Goal: Contribute content: Contribute content

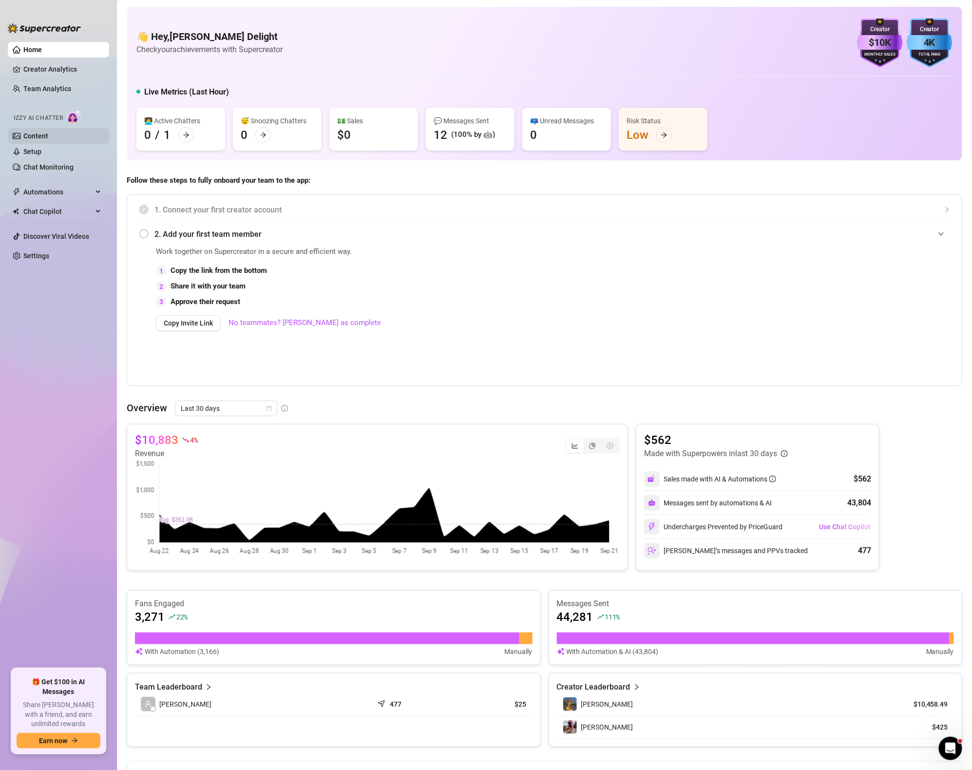
click at [48, 132] on link "Content" at bounding box center [35, 136] width 25 height 8
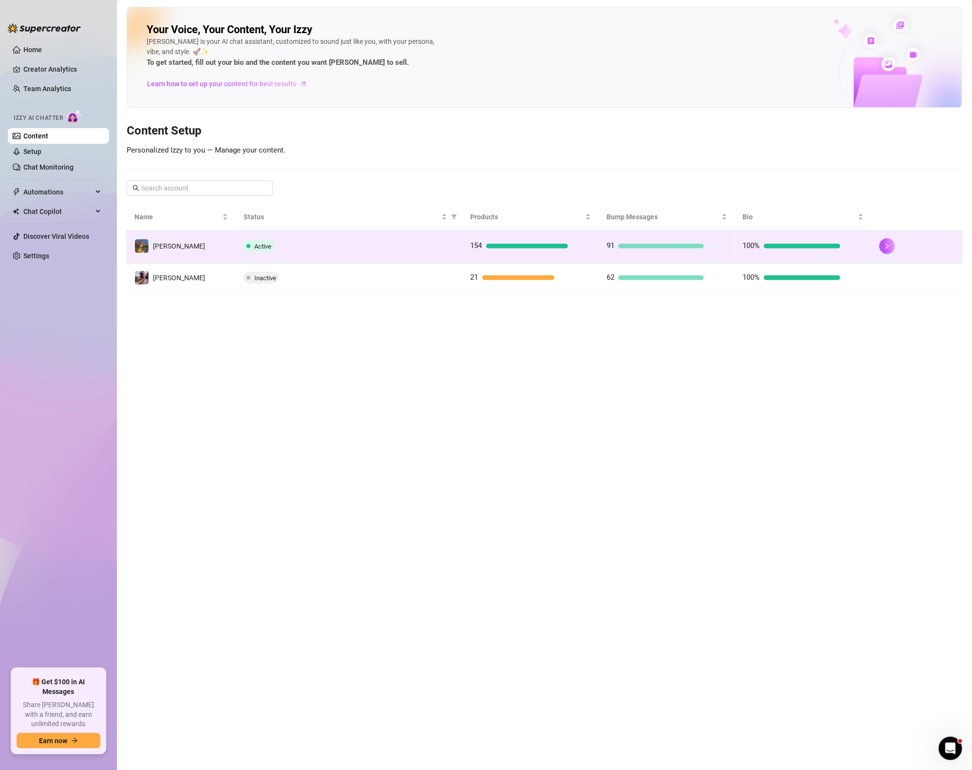
click at [519, 253] on td "154" at bounding box center [531, 247] width 136 height 32
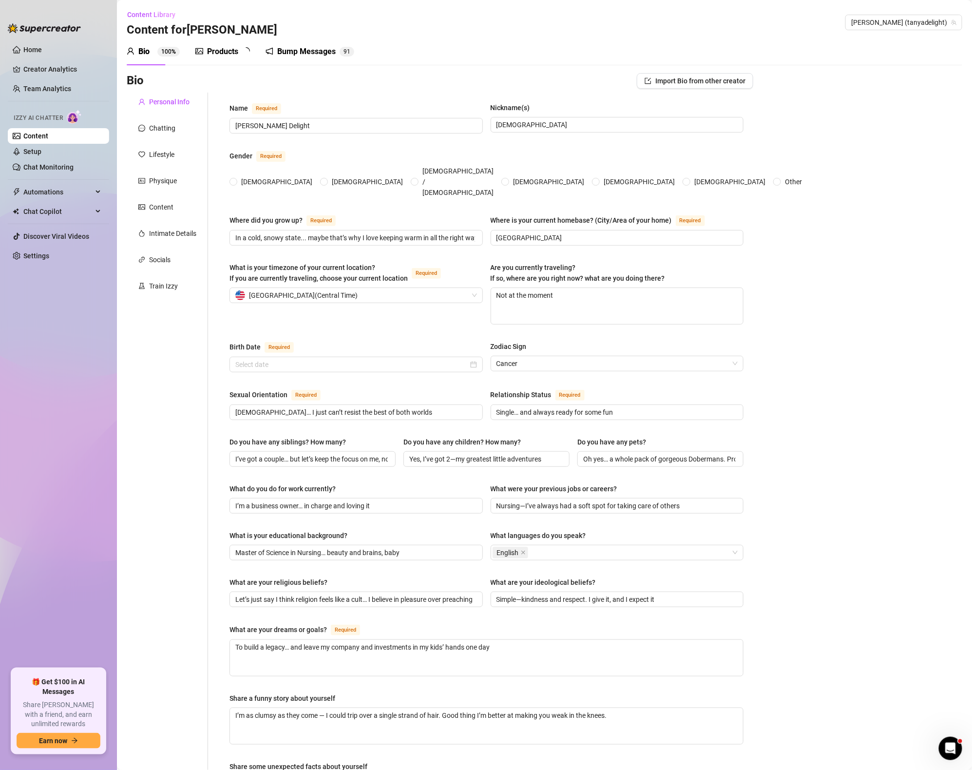
radio input "true"
type input "[DATE]"
click at [218, 50] on div "Products" at bounding box center [222, 52] width 31 height 12
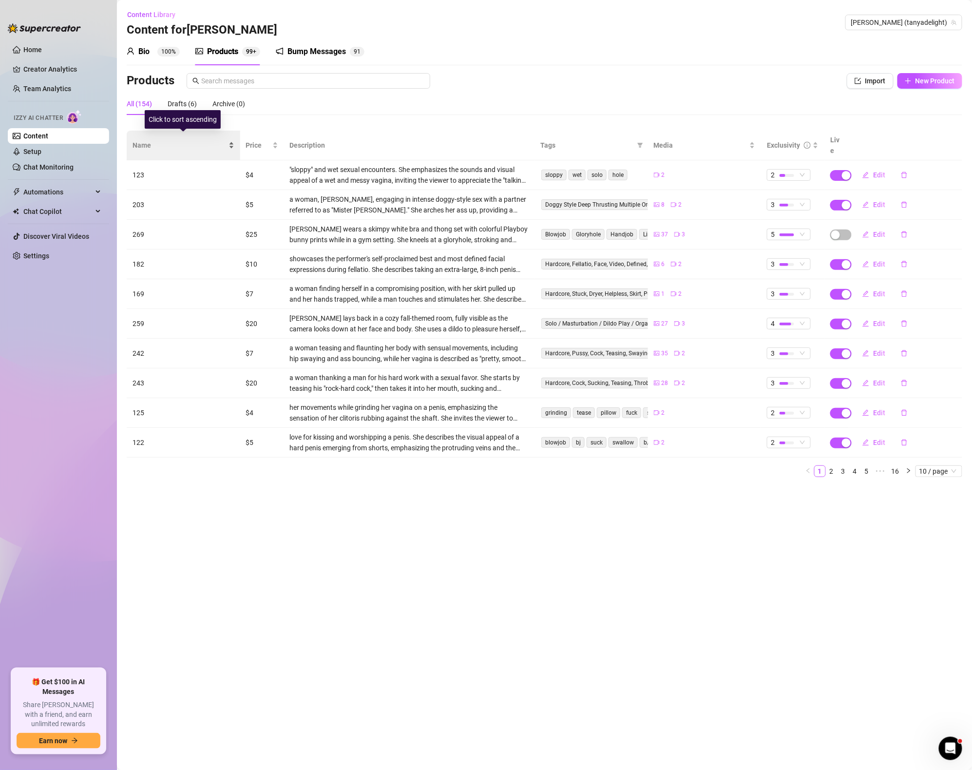
click at [155, 145] on span "Name" at bounding box center [180, 145] width 94 height 11
click at [157, 142] on span "Name" at bounding box center [180, 145] width 94 height 11
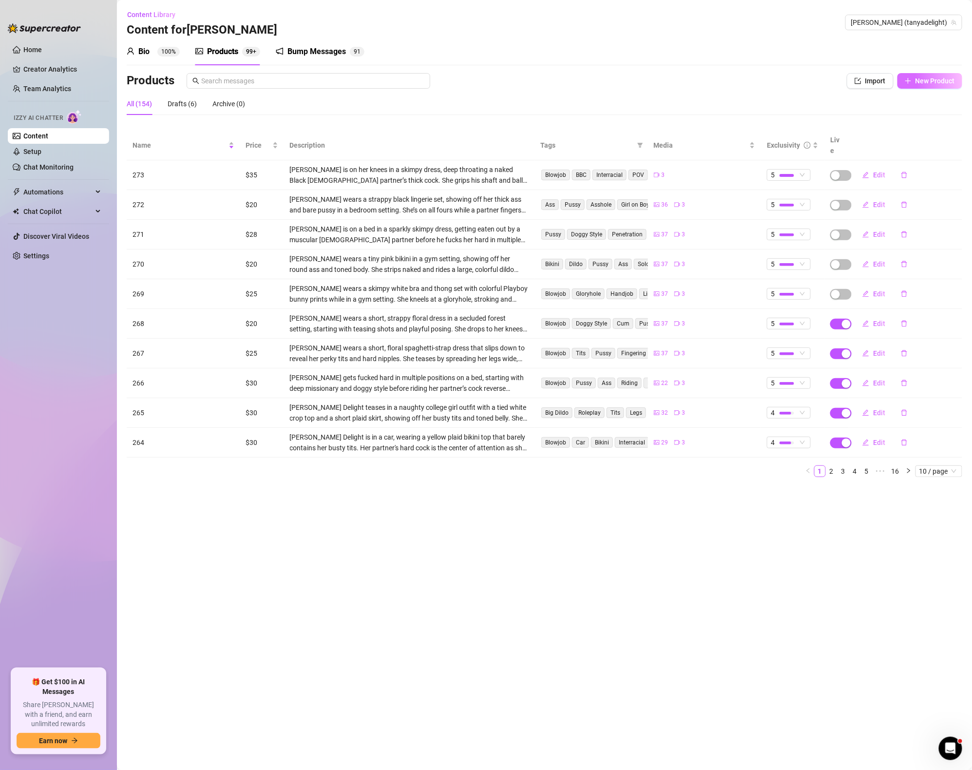
click at [937, 78] on span "New Product" at bounding box center [935, 81] width 39 height 8
type textarea "Type your message here..."
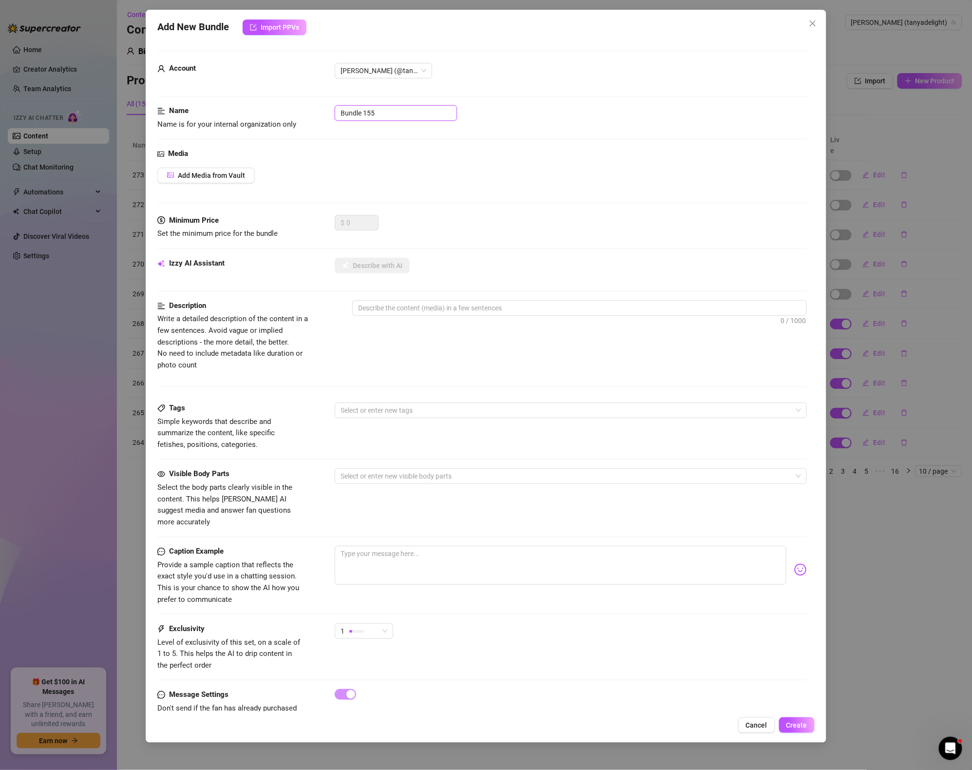
click at [348, 120] on input "Bundle 155" at bounding box center [396, 113] width 122 height 16
click at [374, 114] on input "Bundle 155" at bounding box center [396, 113] width 122 height 16
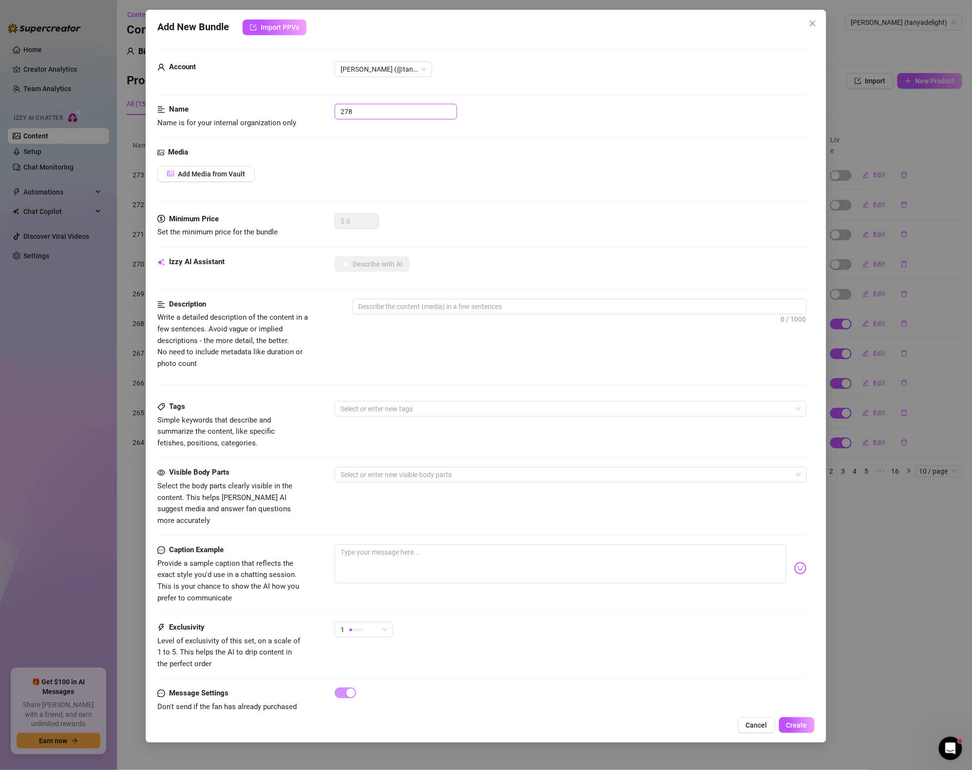
scroll to position [2, 0]
type input "278"
click at [226, 181] on div "Media Add Media from Vault" at bounding box center [482, 179] width 650 height 67
click at [223, 173] on span "Add Media from Vault" at bounding box center [211, 174] width 67 height 8
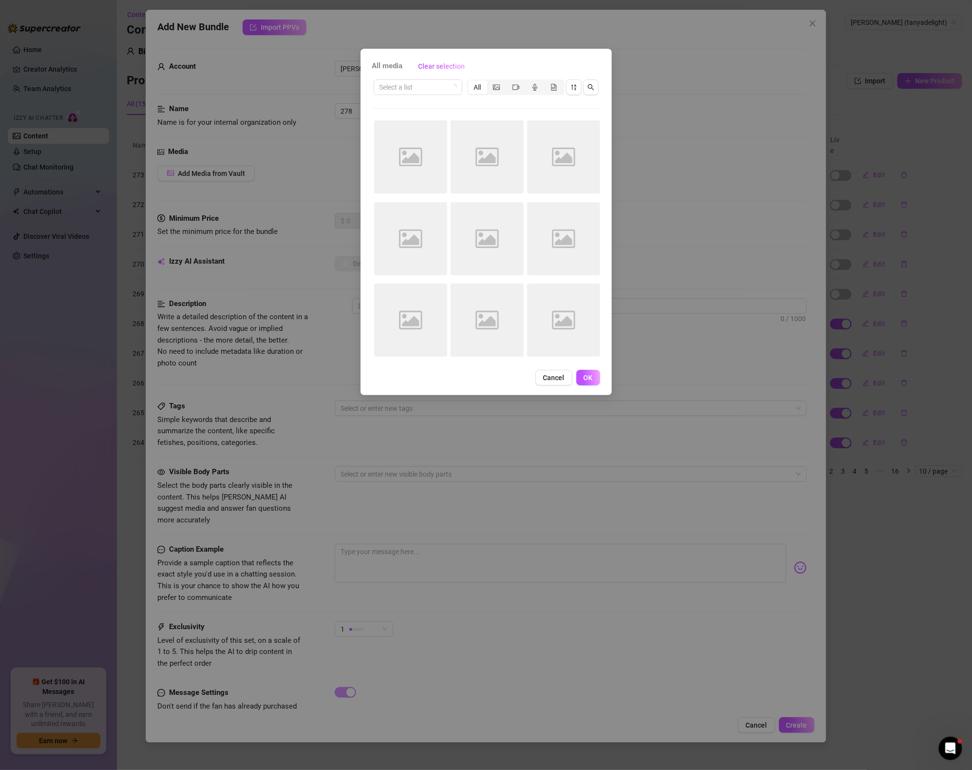
click at [561, 388] on div "All media Clear selection Select a list All Image placeholder Image placeholder…" at bounding box center [487, 222] width 252 height 347
click at [557, 383] on button "Cancel" at bounding box center [554, 378] width 37 height 16
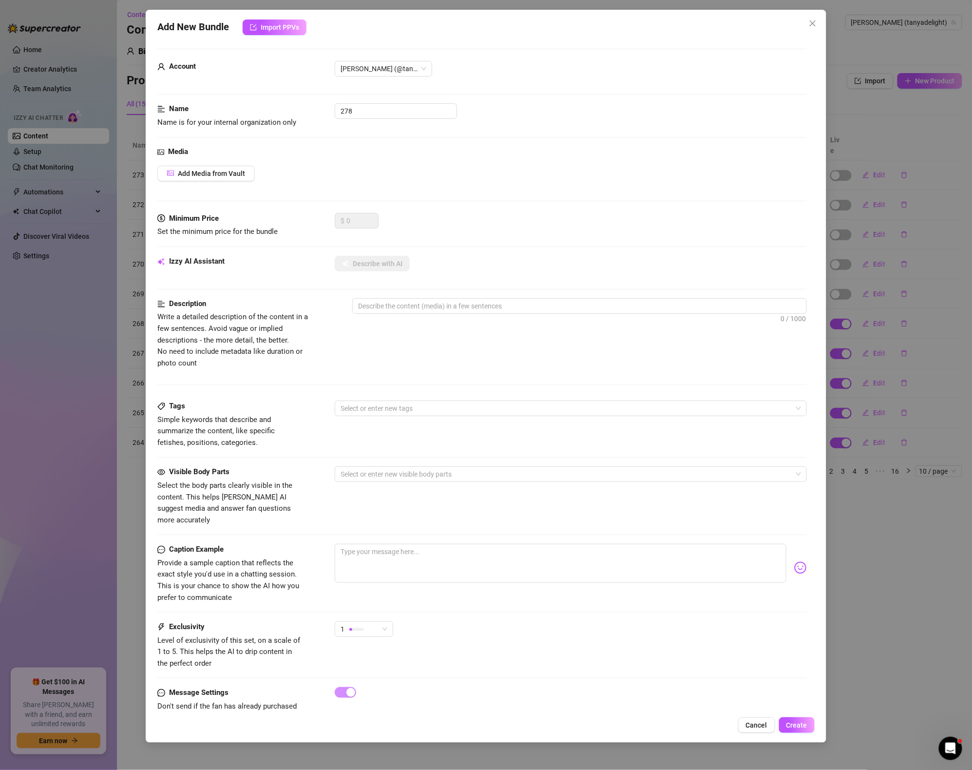
click at [207, 163] on div "Media Add Media from Vault" at bounding box center [482, 179] width 650 height 67
click at [217, 172] on span "Add Media from Vault" at bounding box center [211, 174] width 67 height 8
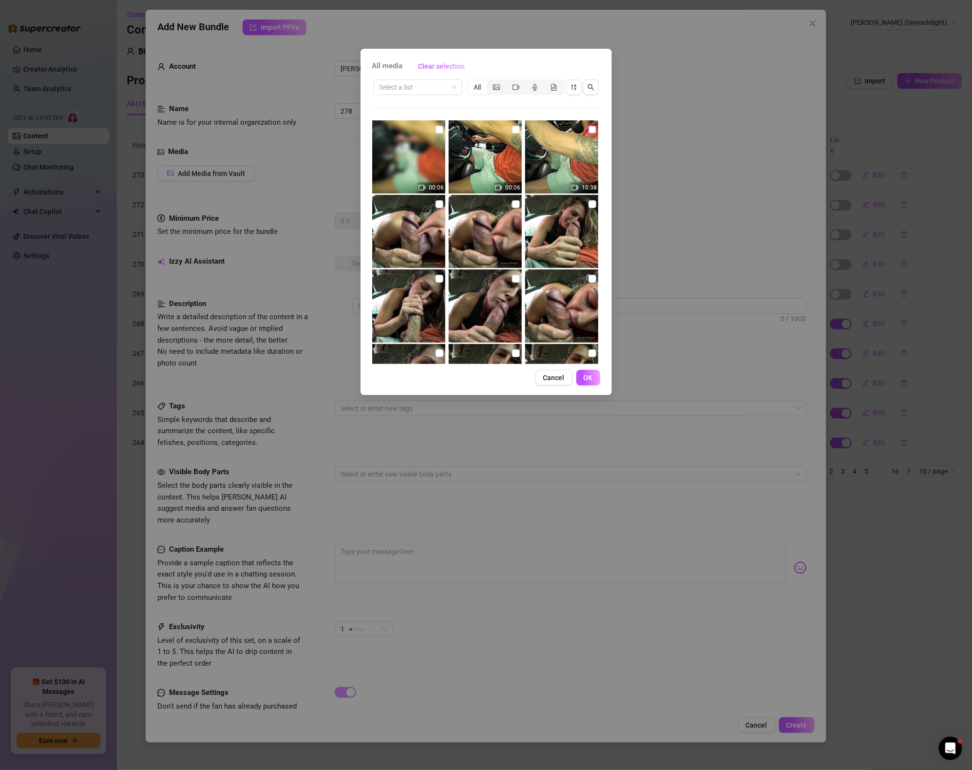
click at [591, 126] on input "checkbox" at bounding box center [593, 130] width 8 height 8
checkbox input "true"
click at [587, 380] on span "OK" at bounding box center [588, 378] width 9 height 8
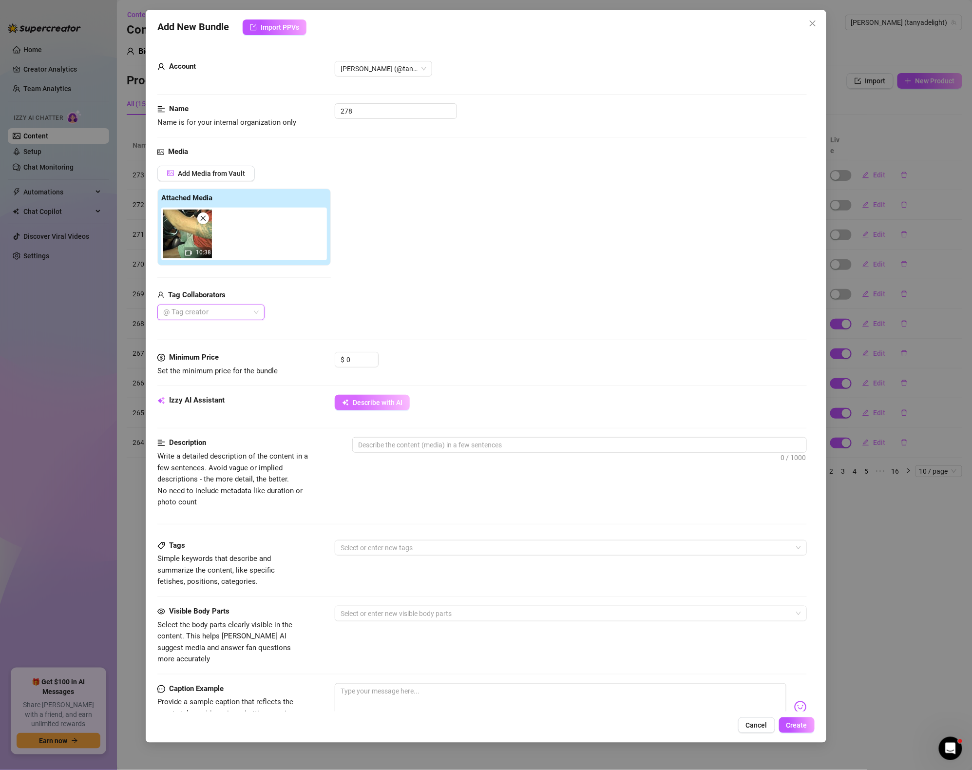
click at [365, 408] on button "Describe with AI" at bounding box center [372, 403] width 75 height 16
type textarea "[PERSON_NAME]"
type textarea "[PERSON_NAME] is"
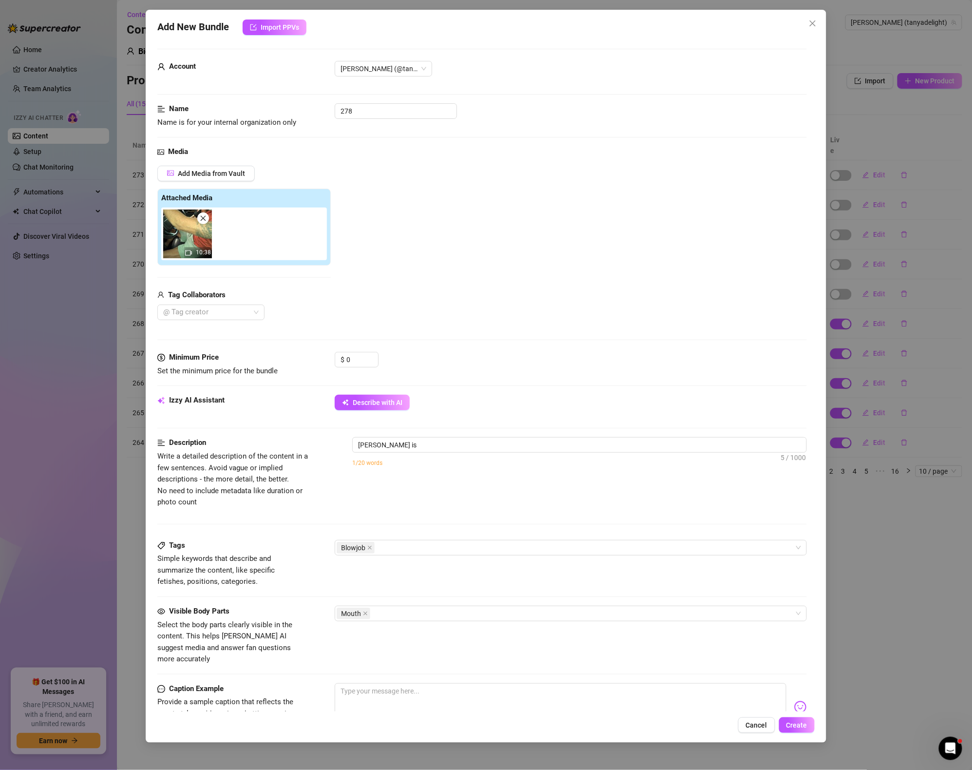
type textarea "[PERSON_NAME] is in"
type textarea "[PERSON_NAME] is in a"
type textarea "[PERSON_NAME] is in a car"
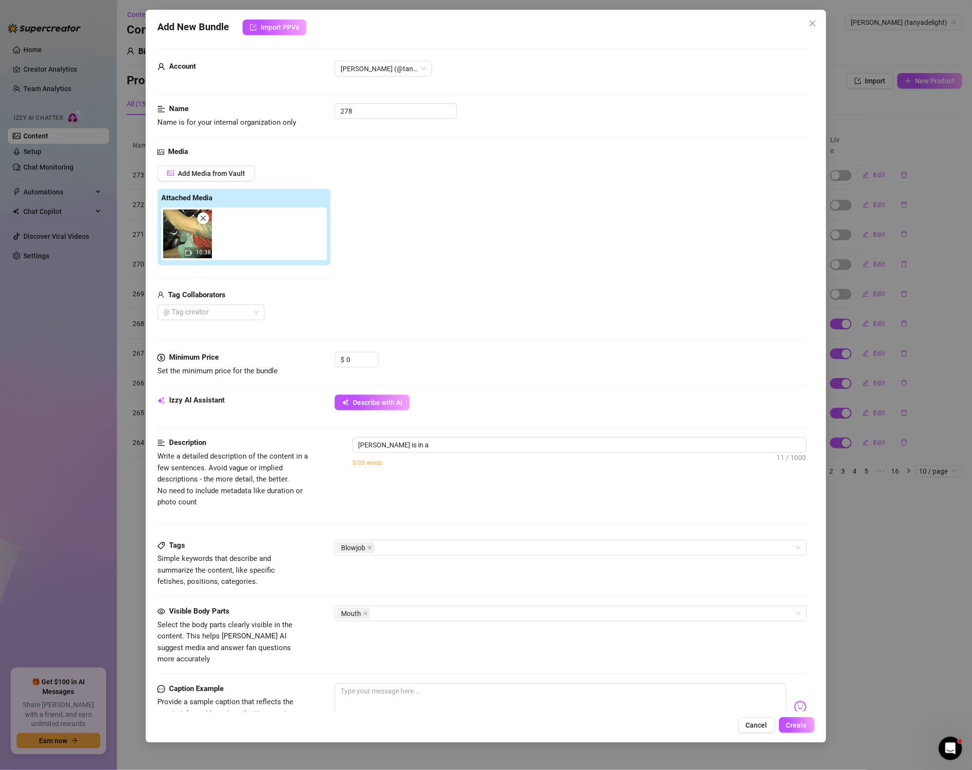
type textarea "[PERSON_NAME] is in a car"
type textarea "[PERSON_NAME] is in a car with"
type textarea "[PERSON_NAME] is in a car with a"
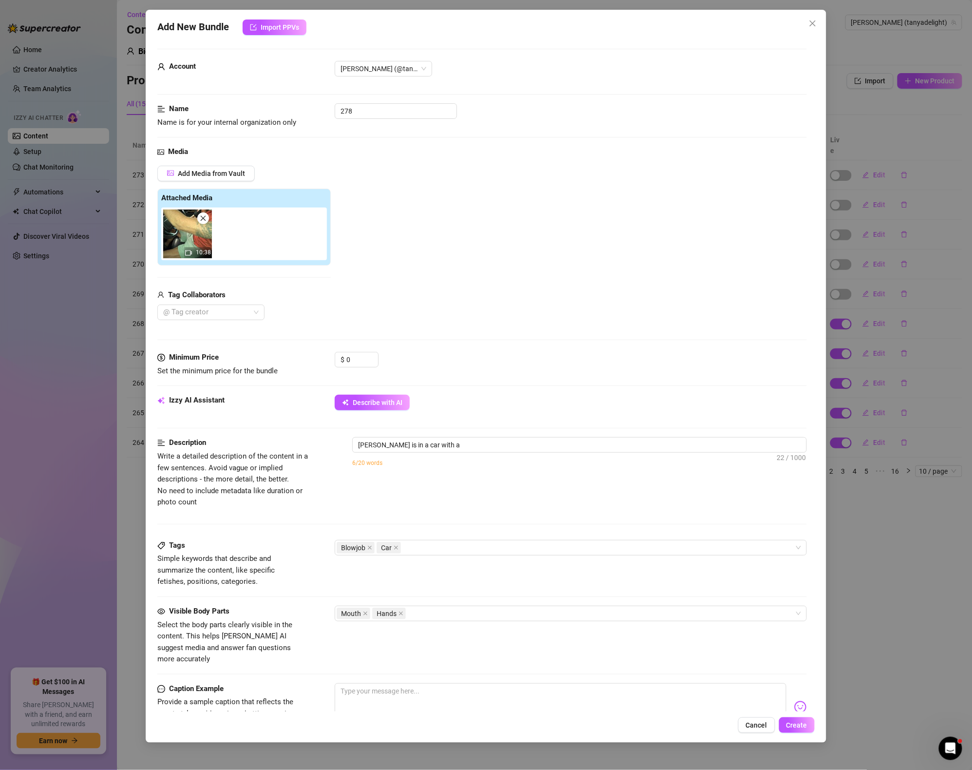
type textarea "[PERSON_NAME] is in a car with a [DEMOGRAPHIC_DATA]"
type textarea "[PERSON_NAME] is in a car with a [DEMOGRAPHIC_DATA] partner,"
type textarea "[PERSON_NAME] is in a car with a [DEMOGRAPHIC_DATA] partner, wearing"
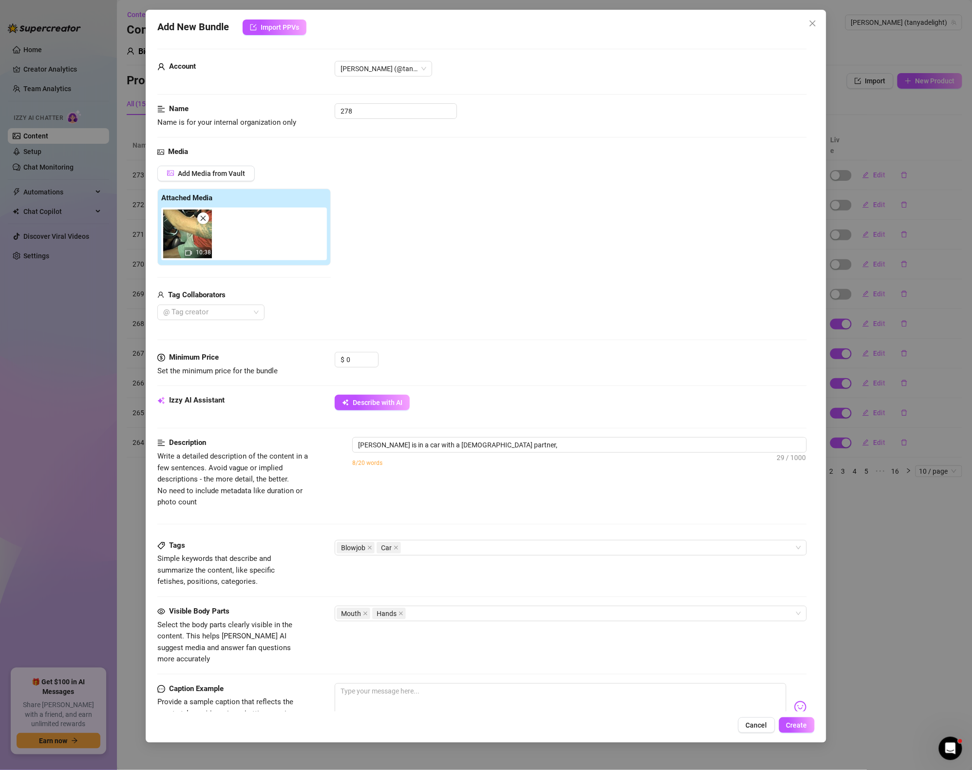
type textarea "[PERSON_NAME] is in a car with a [DEMOGRAPHIC_DATA] partner, wearing"
type textarea "[PERSON_NAME] is in a car with a [DEMOGRAPHIC_DATA] partner, wearing a"
type textarea "[PERSON_NAME] is in a car with a [DEMOGRAPHIC_DATA] partner, wearing a black"
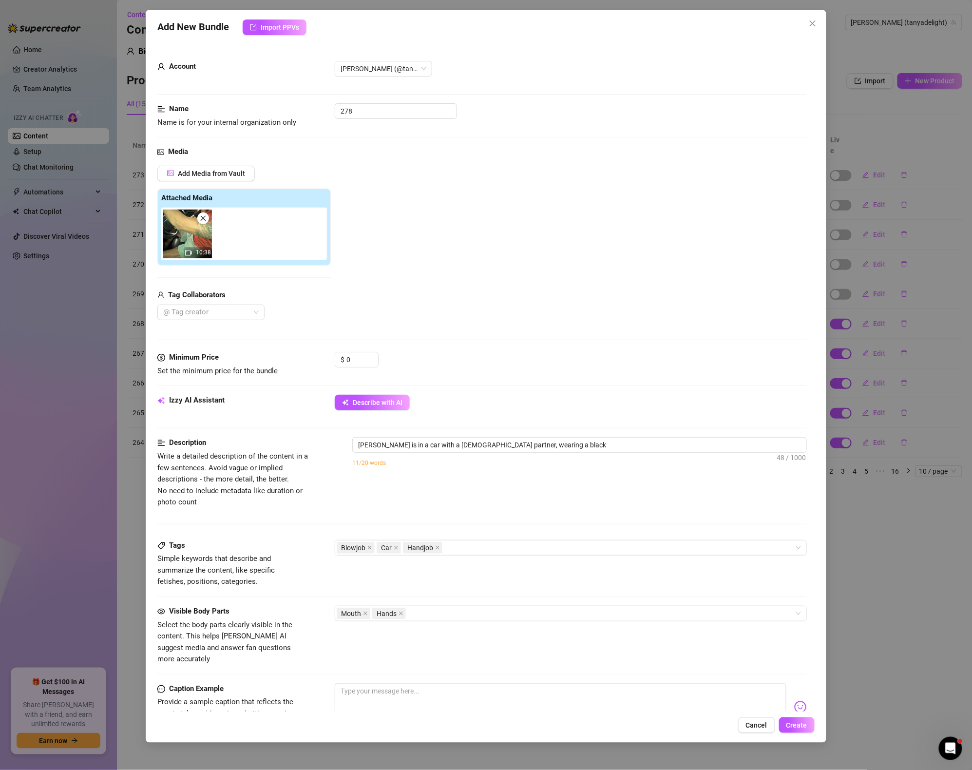
type textarea "[PERSON_NAME] is in a car with a [DEMOGRAPHIC_DATA] partner, wearing a black top"
type textarea "[PERSON_NAME] is in a car with a [DEMOGRAPHIC_DATA] partner, wearing a black to…"
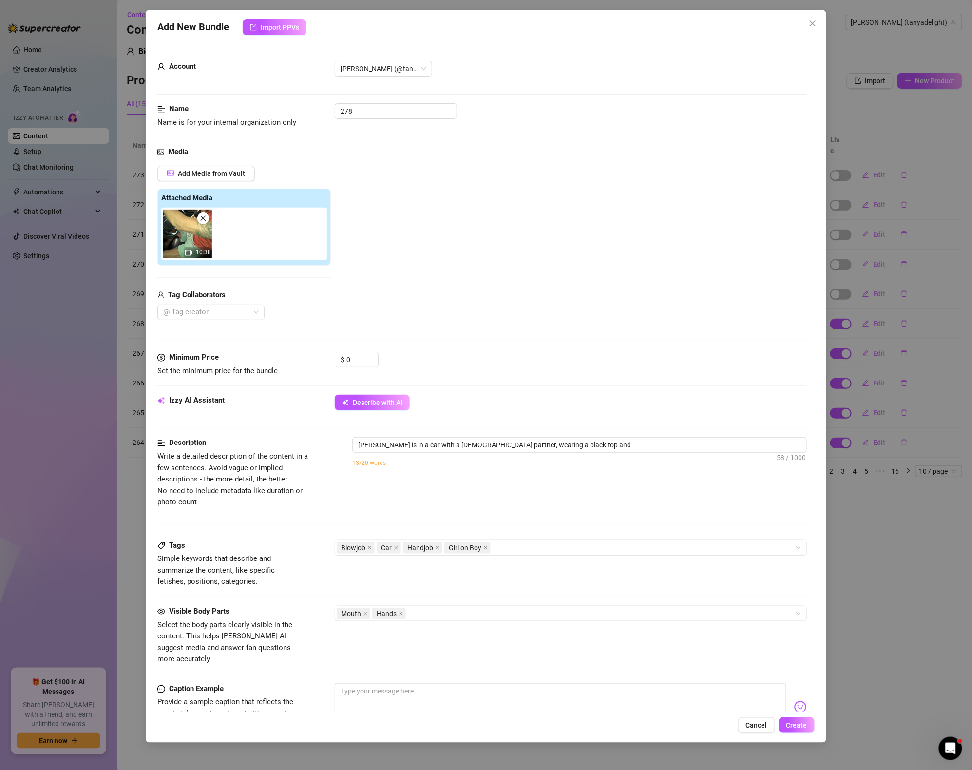
type textarea "[PERSON_NAME] is in a car with a [DEMOGRAPHIC_DATA] partner, wearing a black to…"
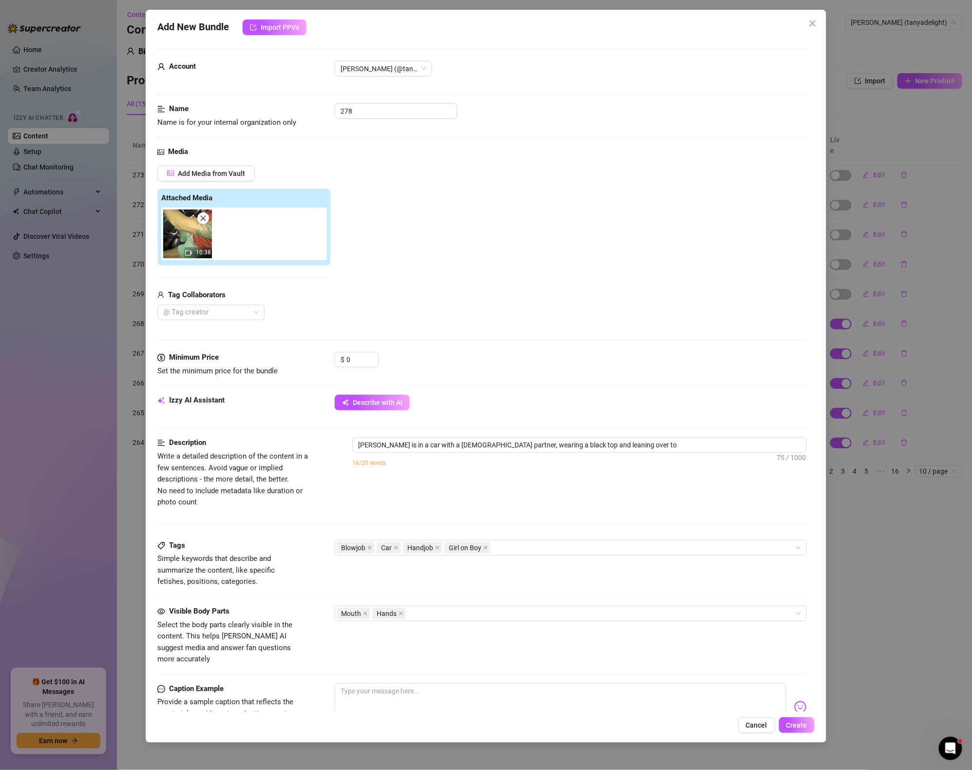
type textarea "[PERSON_NAME] is in a car with a [DEMOGRAPHIC_DATA] partner, wearing a black to…"
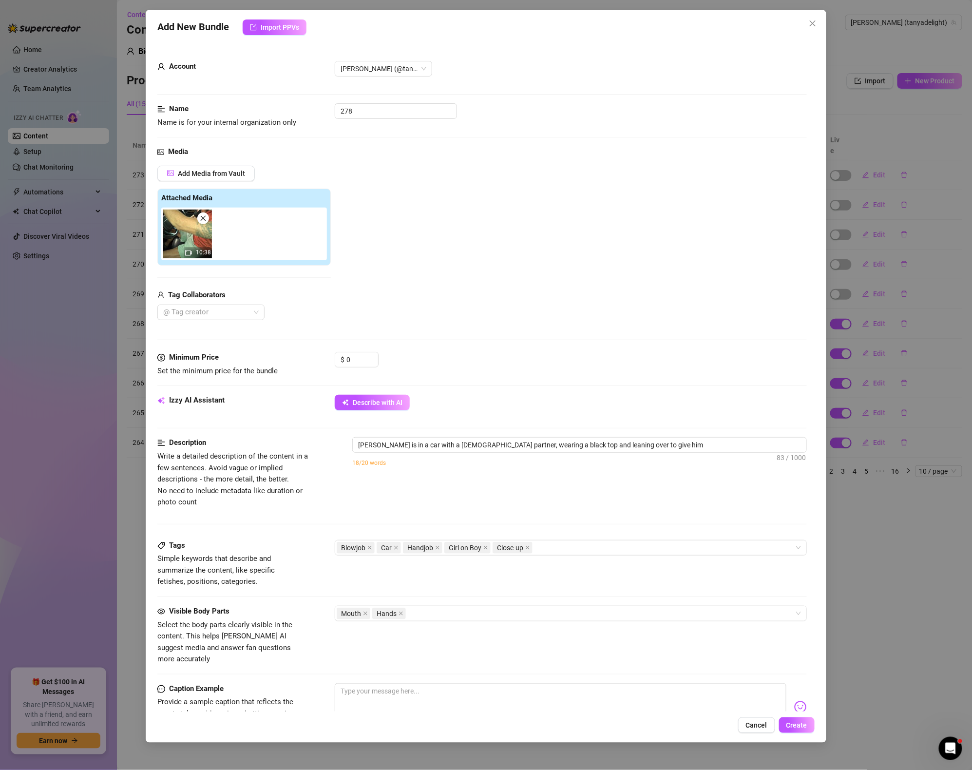
type textarea "[PERSON_NAME] is in a car with a [DEMOGRAPHIC_DATA] partner, wearing a black to…"
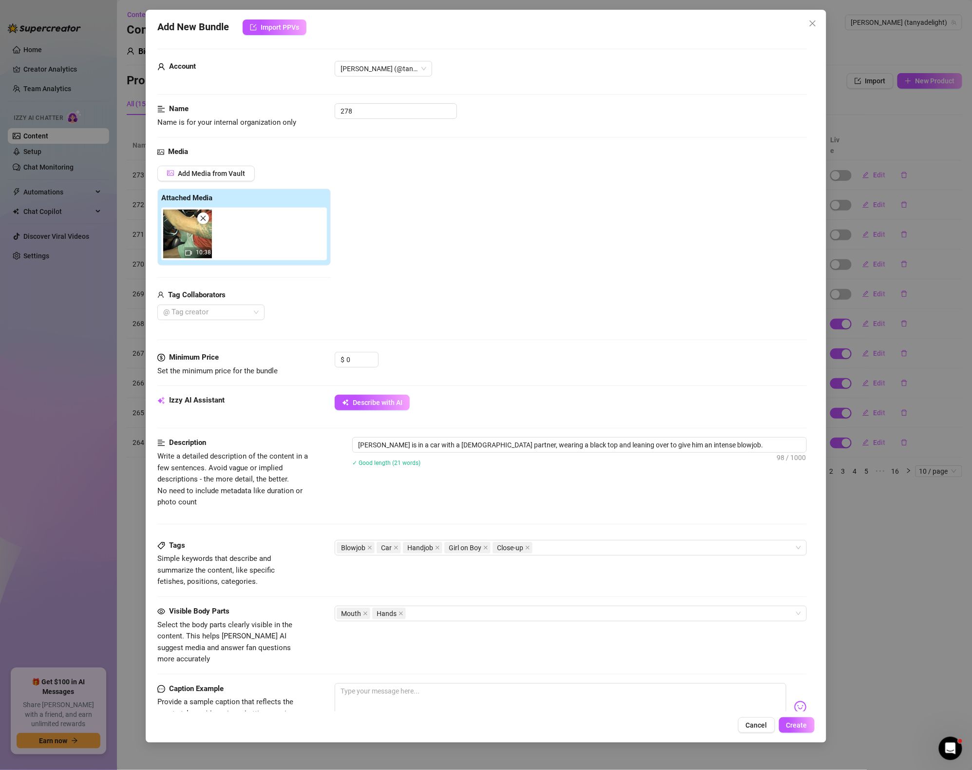
type textarea "[PERSON_NAME] is in a car with a [DEMOGRAPHIC_DATA] partner, wearing a black to…"
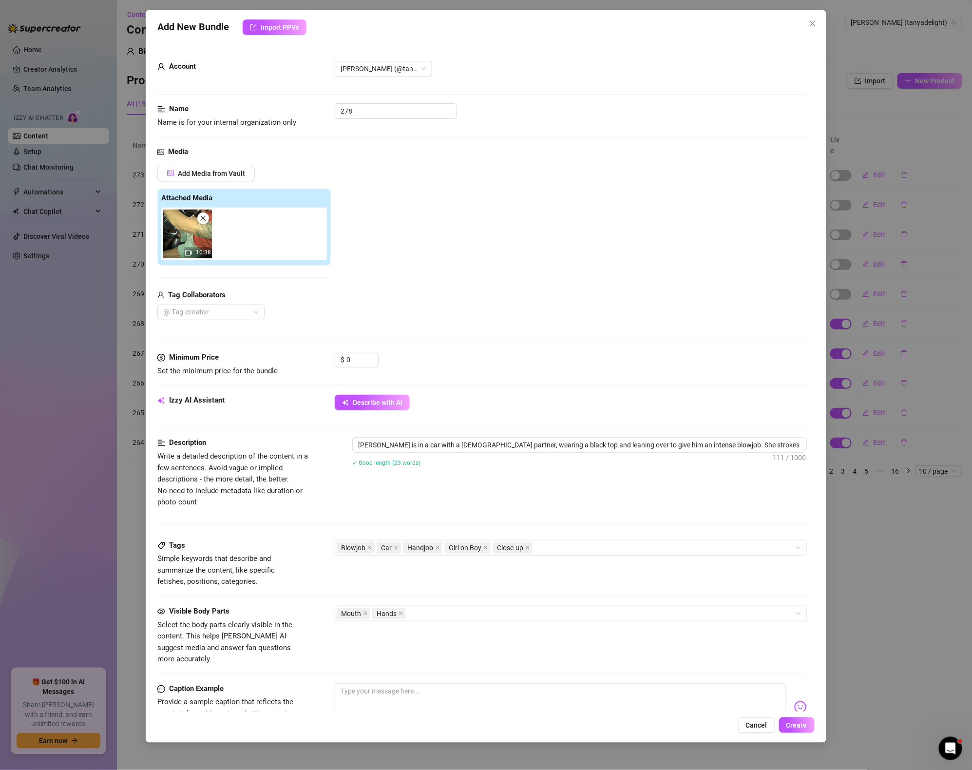
type textarea "[PERSON_NAME] is in a car with a [DEMOGRAPHIC_DATA] partner, wearing a black to…"
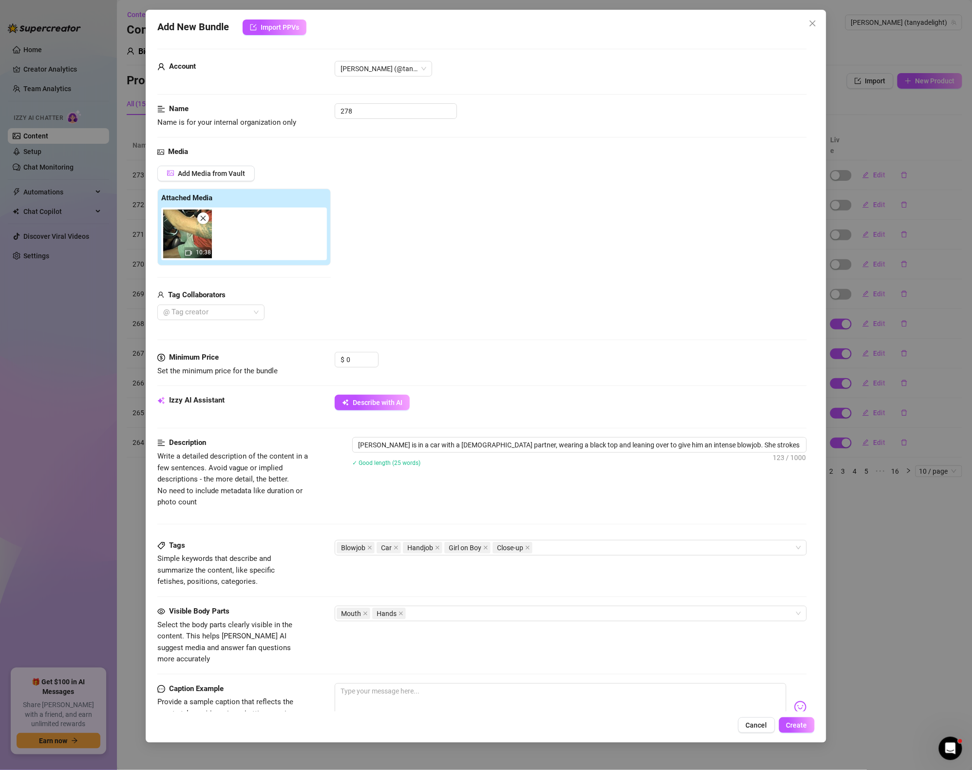
type textarea "[PERSON_NAME] is in a car with a [DEMOGRAPHIC_DATA] partner, wearing a black to…"
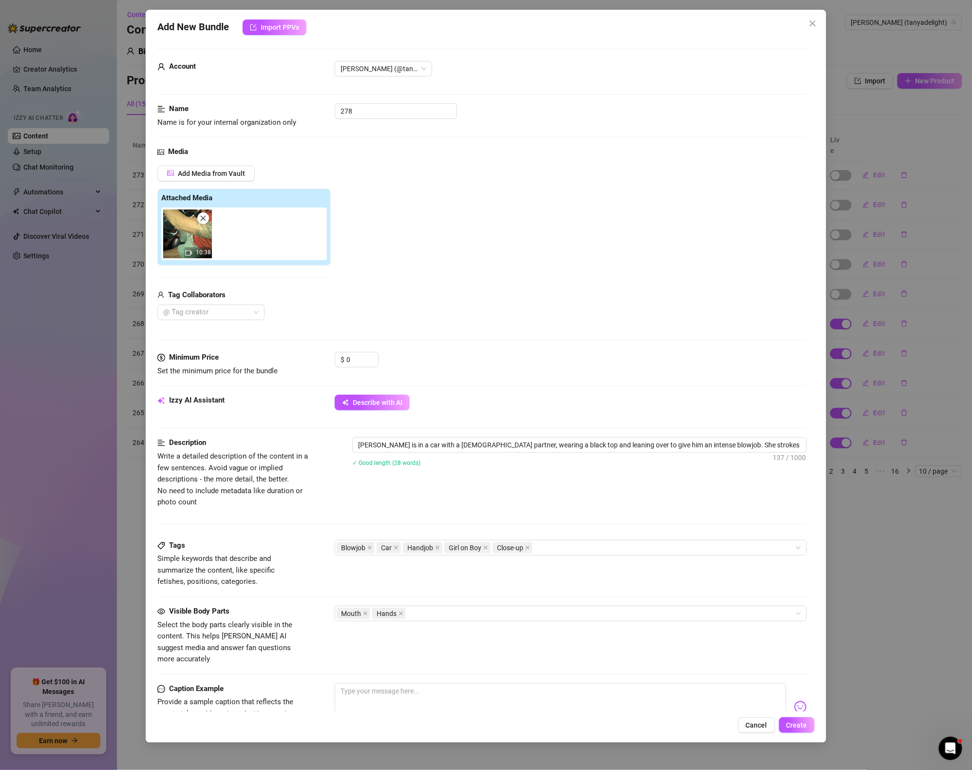
type textarea "[PERSON_NAME] is in a car with a [DEMOGRAPHIC_DATA] partner, wearing a black to…"
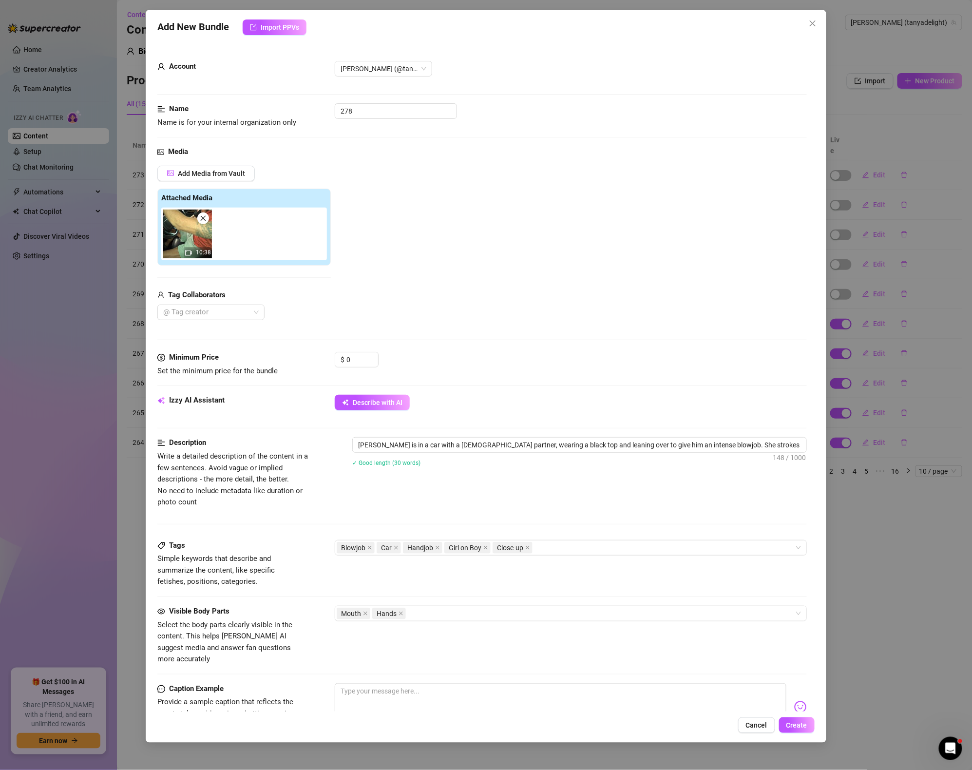
type textarea "[PERSON_NAME] is in a car with a [DEMOGRAPHIC_DATA] partner, wearing a black to…"
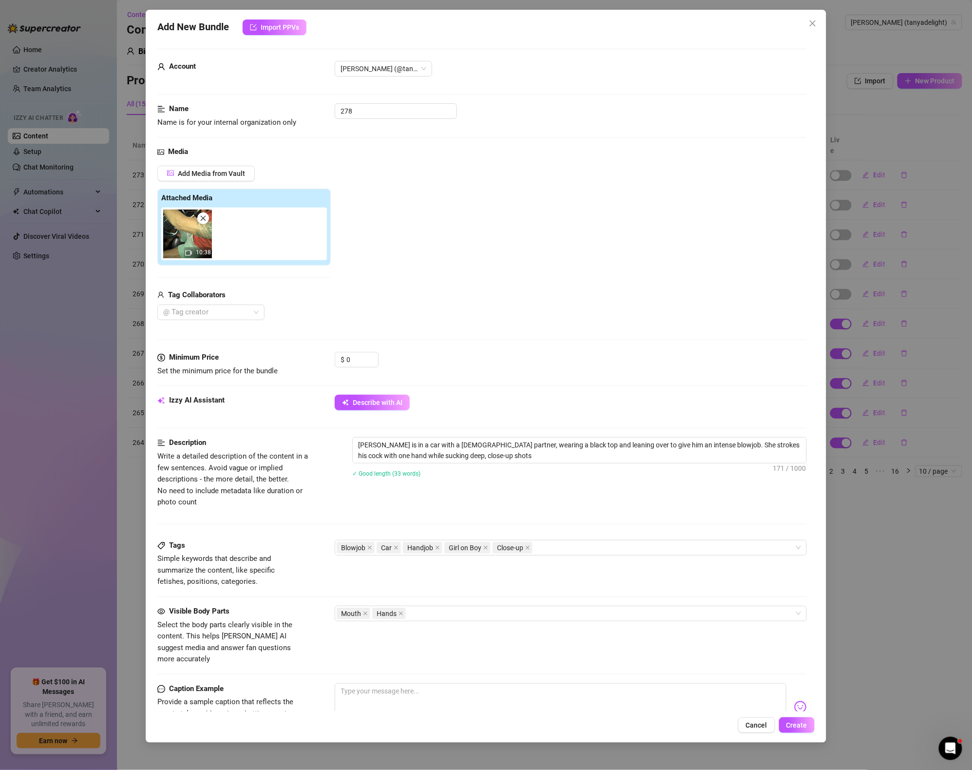
type textarea "[PERSON_NAME] is in a car with a [DEMOGRAPHIC_DATA] partner, wearing a black to…"
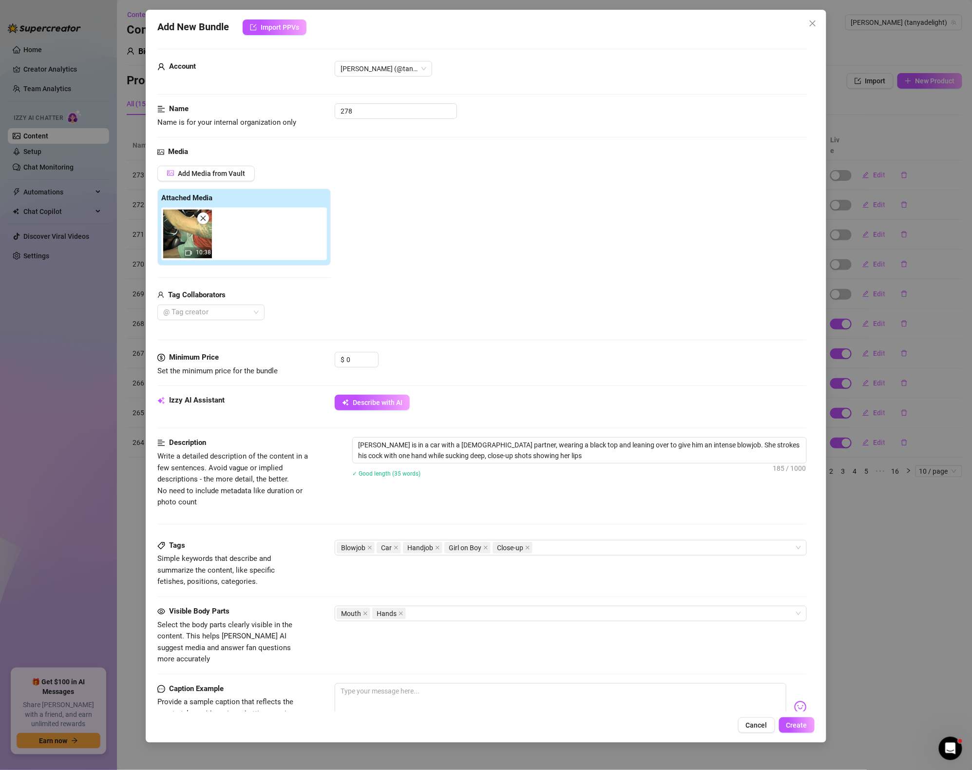
type textarea "[PERSON_NAME] is in a car with a [DEMOGRAPHIC_DATA] partner, wearing a black to…"
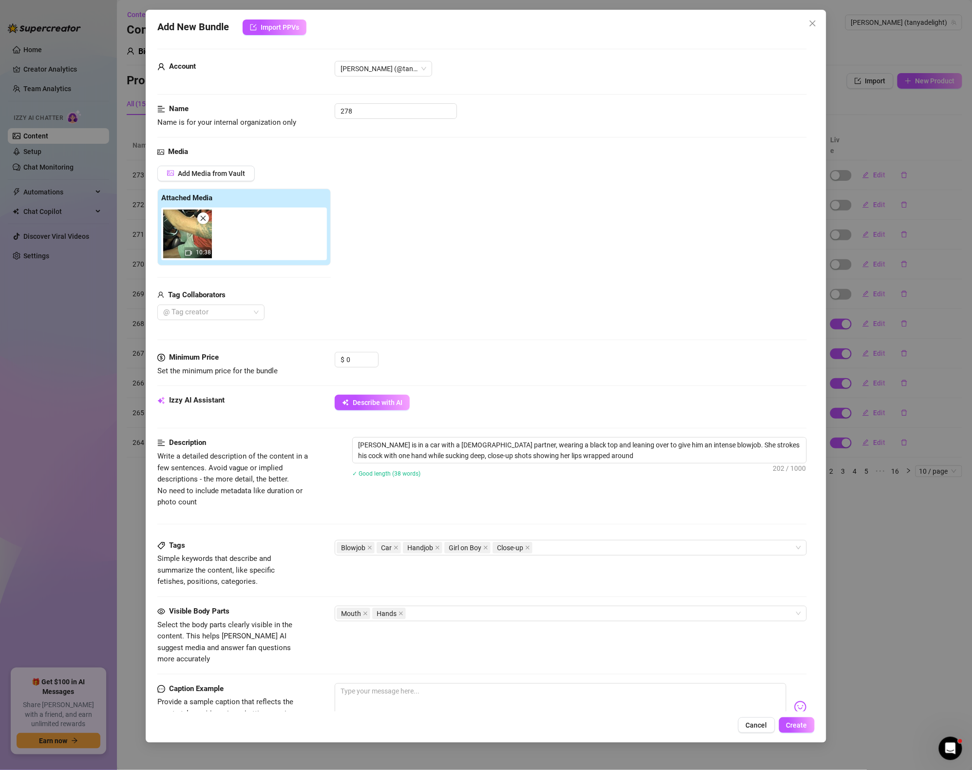
type textarea "[PERSON_NAME] is in a car with a [DEMOGRAPHIC_DATA] partner, wearing a black to…"
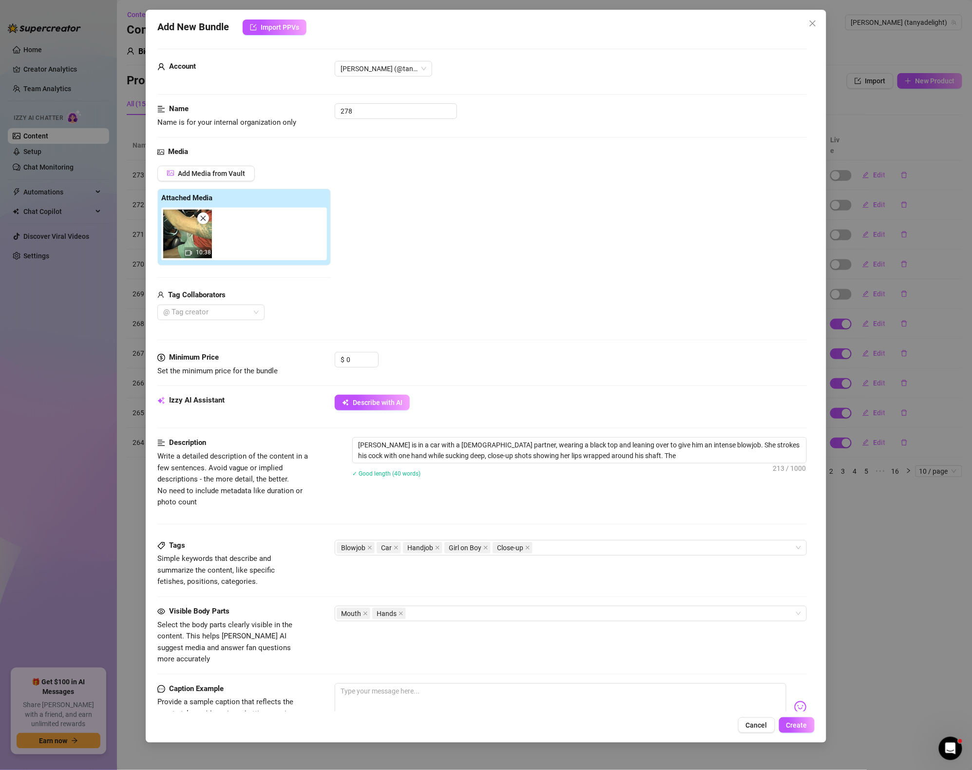
type textarea "[PERSON_NAME] is in a car with a [DEMOGRAPHIC_DATA] partner, wearing a black to…"
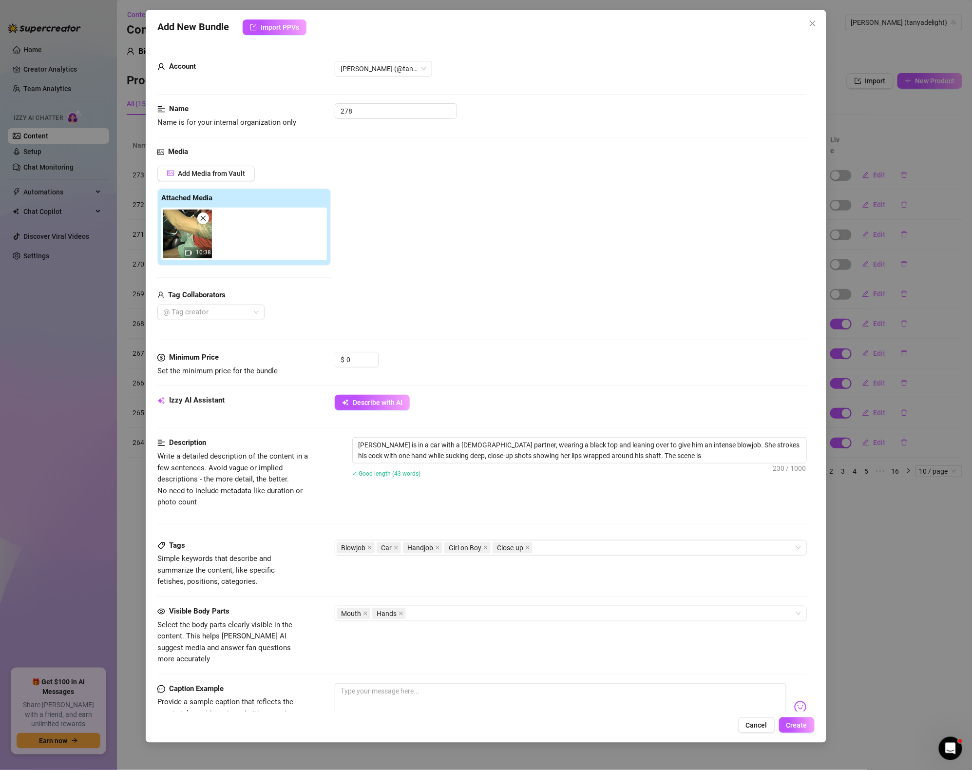
type textarea "[PERSON_NAME] is in a car with a [DEMOGRAPHIC_DATA] partner, wearing a black to…"
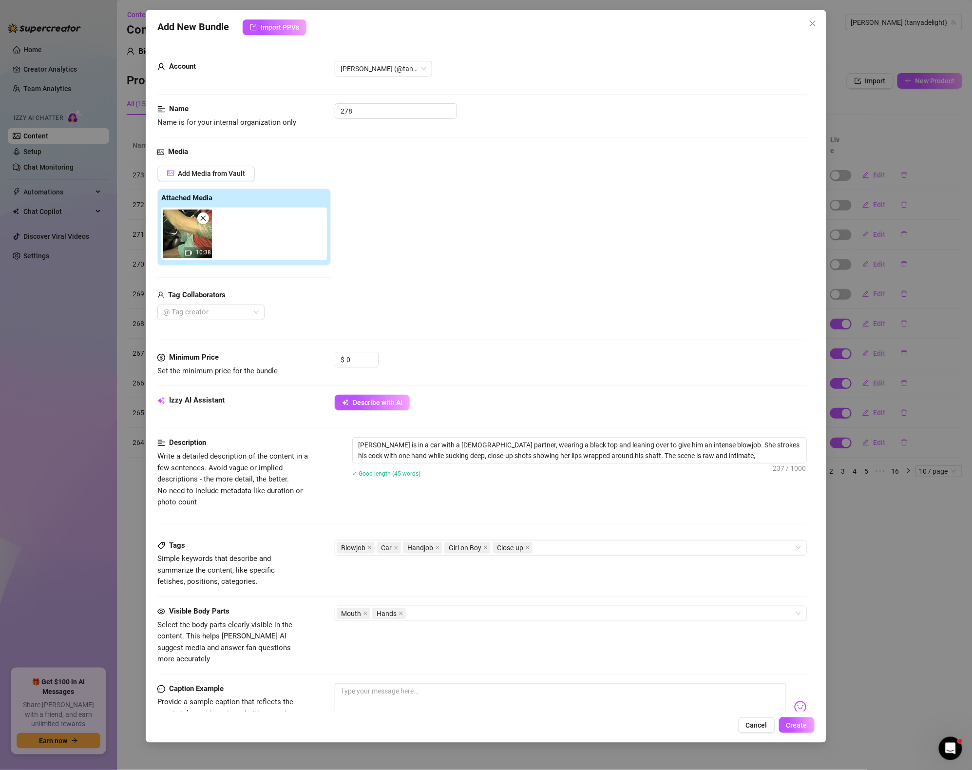
type textarea "[PERSON_NAME] is in a car with a [DEMOGRAPHIC_DATA] partner, wearing a black to…"
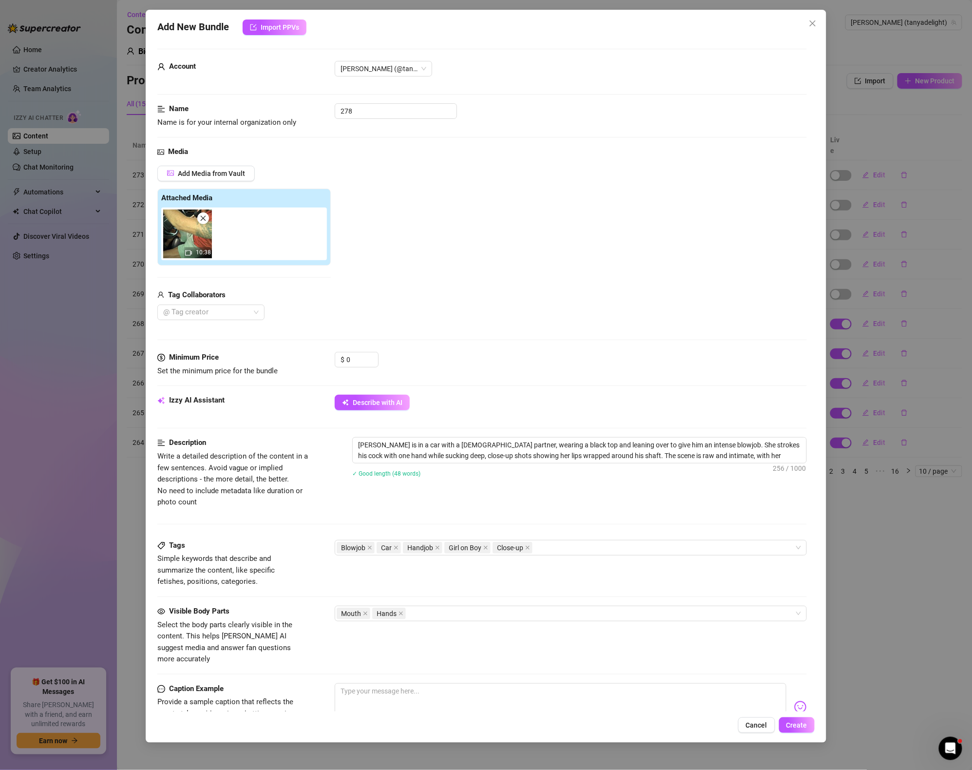
type textarea "[PERSON_NAME] is in a car with a [DEMOGRAPHIC_DATA] partner, wearing a black to…"
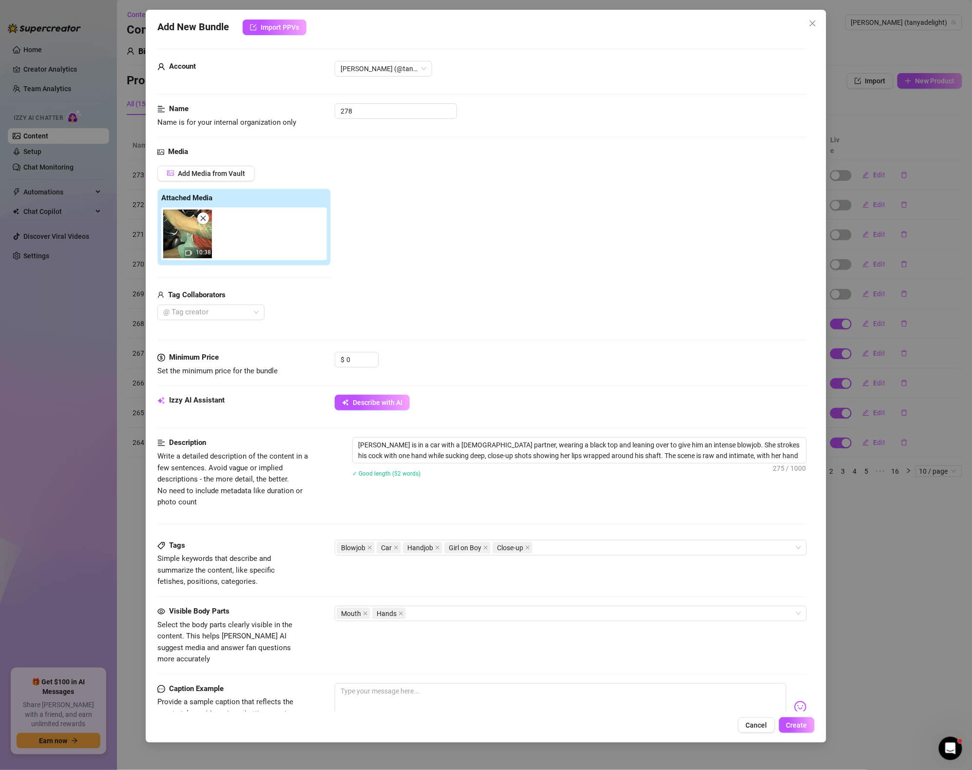
type textarea "[PERSON_NAME] is in a car with a [DEMOGRAPHIC_DATA] partner, wearing a black to…"
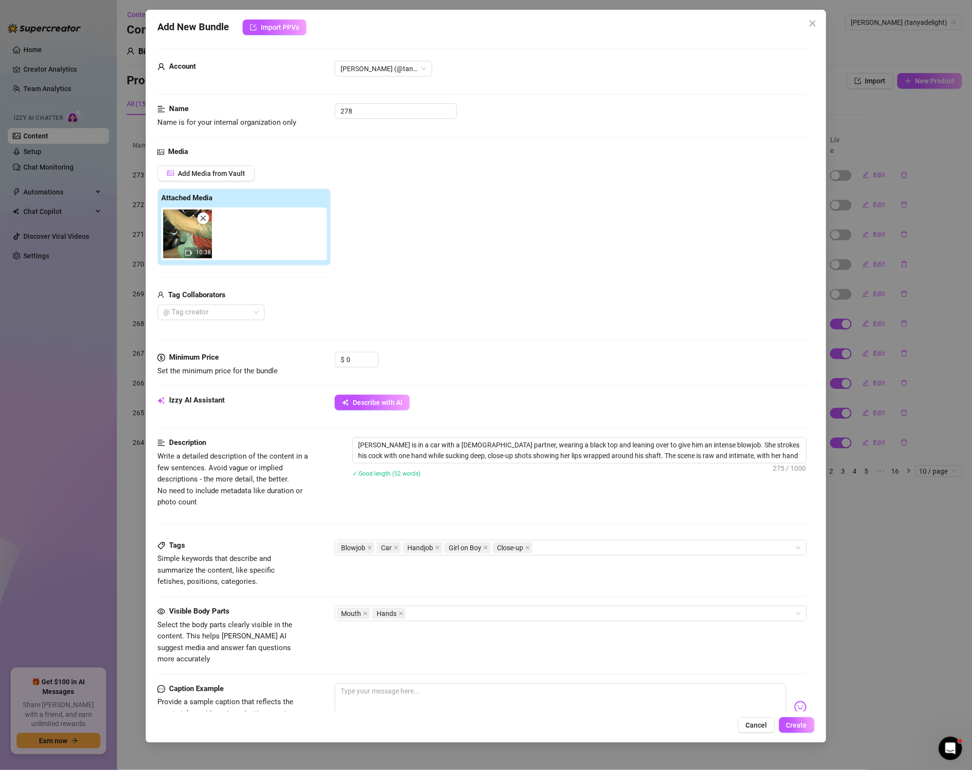
type textarea "[PERSON_NAME] is in a car with a [DEMOGRAPHIC_DATA] partner, wearing a black to…"
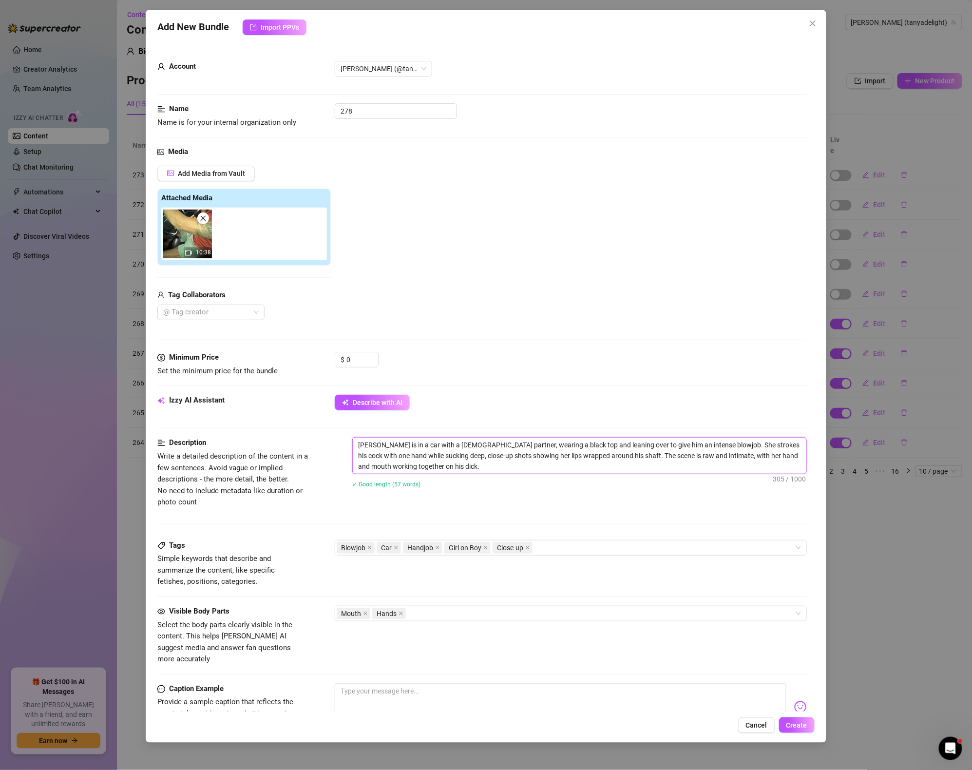
click at [587, 446] on textarea "[PERSON_NAME] is in a car with a [DEMOGRAPHIC_DATA] partner, wearing a black to…" at bounding box center [580, 456] width 454 height 36
click at [428, 443] on textarea "[PERSON_NAME] is in a car with a [DEMOGRAPHIC_DATA] partner, wearing a black to…" at bounding box center [580, 456] width 454 height 36
click at [474, 465] on textarea "[PERSON_NAME] is in a car with a [DEMOGRAPHIC_DATA] partner, wearing a black to…" at bounding box center [580, 456] width 454 height 36
type textarea "[PERSON_NAME] is in a car with a [DEMOGRAPHIC_DATA] partner, wearing a black to…"
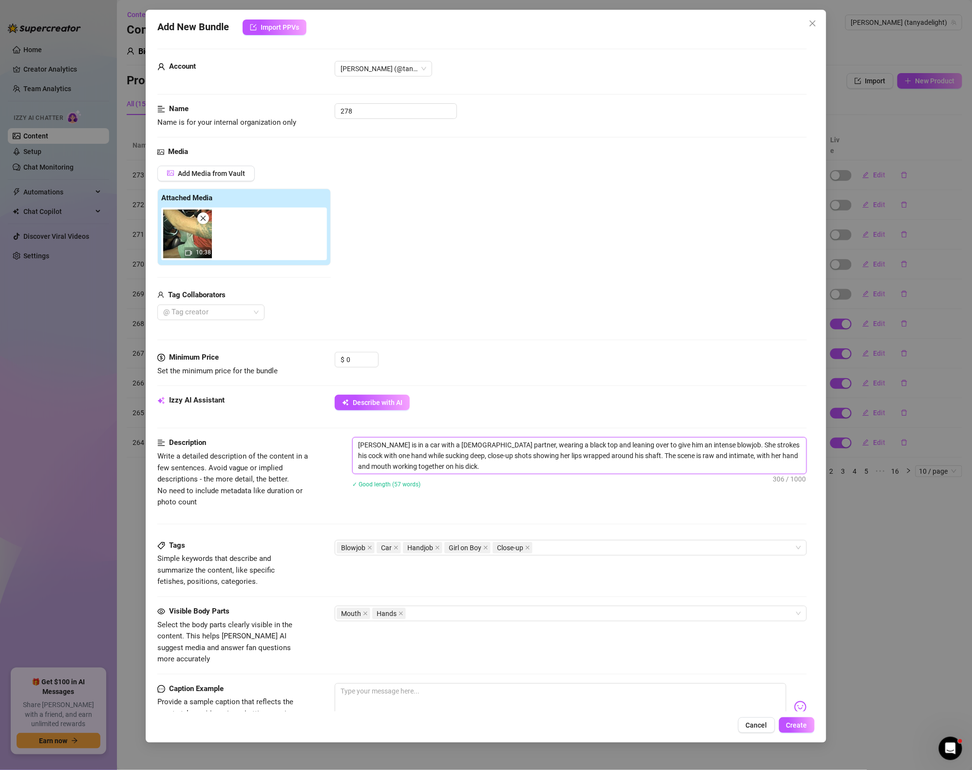
type textarea "[PERSON_NAME] is in a car with a [DEMOGRAPHIC_DATA] partner, wearing a black to…"
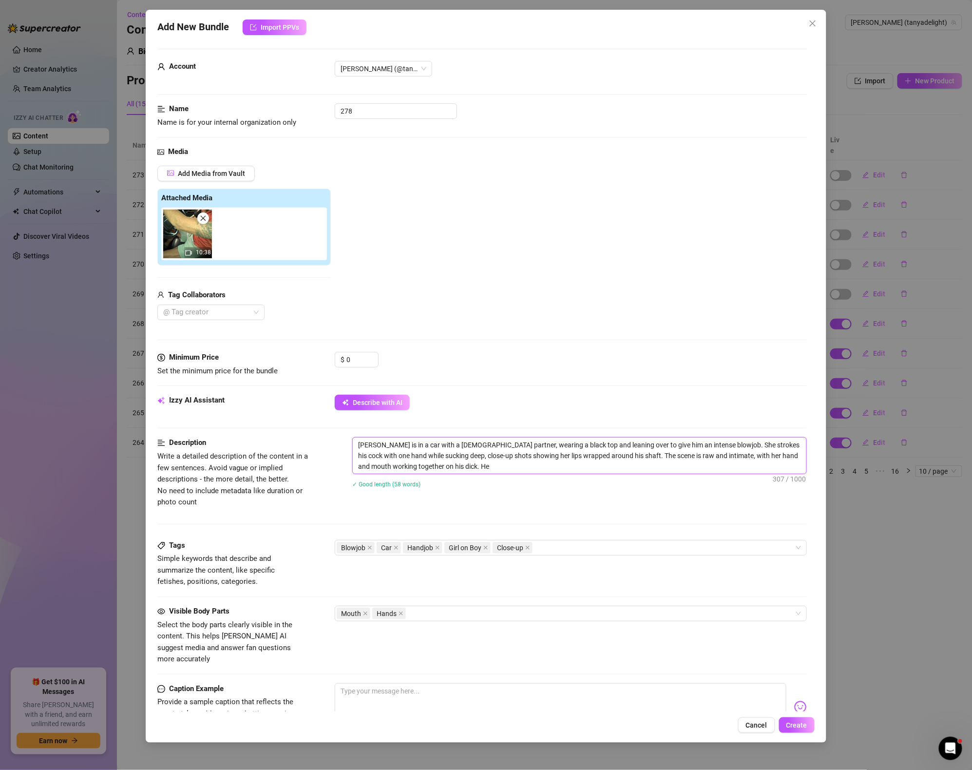
type textarea "[PERSON_NAME] is in a car with a [DEMOGRAPHIC_DATA] partner, wearing a black to…"
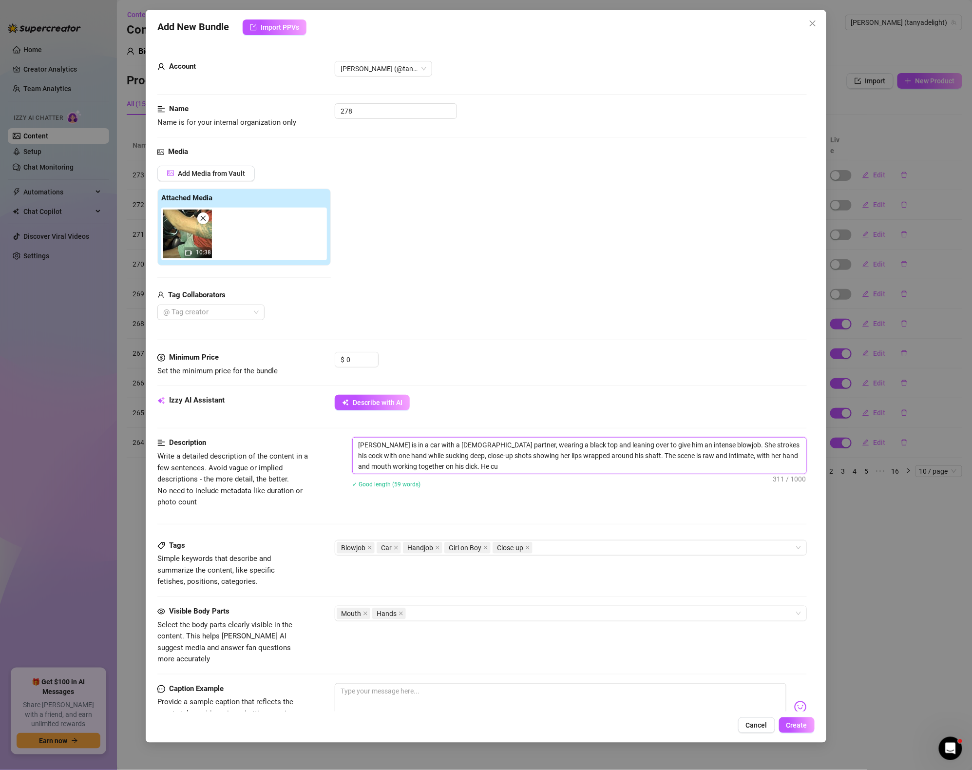
type textarea "[PERSON_NAME] is in a car with a [DEMOGRAPHIC_DATA] partner, wearing a black to…"
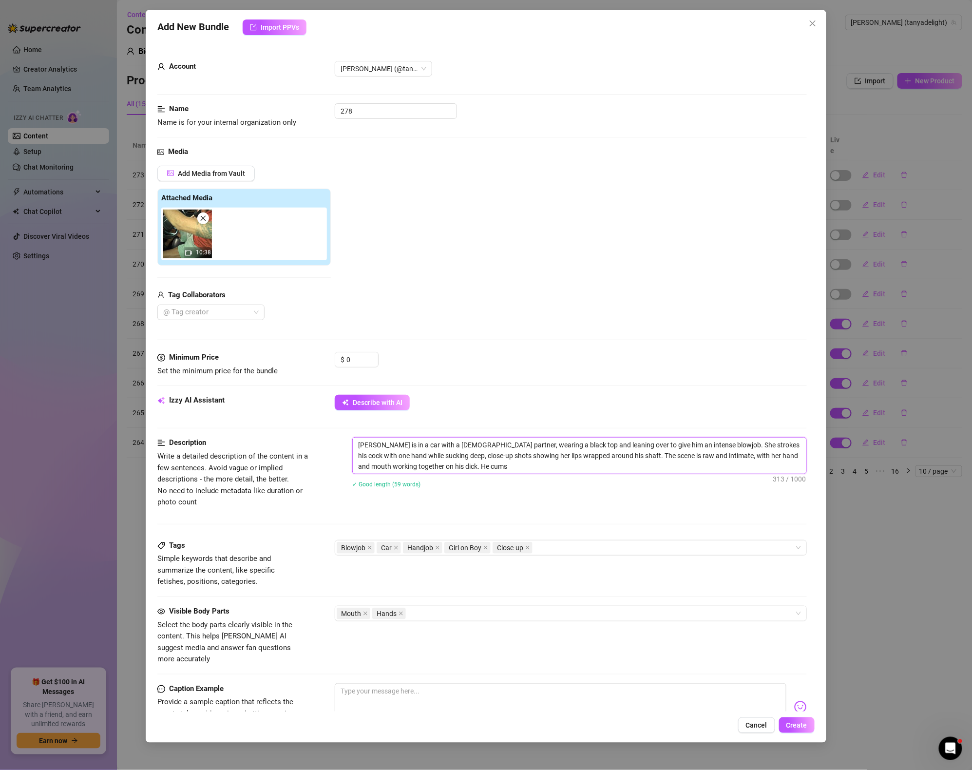
type textarea "[PERSON_NAME] is in a car with a [DEMOGRAPHIC_DATA] partner, wearing a black to…"
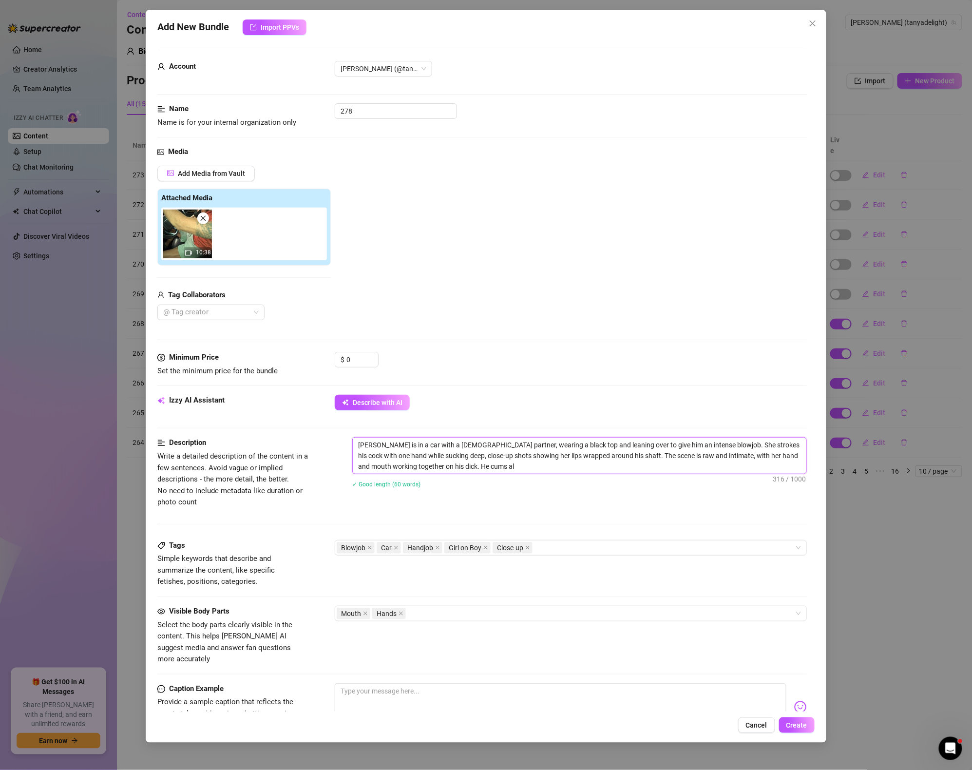
type textarea "[PERSON_NAME] is in a car with a [DEMOGRAPHIC_DATA] partner, wearing a black to…"
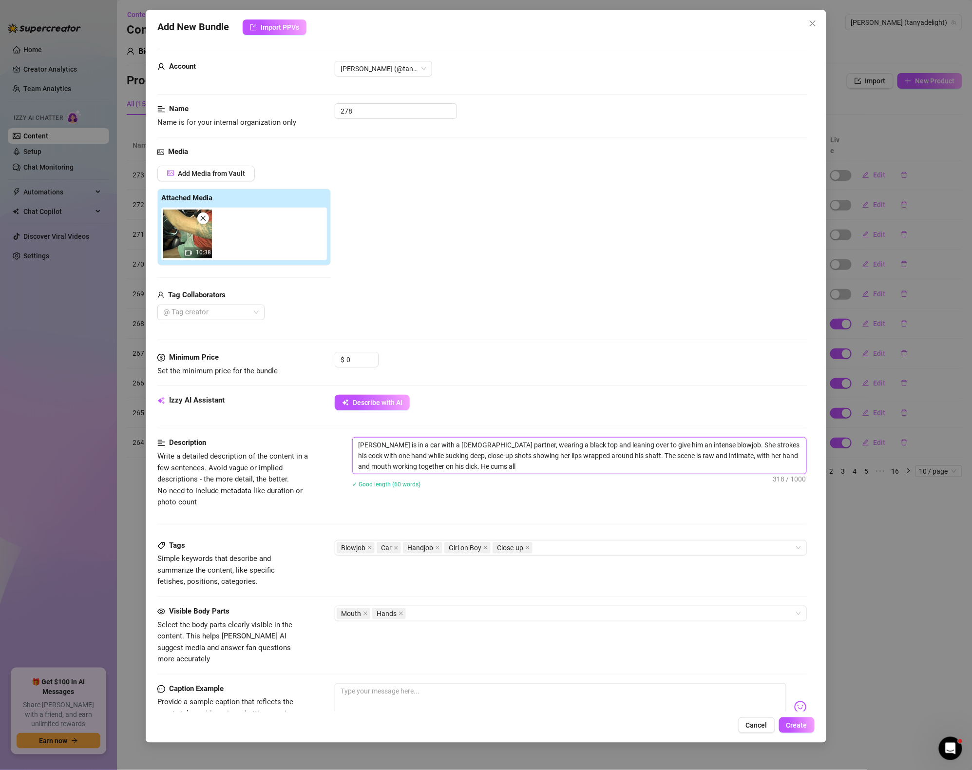
type textarea "[PERSON_NAME] is in a car with a [DEMOGRAPHIC_DATA] partner, wearing a black to…"
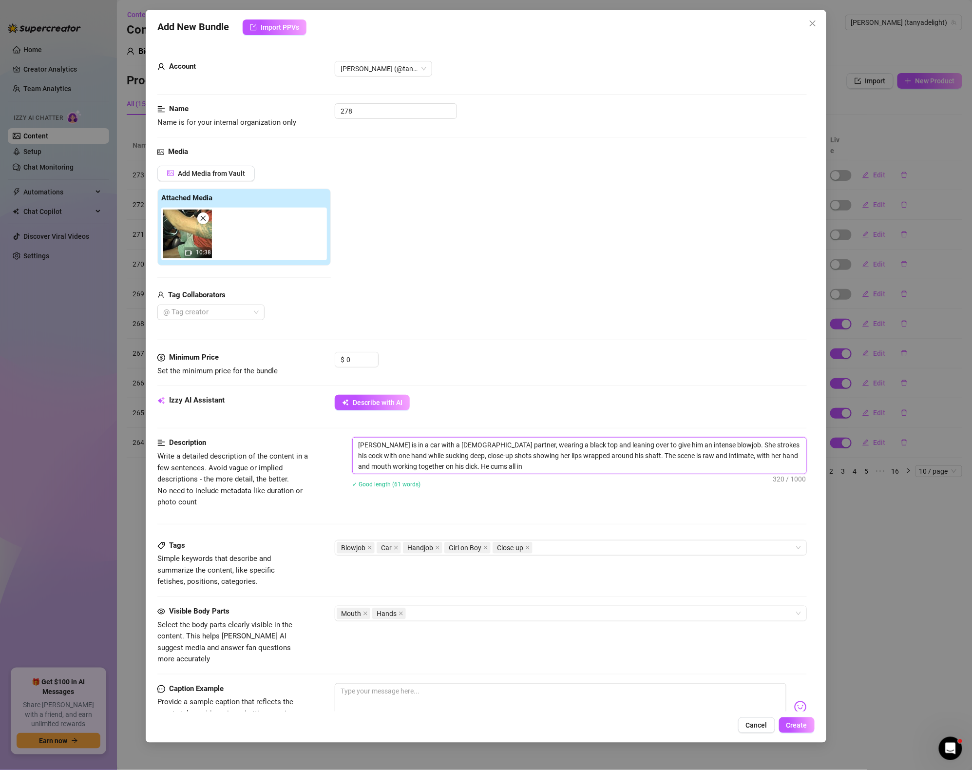
type textarea "[PERSON_NAME] is in a car with a [DEMOGRAPHIC_DATA] partner, wearing a black to…"
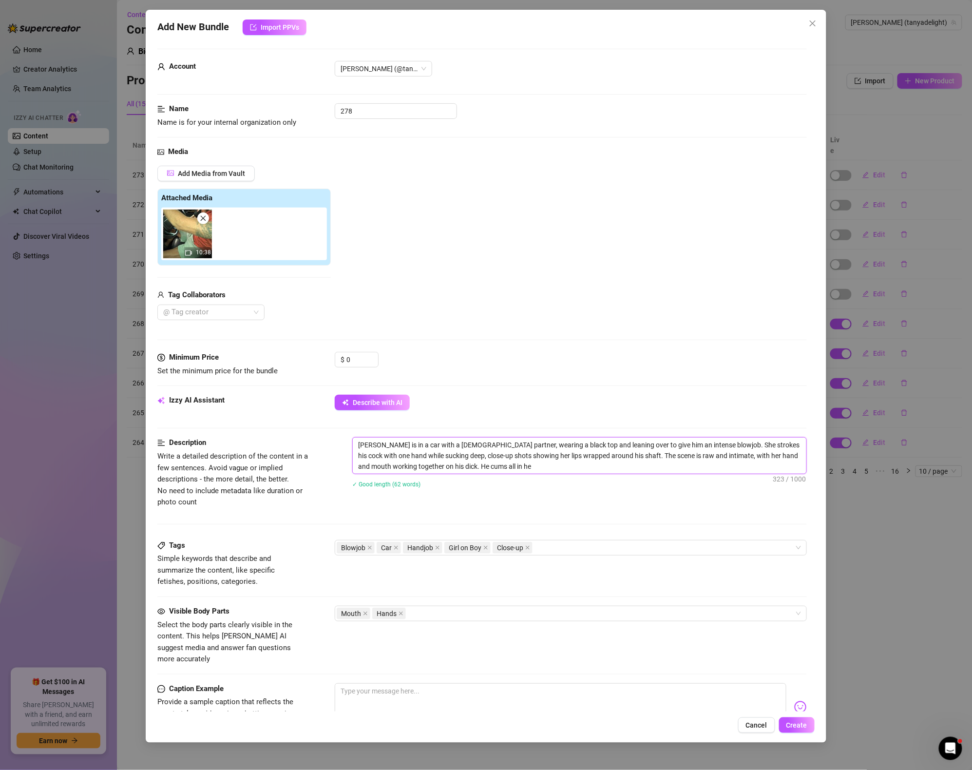
type textarea "[PERSON_NAME] is in a car with a [DEMOGRAPHIC_DATA] partner, wearing a black to…"
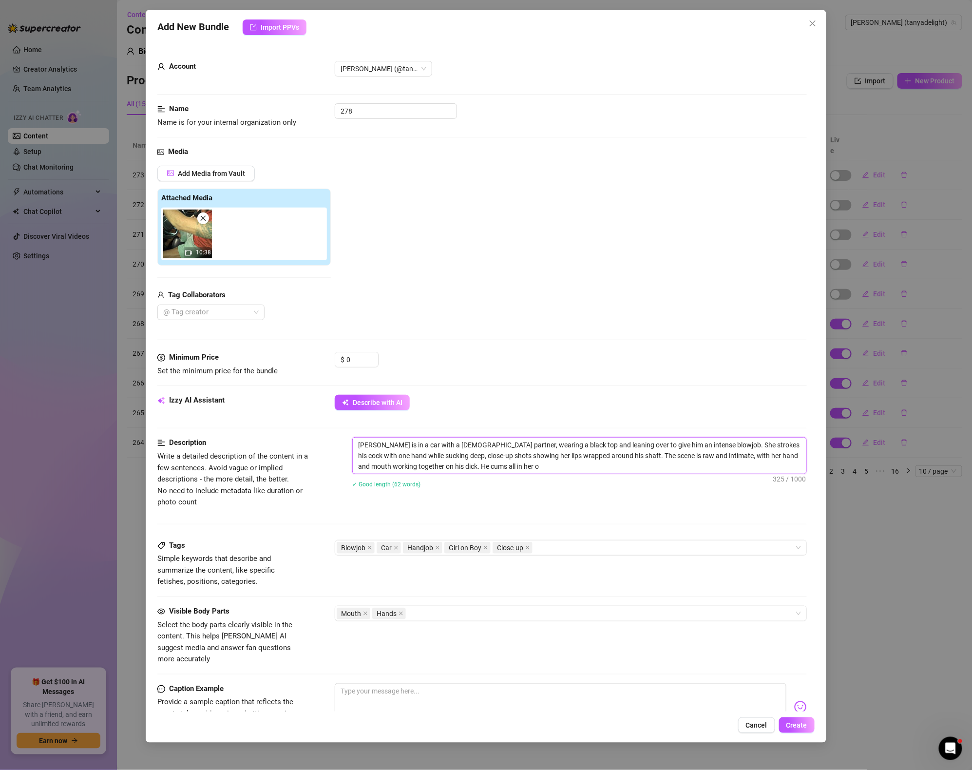
type textarea "[PERSON_NAME] is in a car with a [DEMOGRAPHIC_DATA] partner, wearing a black to…"
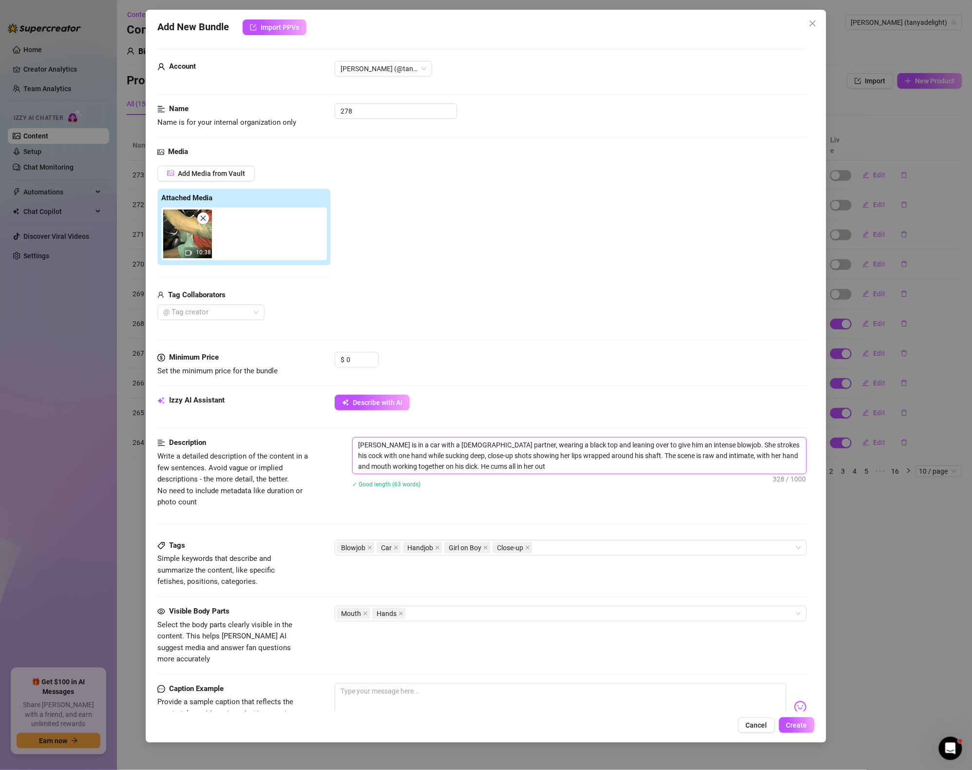
type textarea "[PERSON_NAME] is in a car with a [DEMOGRAPHIC_DATA] partner, wearing a black to…"
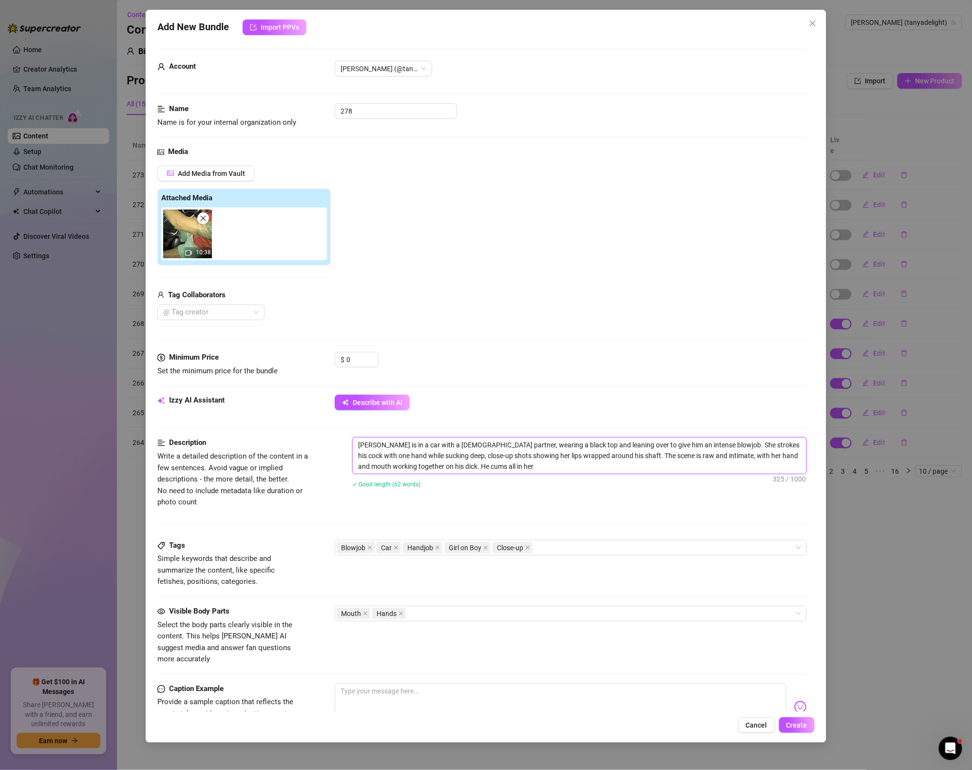
type textarea "[PERSON_NAME] is in a car with a [DEMOGRAPHIC_DATA] partner, wearing a black to…"
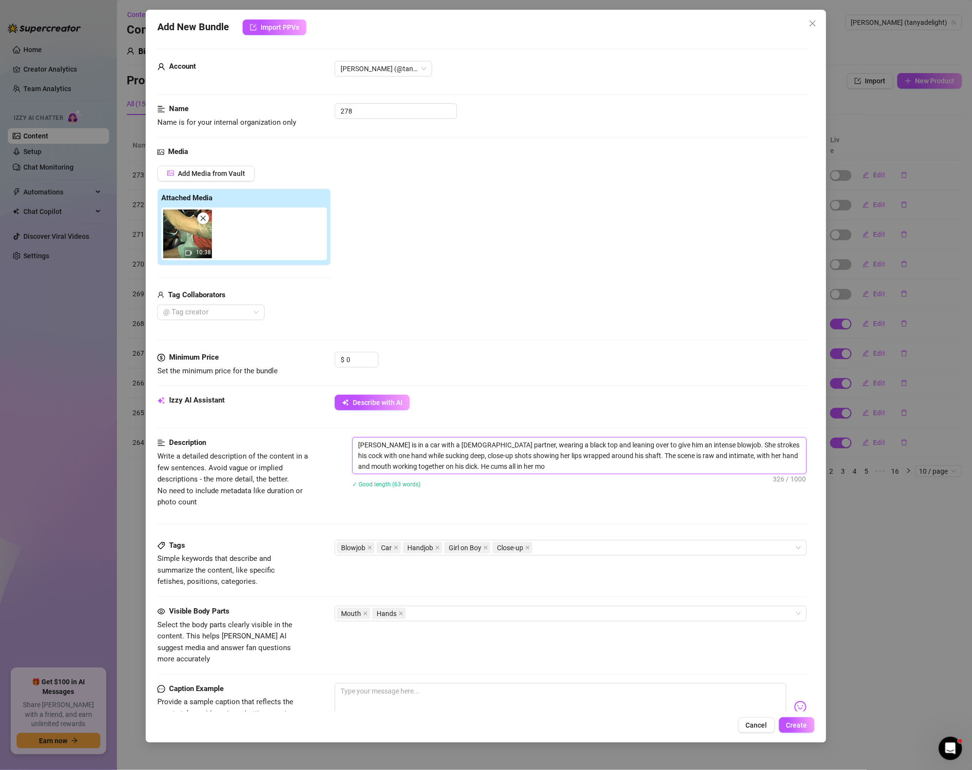
type textarea "[PERSON_NAME] is in a car with a [DEMOGRAPHIC_DATA] partner, wearing a black to…"
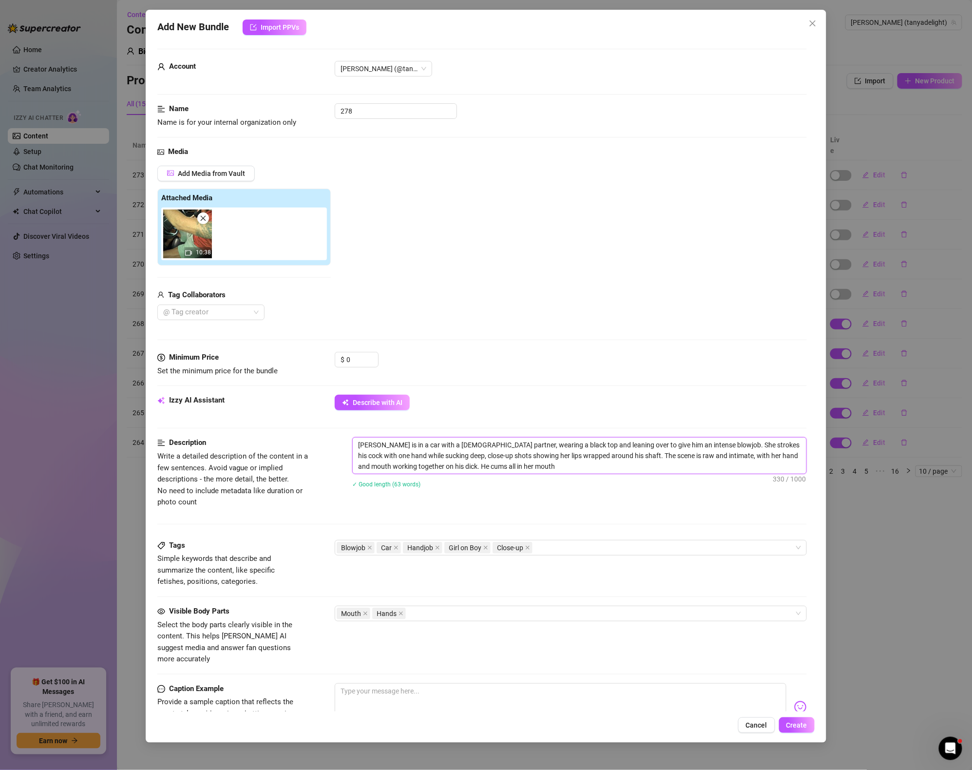
type textarea "[PERSON_NAME] is in a car with a [DEMOGRAPHIC_DATA] partner, wearing a black to…"
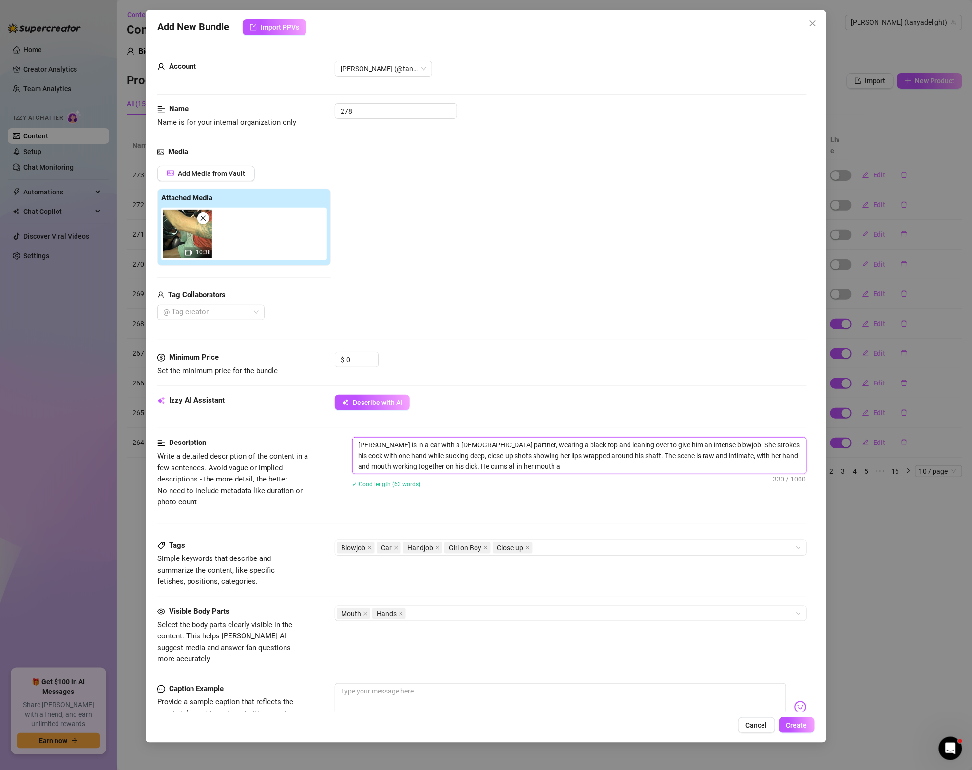
type textarea "[PERSON_NAME] is in a car with a [DEMOGRAPHIC_DATA] partner, wearing a black to…"
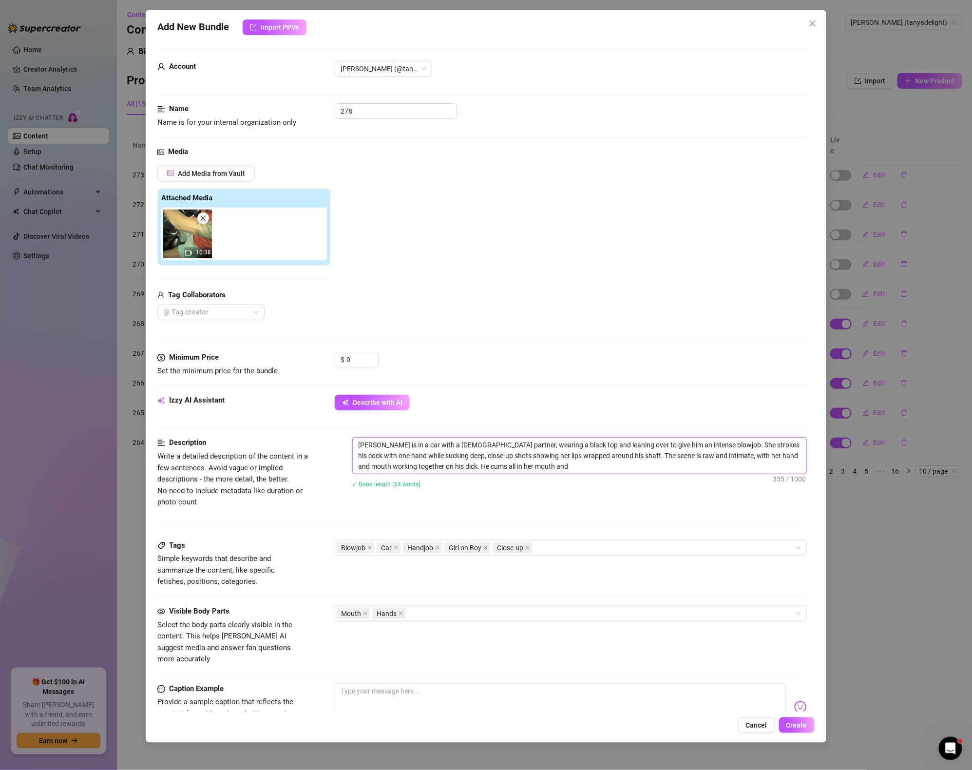
type textarea "[PERSON_NAME] is in a car with a [DEMOGRAPHIC_DATA] partner, wearing a black to…"
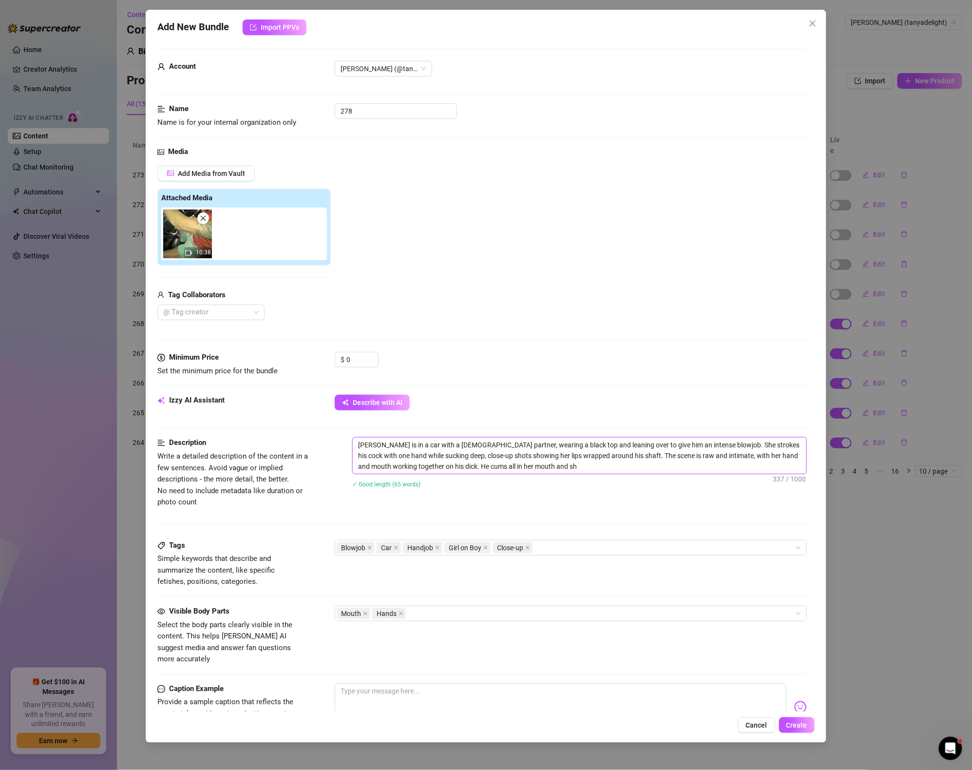
type textarea "[PERSON_NAME] is in a car with a [DEMOGRAPHIC_DATA] partner, wearing a black to…"
click at [460, 453] on textarea "[PERSON_NAME] is in a car with a [DEMOGRAPHIC_DATA] partner, wearing a black to…" at bounding box center [580, 456] width 454 height 36
click at [465, 447] on textarea "[PERSON_NAME] is in a car with a [DEMOGRAPHIC_DATA] partner, wearing a black to…" at bounding box center [580, 456] width 454 height 36
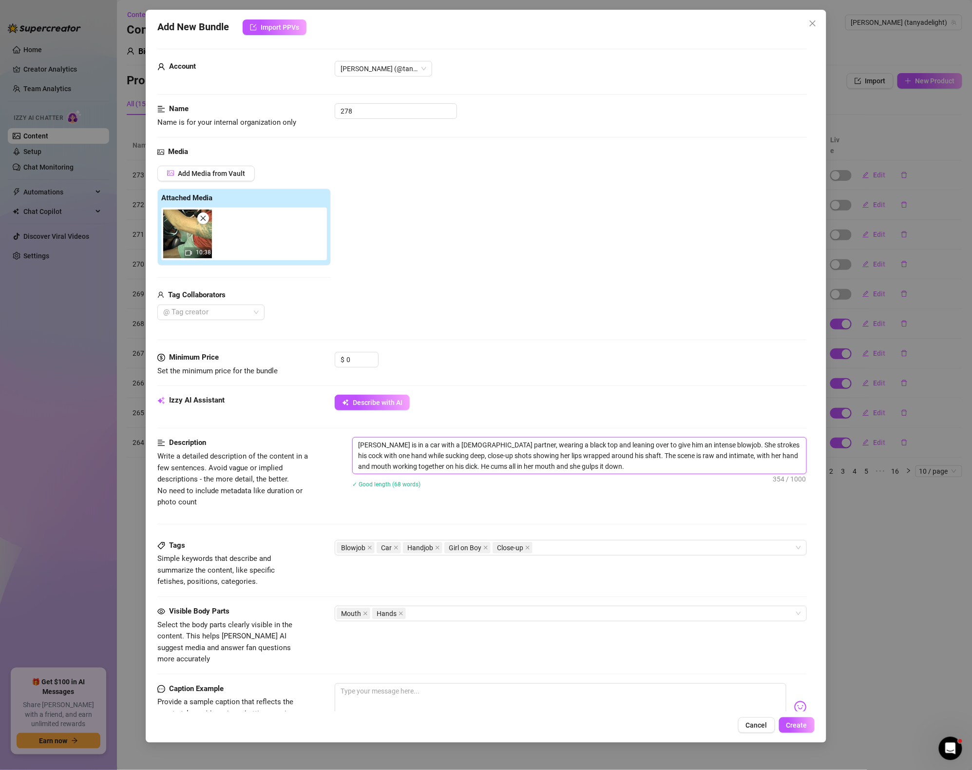
click at [471, 445] on textarea "[PERSON_NAME] is in a car with a [DEMOGRAPHIC_DATA] partner, wearing a black to…" at bounding box center [580, 456] width 454 height 36
click at [532, 442] on textarea "[PERSON_NAME] is in a car with a [DEMOGRAPHIC_DATA] partner, at the pumpkin pat…" at bounding box center [580, 456] width 454 height 36
click at [540, 444] on textarea "[PERSON_NAME] is in a car with a [DEMOGRAPHIC_DATA] partner, at the pumpkin pat…" at bounding box center [580, 456] width 454 height 36
click at [536, 444] on textarea "[PERSON_NAME] is in a car with a [DEMOGRAPHIC_DATA] partner, at the pumpkin pat…" at bounding box center [580, 456] width 454 height 36
click at [620, 447] on textarea "[PERSON_NAME] is in a car with a [DEMOGRAPHIC_DATA] partner, at the pumpkin pat…" at bounding box center [580, 456] width 454 height 36
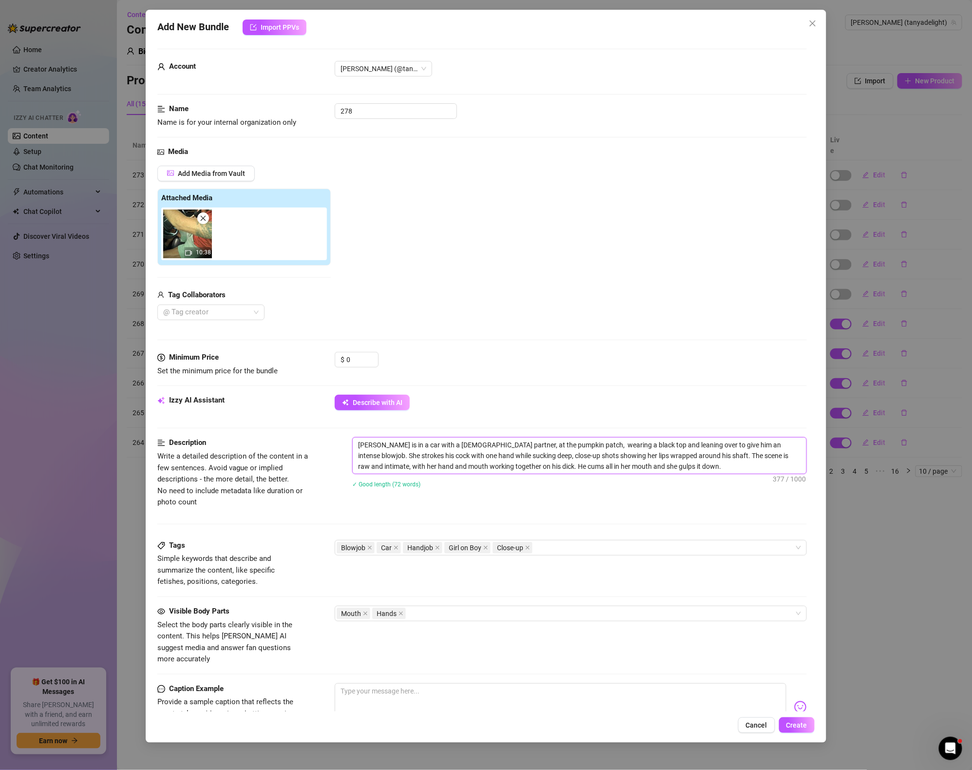
click at [583, 448] on textarea "[PERSON_NAME] is in a car with a [DEMOGRAPHIC_DATA] partner, at the pumpkin pat…" at bounding box center [580, 456] width 454 height 36
drag, startPoint x: 570, startPoint y: 445, endPoint x: 611, endPoint y: 445, distance: 40.9
click at [611, 445] on textarea "[PERSON_NAME] is in a car with a [DEMOGRAPHIC_DATA] partner, at the pumpkin pat…" at bounding box center [580, 456] width 454 height 36
click at [683, 447] on textarea "[PERSON_NAME] is in a car with a [DEMOGRAPHIC_DATA] partner, at the pumpkin pat…" at bounding box center [580, 456] width 454 height 36
click at [476, 465] on textarea "[PERSON_NAME] is in a car with a [DEMOGRAPHIC_DATA] partner, at the pumpkin pat…" at bounding box center [580, 456] width 454 height 36
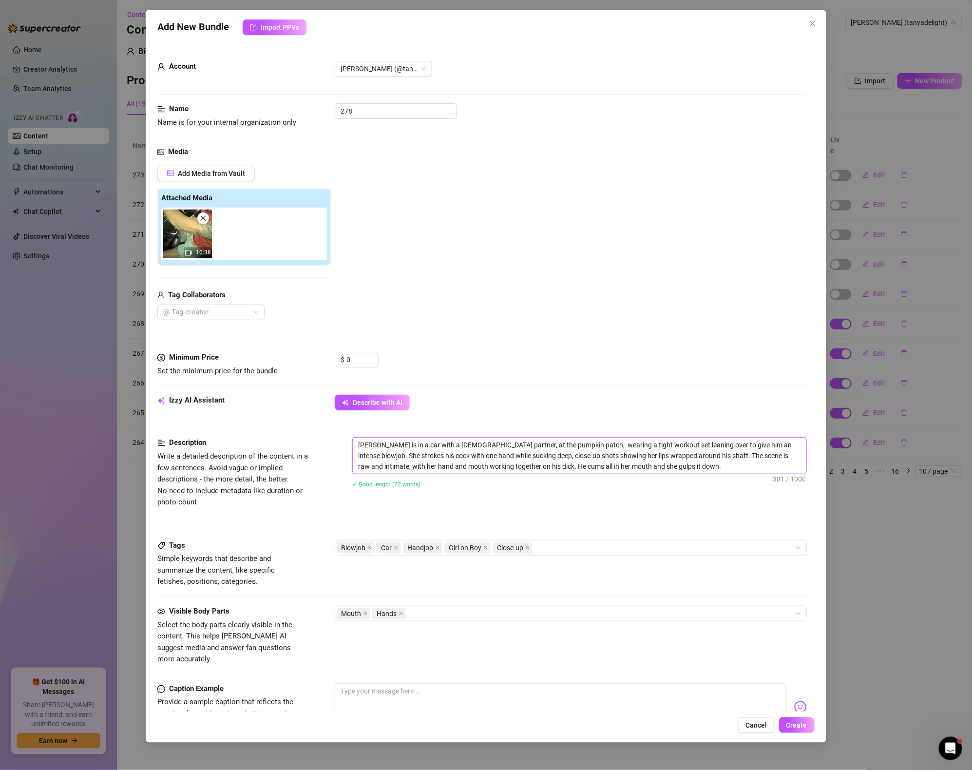
click at [469, 462] on textarea "[PERSON_NAME] is in a car with a [DEMOGRAPHIC_DATA] partner, at the pumpkin pat…" at bounding box center [580, 456] width 454 height 36
click at [476, 458] on textarea "[PERSON_NAME] is in a car with a [DEMOGRAPHIC_DATA] partner, at the pumpkin pat…" at bounding box center [580, 456] width 454 height 36
drag, startPoint x: 664, startPoint y: 469, endPoint x: 376, endPoint y: 418, distance: 292.7
click at [299, 397] on form "Account [PERSON_NAME] (@tanyadelight) Name Name is for your internal organizati…" at bounding box center [482, 465] width 650 height 833
click at [452, 688] on textarea at bounding box center [561, 702] width 452 height 39
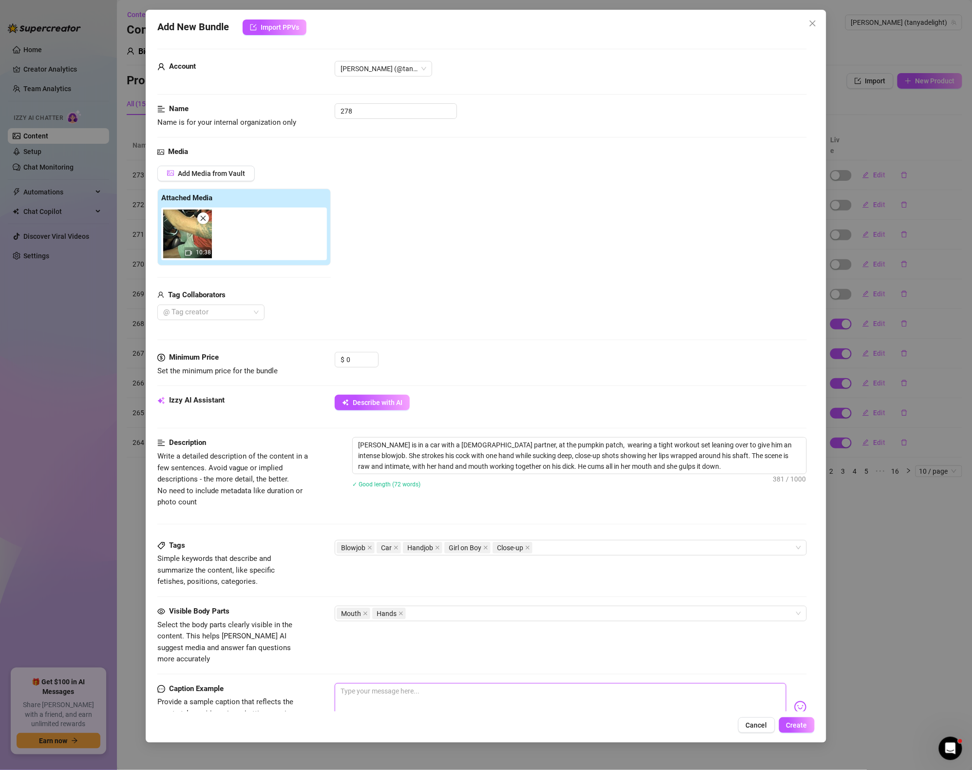
click at [452, 688] on textarea at bounding box center [561, 702] width 452 height 39
paste textarea "Pumpkin Patch Pickup — Mouthful in the Car 🍂🚗💦"
click at [564, 683] on textarea "Pumpkin Patch Pickup — Mouthful in the Car 🍂🚗💦" at bounding box center [561, 702] width 452 height 39
click at [419, 683] on textarea "Pumpkin Patch Pickup — Mouthful in the Car 🍂🚗💦" at bounding box center [561, 702] width 452 height 39
click at [541, 665] on div "Visible Body Parts Select the body parts clearly visible in the content. This h…" at bounding box center [482, 645] width 650 height 78
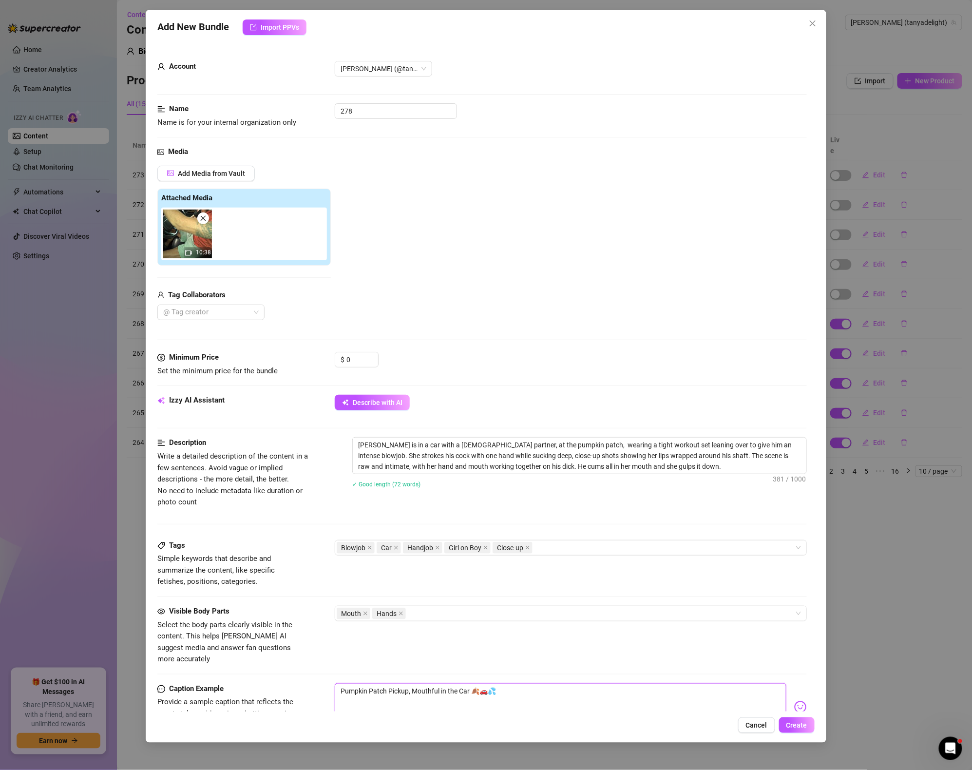
click at [552, 683] on textarea "Pumpkin Patch Pickup, Mouthful in the Car 🍂🚗💦" at bounding box center [561, 702] width 452 height 39
click at [533, 683] on textarea "Pumpkin Patch Pickup, Mouthful in the Car 🍂🚗💦" at bounding box center [561, 702] width 452 height 39
paste textarea "Tight workout set, car parked at the patch, and I lean over to give him the dee…"
click at [559, 683] on textarea "Pumpkin Patch Pickup, Mouthful in the Car 🍂🚗💦 Tight workout set, car parked at …" at bounding box center [561, 702] width 452 height 39
click at [568, 683] on textarea "Pumpkin Patch Pickup, Mouthful in the Car 🍂🚗💦 Tight workout set, car parked at …" at bounding box center [561, 702] width 452 height 39
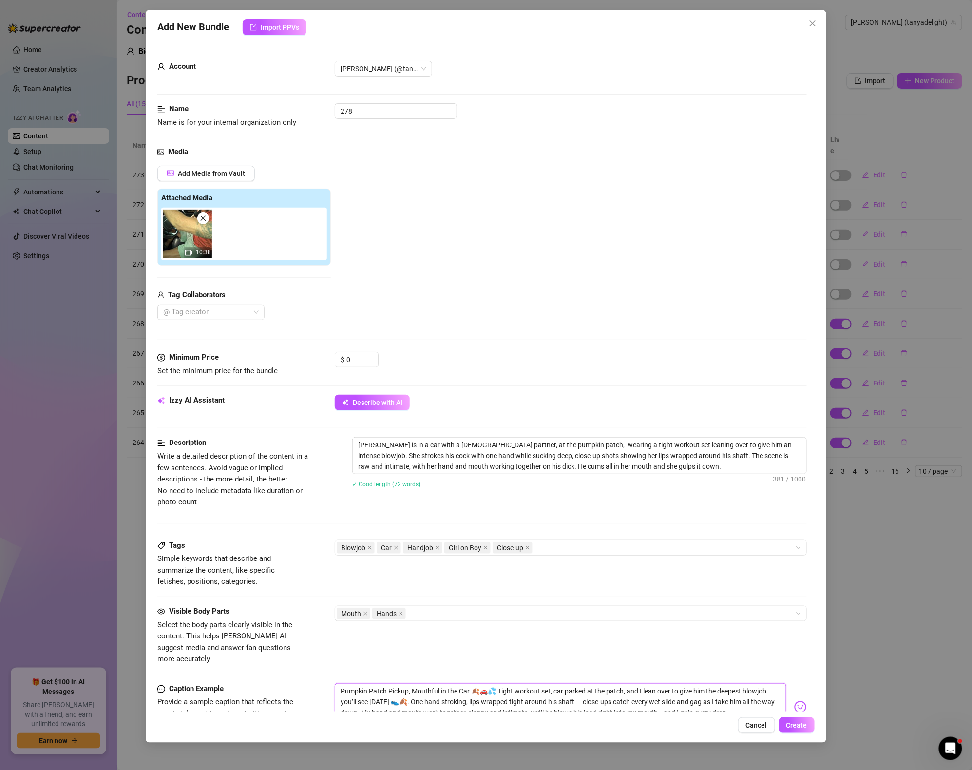
click at [596, 683] on textarea "Pumpkin Patch Pickup, Mouthful in the Car 🍂🚗💦 Tight workout set, car parked at …" at bounding box center [561, 702] width 452 height 39
drag, startPoint x: 610, startPoint y: 680, endPoint x: 659, endPoint y: 676, distance: 49.5
click at [610, 683] on textarea "Pumpkin Patch Pickup, Mouthful in the Car 🍂🚗💦 Tight workout set, car parked at …" at bounding box center [561, 702] width 452 height 39
click at [663, 699] on textarea "Pumpkin Patch Pickup, Mouthful in the Car 🍂🚗💦 Tight workout set, car parked at …" at bounding box center [561, 702] width 452 height 39
click at [369, 685] on textarea "Pumpkin Patch Pickup, Mouthful in the Car 🍂🚗💦 Tight workout set, car parked at …" at bounding box center [561, 702] width 452 height 39
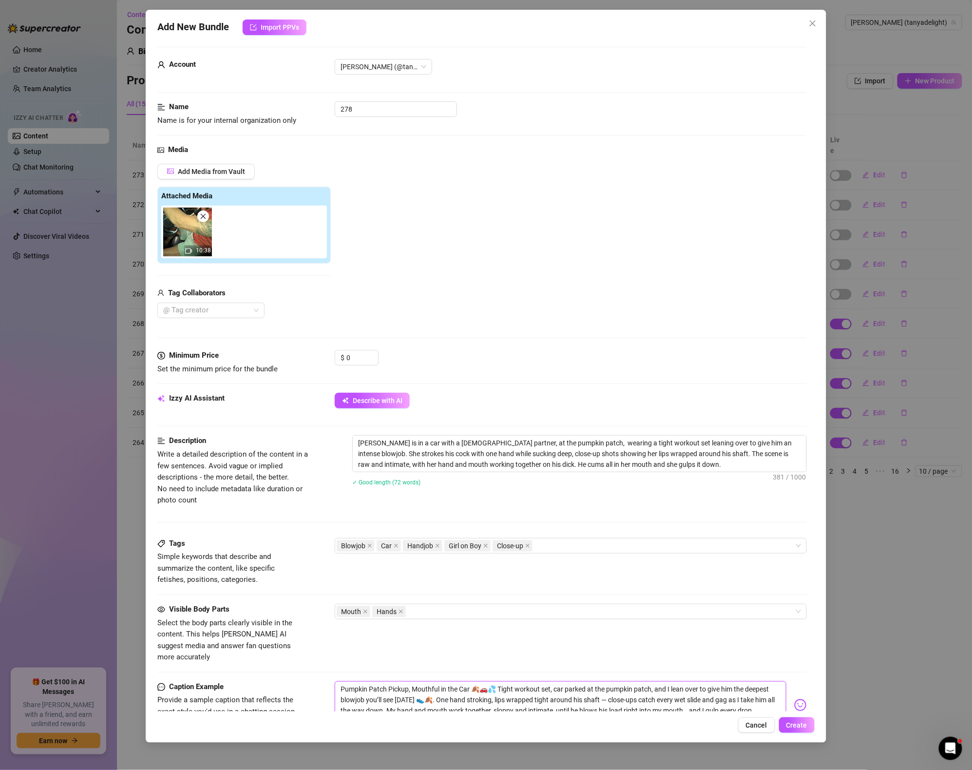
scroll to position [4, 0]
click at [605, 687] on textarea "Pumpkin Patch Pickup, Mouthful in the Car 🍂🚗💦 Tight workout set, car parked at …" at bounding box center [561, 700] width 452 height 39
click at [719, 696] on textarea "Pumpkin Patch Pickup, Mouthful in the Car 🍂🚗💦 Tight workout set, car parked at …" at bounding box center [561, 700] width 452 height 39
click at [534, 698] on textarea "Pumpkin Patch Pickup, Mouthful in the Car 🍂🚗💦 Tight workout set, car parked at …" at bounding box center [561, 700] width 452 height 39
click at [452, 698] on textarea "Pumpkin Patch Pickup, Mouthful in the Car 🍂🚗💦 Tight workout set, car parked at …" at bounding box center [561, 700] width 452 height 39
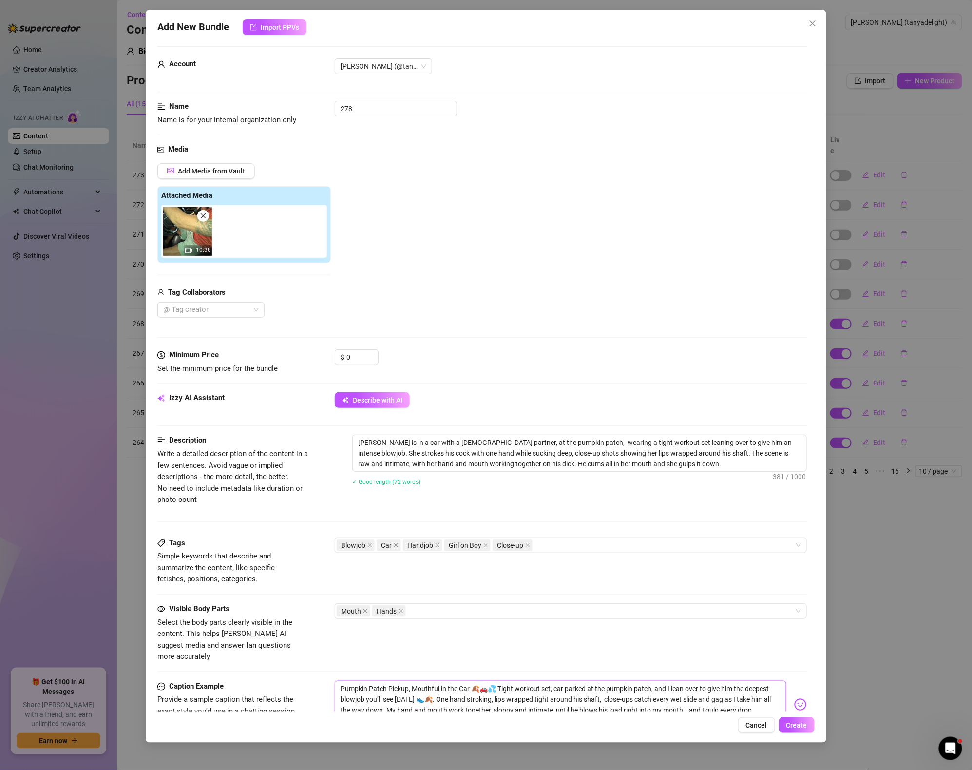
click at [393, 698] on textarea "Pumpkin Patch Pickup, Mouthful in the Car 🍂🚗💦 Tight workout set, car parked at …" at bounding box center [561, 700] width 452 height 39
click at [448, 696] on textarea "Pumpkin Patch Pickup, Mouthful in the Car 🍂🚗💦 Tight workout set, car parked at …" at bounding box center [561, 700] width 452 height 39
click at [568, 695] on textarea "Pumpkin Patch Pickup, Mouthful in the Car 🍂🚗💦 Tight workout set, car parked at …" at bounding box center [561, 700] width 452 height 39
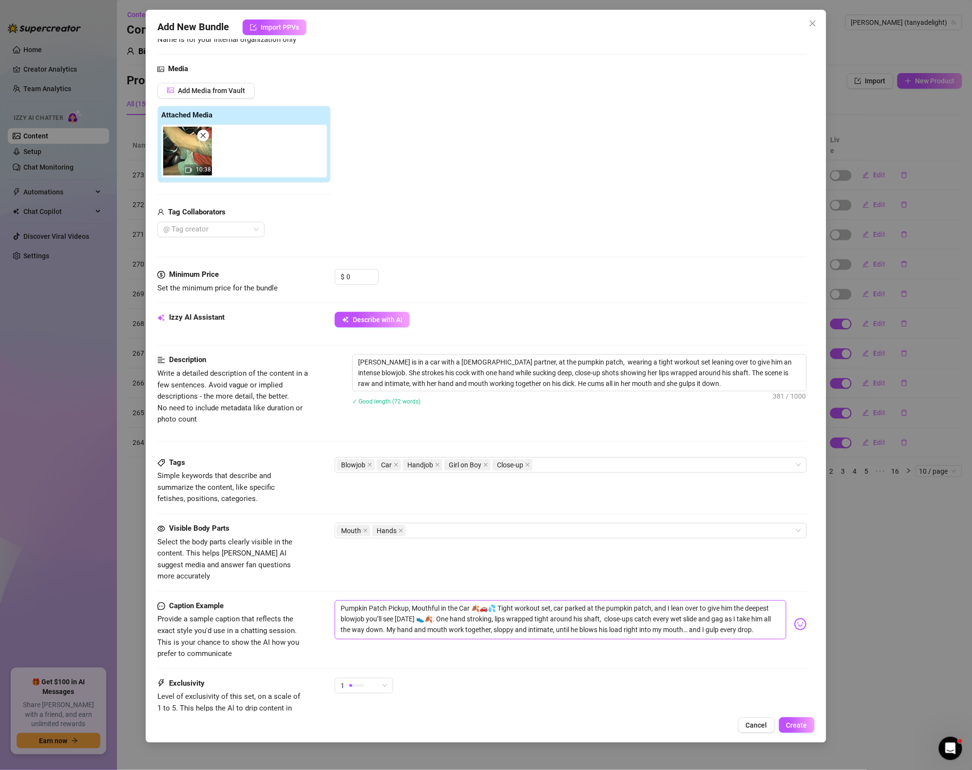
scroll to position [140, 0]
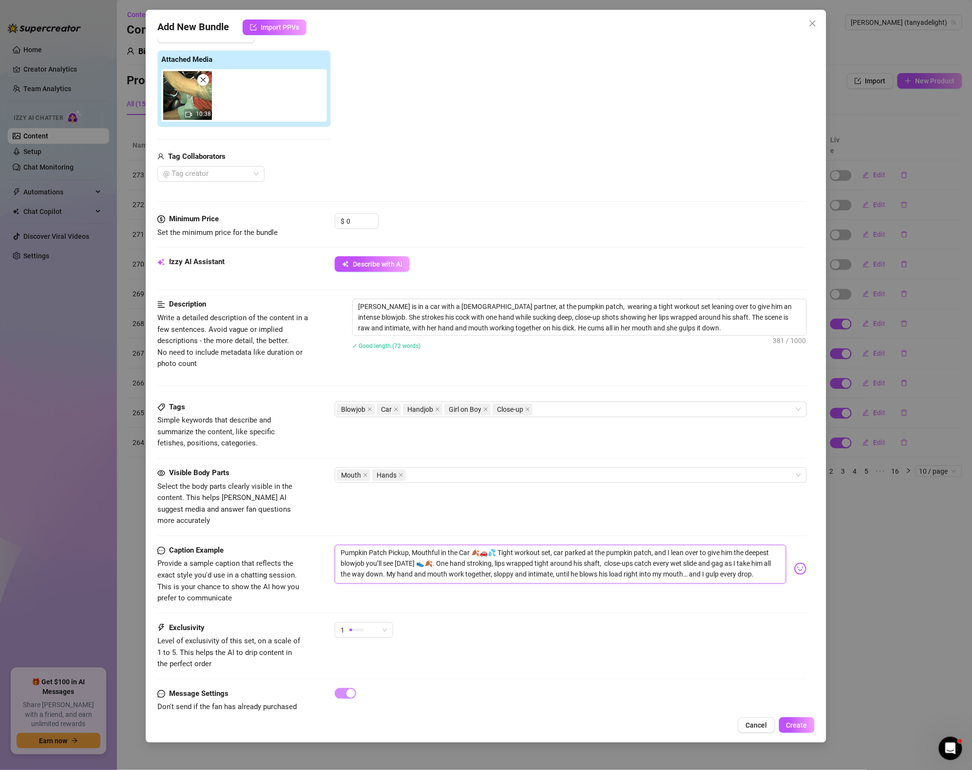
click at [769, 561] on textarea "Pumpkin Patch Pickup, Mouthful in the Car 🍂🚗💦 Tight workout set, car parked at …" at bounding box center [561, 564] width 452 height 39
click at [759, 566] on textarea "Pumpkin Patch Pickup, Mouthful in the Car 🍂🚗💦 Tight workout set, car parked at …" at bounding box center [561, 564] width 452 height 39
click at [467, 563] on textarea "Pumpkin Patch Pickup, Mouthful in the Car 🍂🚗💦 Tight workout set, car parked at …" at bounding box center [561, 569] width 452 height 48
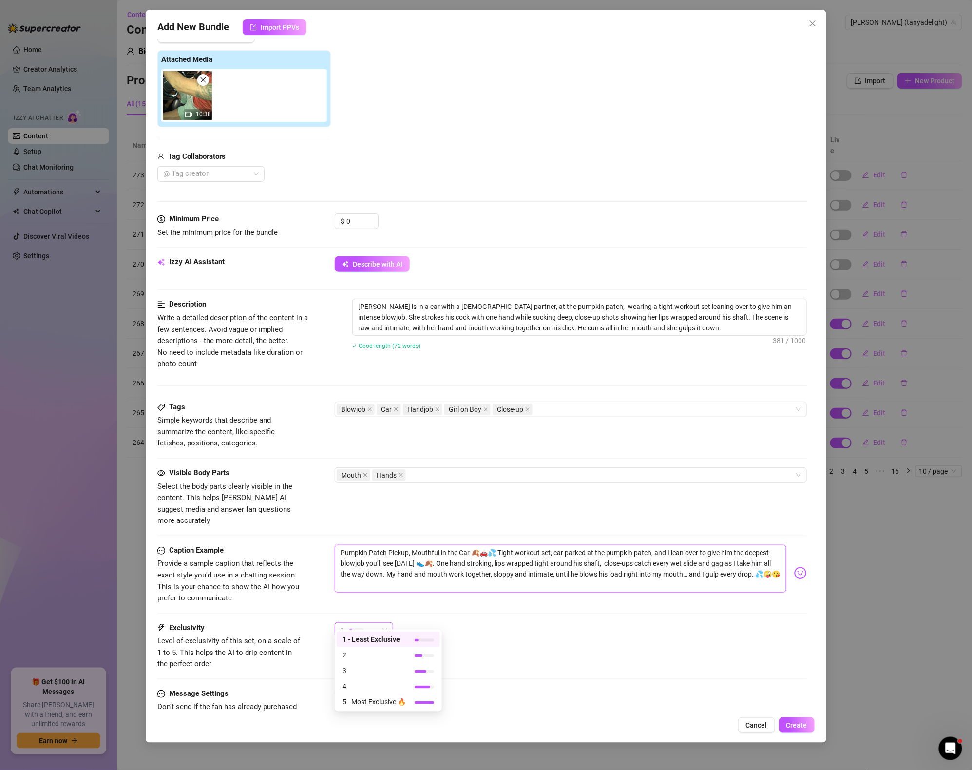
click at [380, 623] on span "1" at bounding box center [364, 630] width 47 height 15
click at [377, 705] on span "5 - Most Exclusive 🔥" at bounding box center [374, 702] width 63 height 11
click at [565, 409] on div "Blowjob Car Handjob Girl on Boy Close-up" at bounding box center [566, 410] width 458 height 14
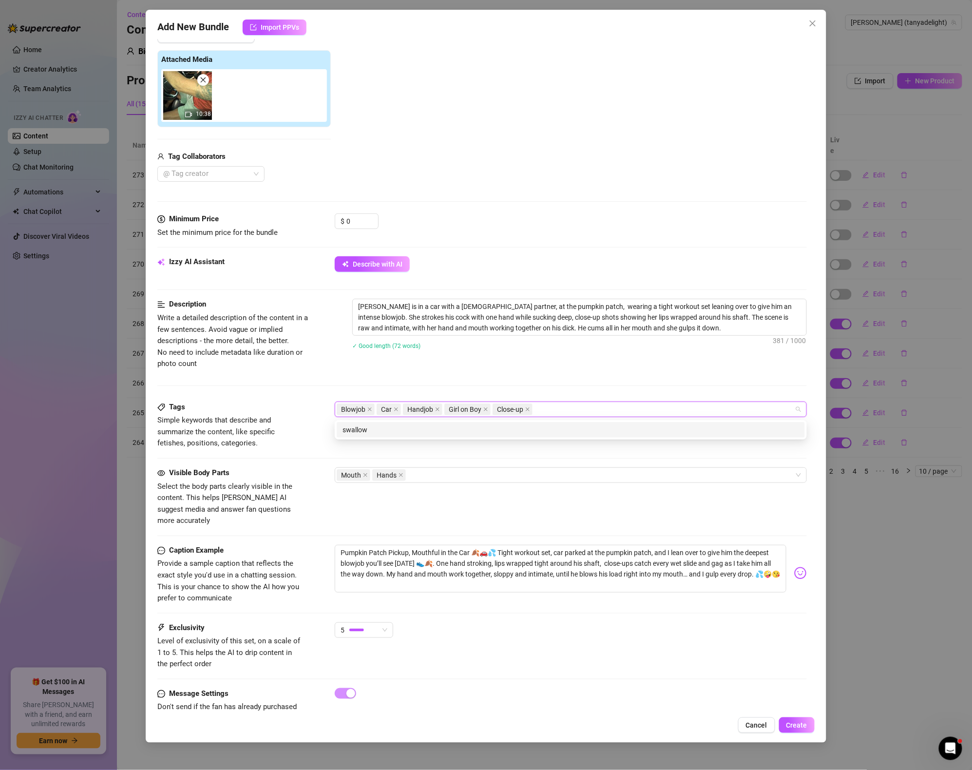
click at [460, 516] on div "Visible Body Parts Select the body parts clearly visible in the content. This h…" at bounding box center [482, 506] width 650 height 78
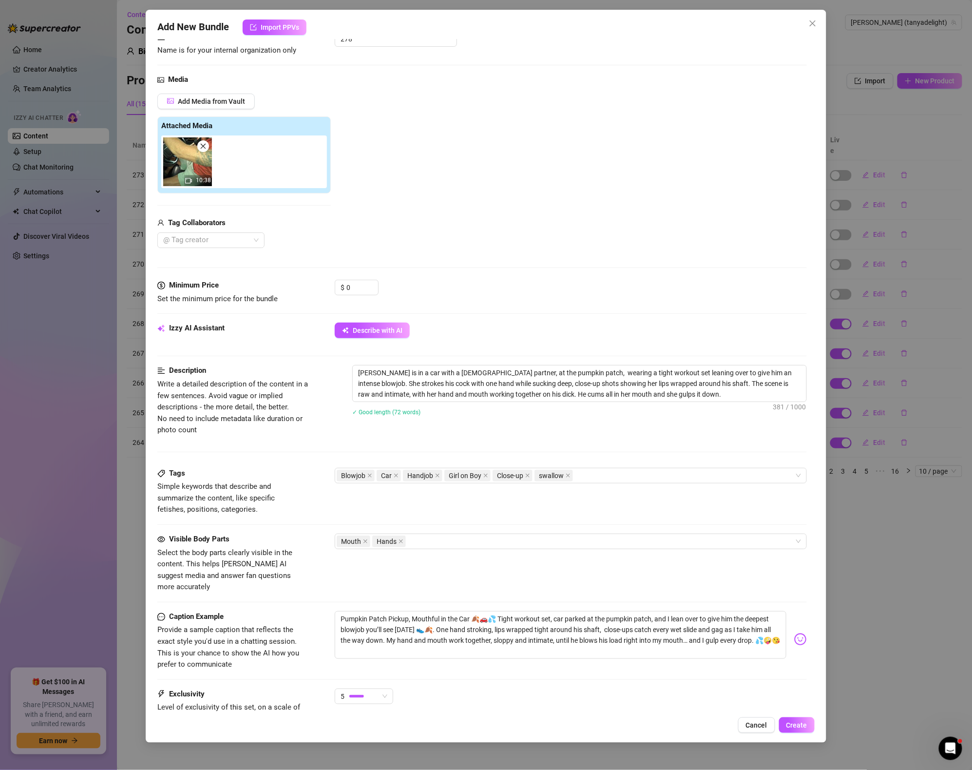
scroll to position [0, 0]
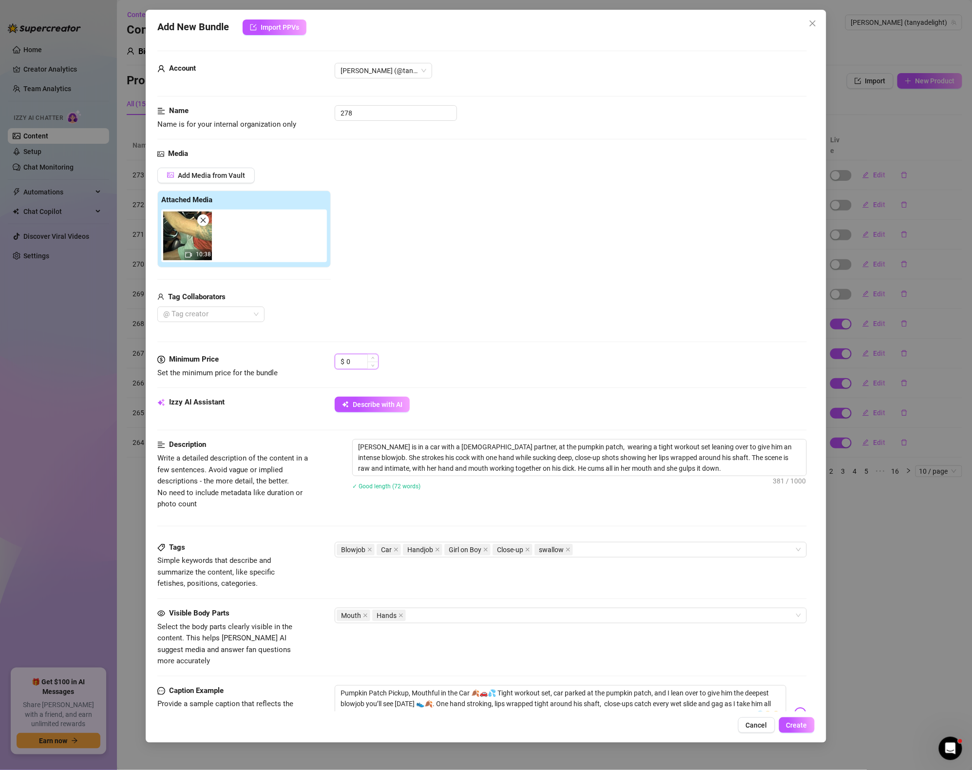
click at [362, 361] on input "0" at bounding box center [363, 361] width 32 height 15
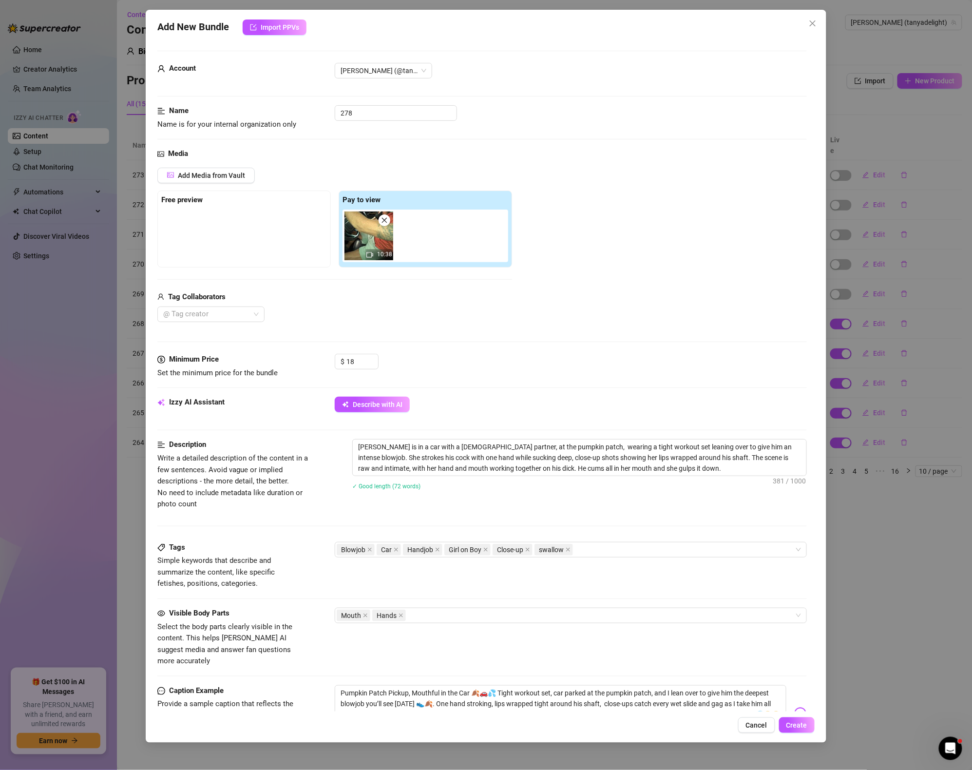
click at [199, 167] on div "Media Add Media from Vault Free preview Pay to view 10:38 Tag Collaborators @ T…" at bounding box center [482, 251] width 650 height 206
click at [203, 176] on span "Add Media from Vault" at bounding box center [211, 176] width 67 height 8
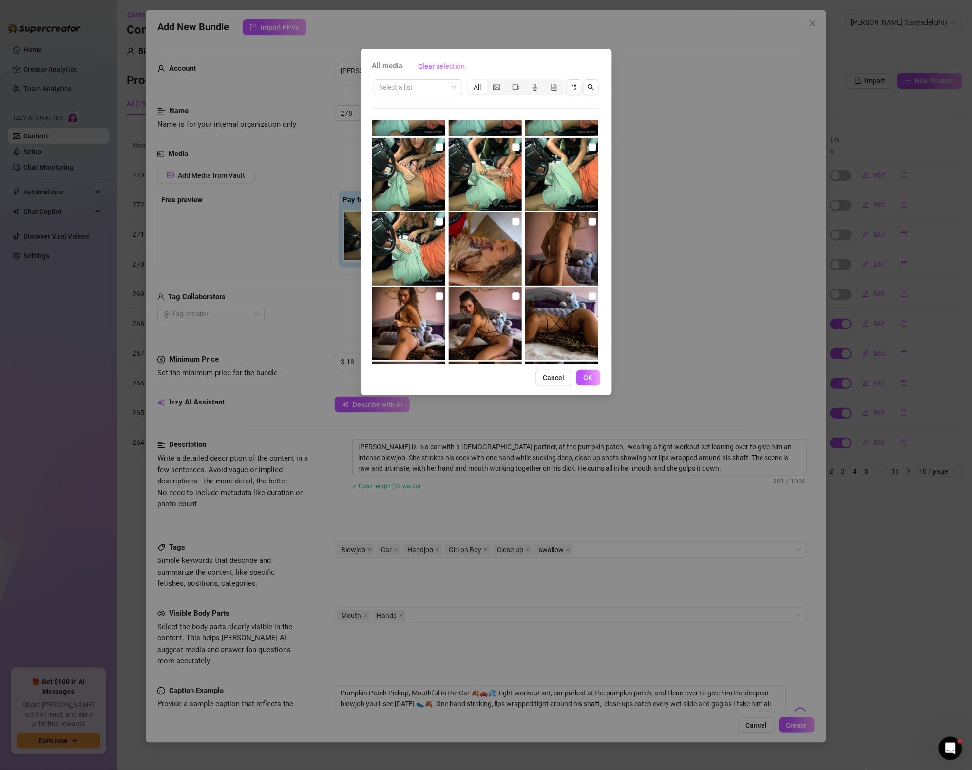
scroll to position [875, 0]
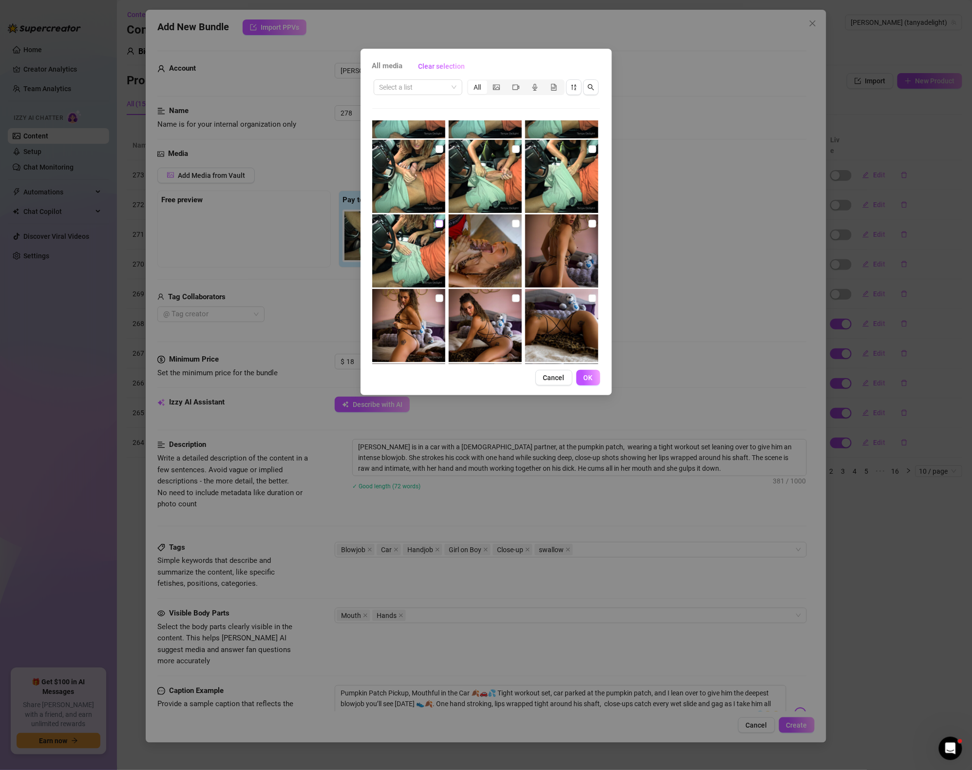
click at [442, 224] on input "checkbox" at bounding box center [440, 224] width 8 height 8
click at [592, 150] on input "checkbox" at bounding box center [593, 149] width 8 height 8
click at [528, 146] on img at bounding box center [561, 176] width 73 height 73
click at [520, 147] on img at bounding box center [485, 176] width 73 height 73
click at [526, 153] on img at bounding box center [561, 176] width 73 height 73
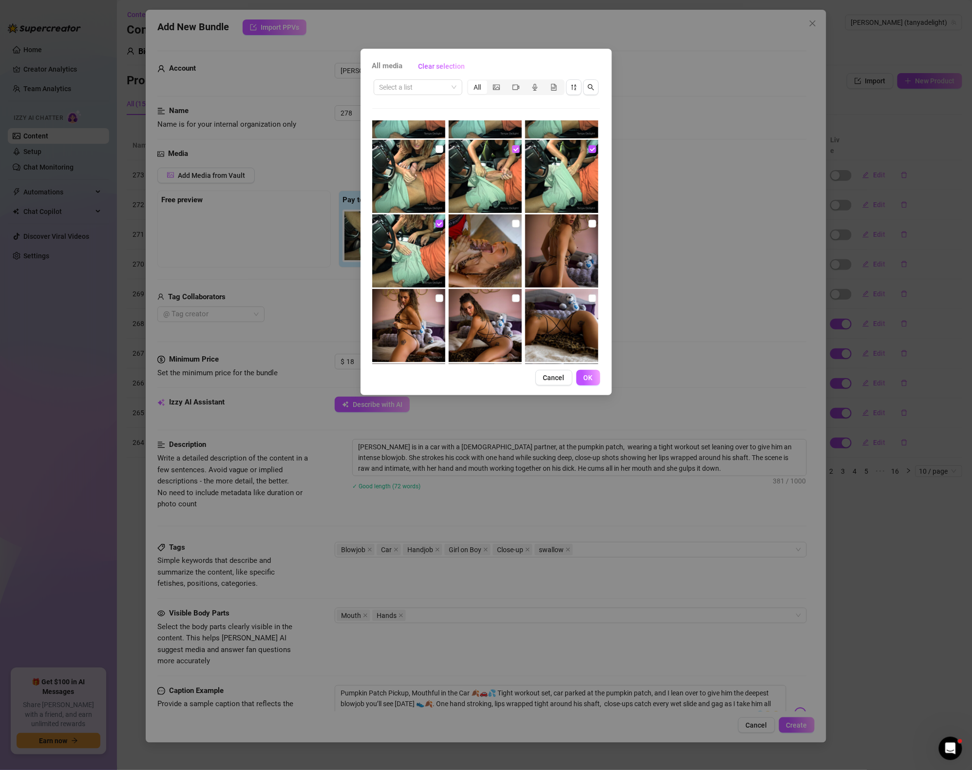
click at [517, 151] on input "checkbox" at bounding box center [516, 149] width 8 height 8
click at [512, 146] on input "checkbox" at bounding box center [516, 149] width 8 height 8
click at [443, 149] on input "checkbox" at bounding box center [440, 149] width 8 height 8
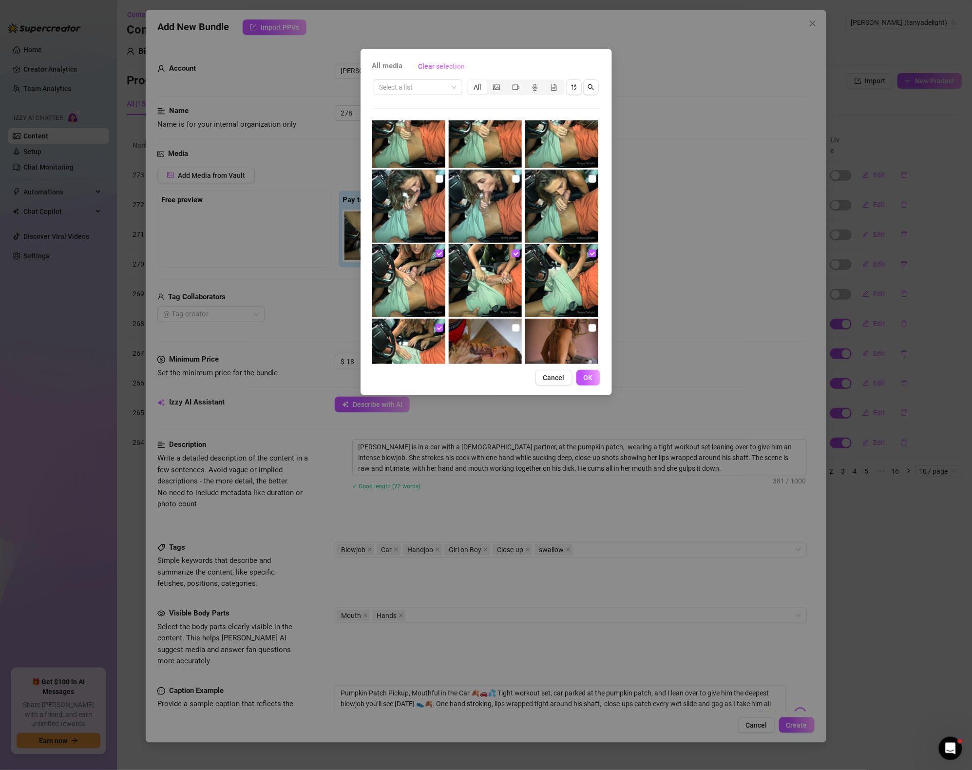
scroll to position [720, 0]
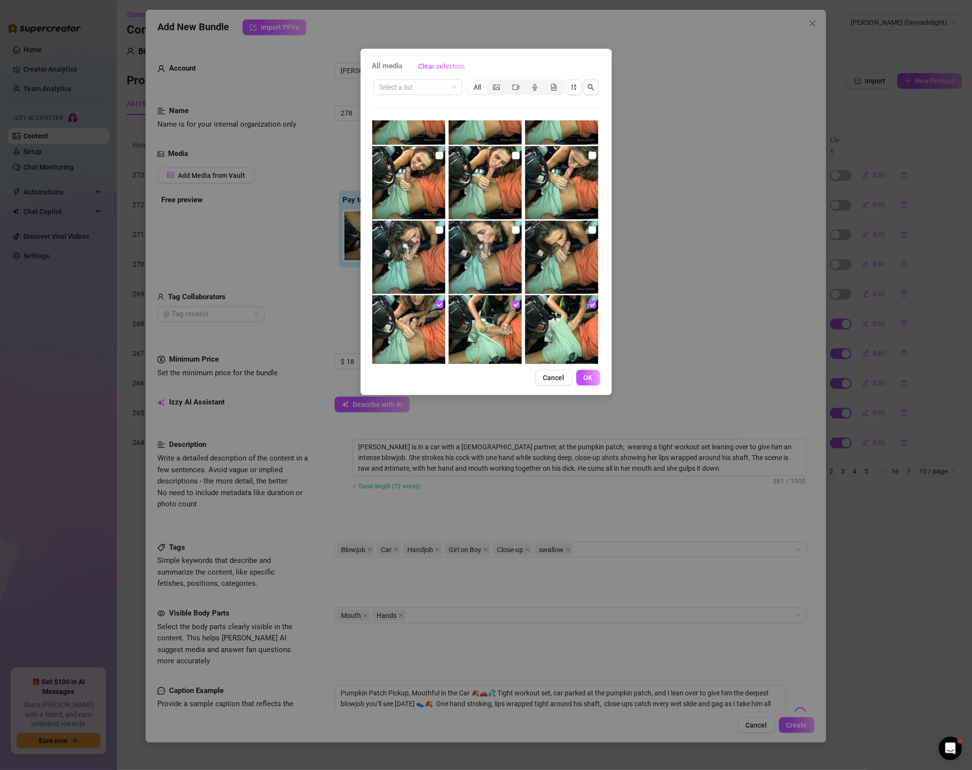
click at [581, 232] on img at bounding box center [561, 257] width 73 height 73
click at [494, 230] on img at bounding box center [485, 257] width 73 height 73
click at [413, 243] on img at bounding box center [408, 257] width 73 height 73
click at [563, 179] on img at bounding box center [561, 182] width 73 height 73
click at [513, 177] on img at bounding box center [485, 182] width 73 height 73
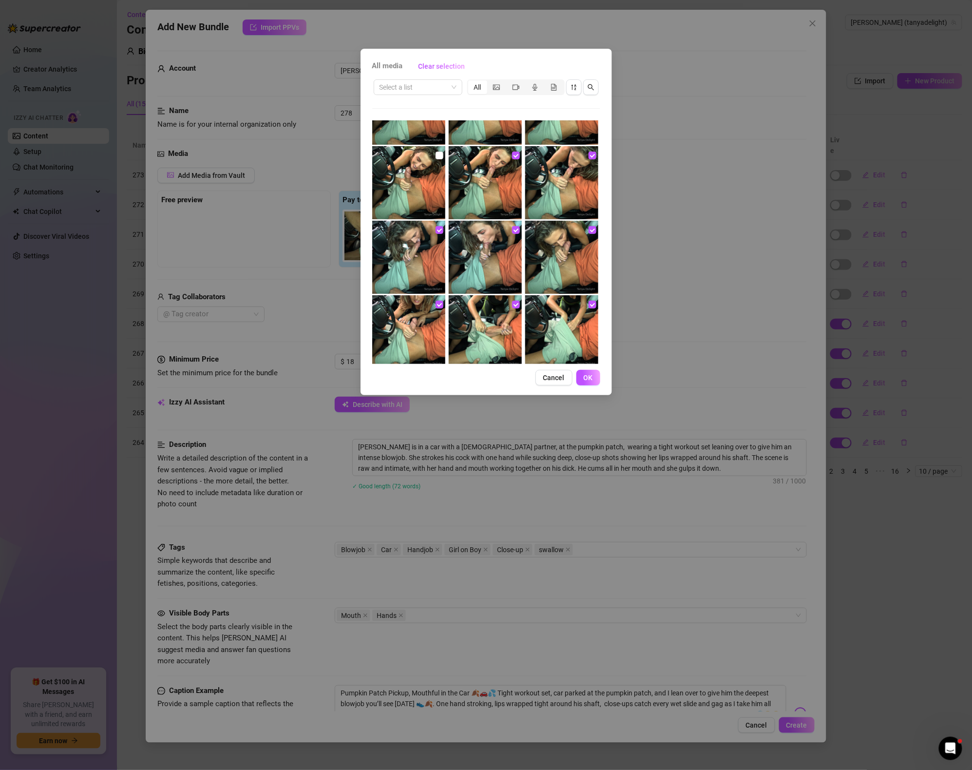
click at [437, 181] on img at bounding box center [408, 182] width 73 height 73
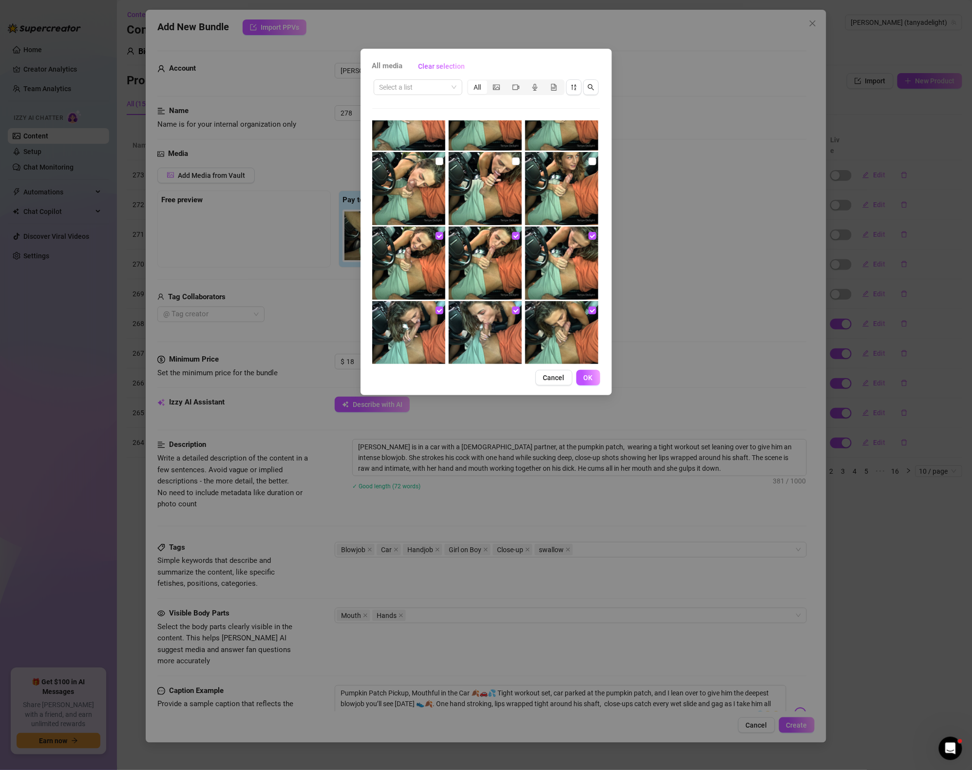
scroll to position [592, 0]
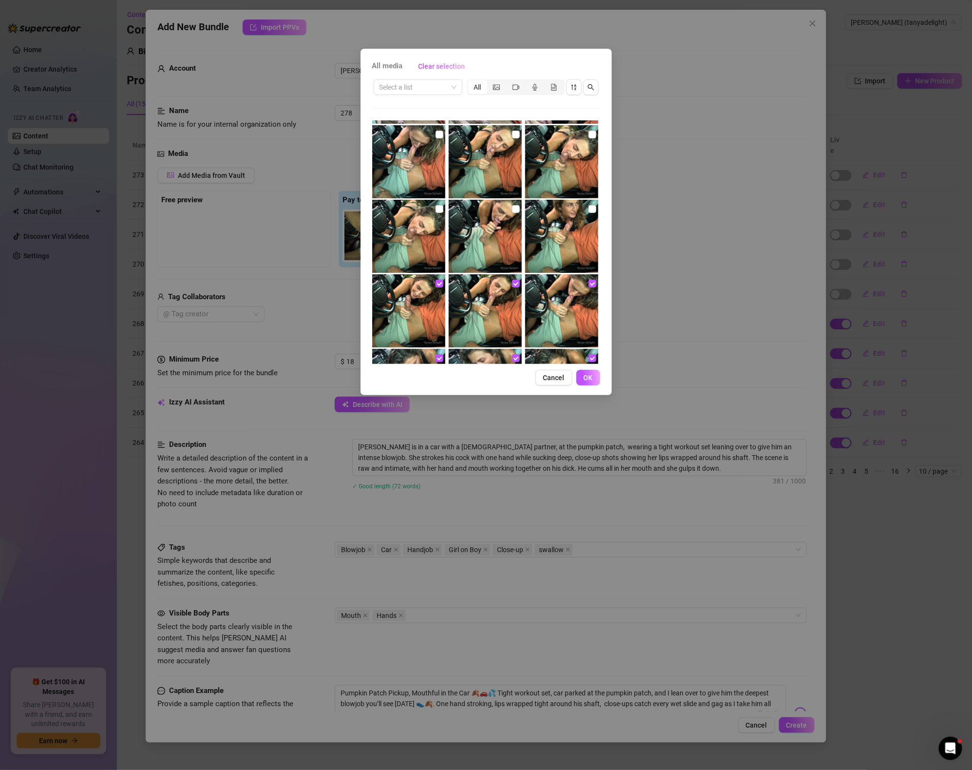
click at [564, 206] on img at bounding box center [561, 236] width 73 height 73
click at [508, 214] on img at bounding box center [485, 236] width 73 height 73
click at [443, 220] on img at bounding box center [408, 236] width 73 height 73
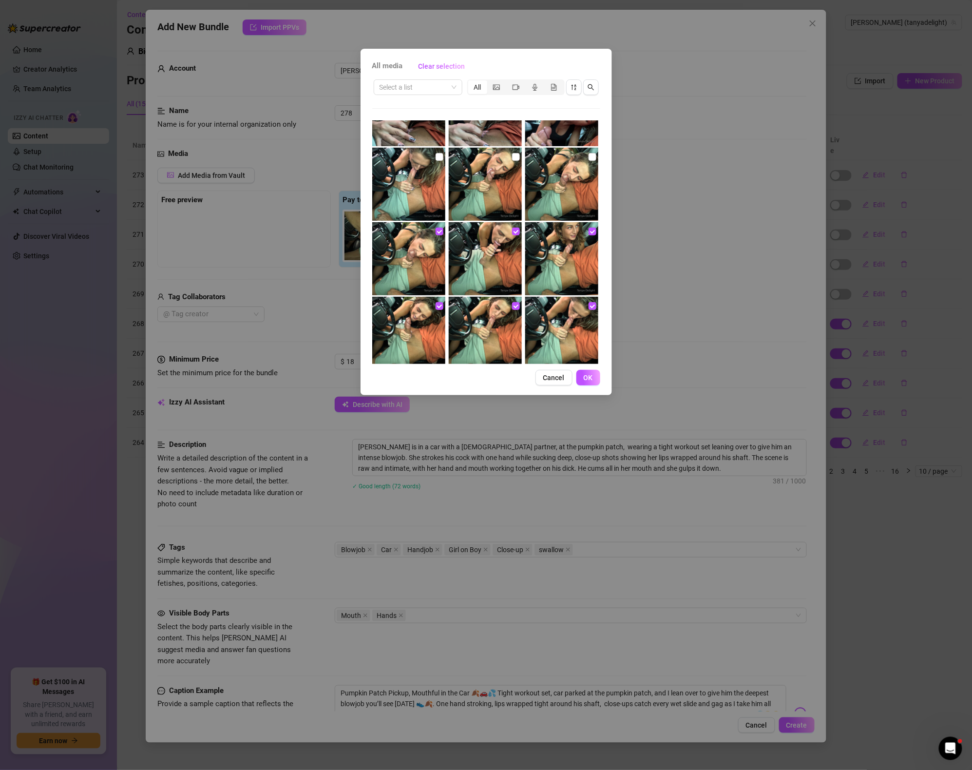
scroll to position [544, 0]
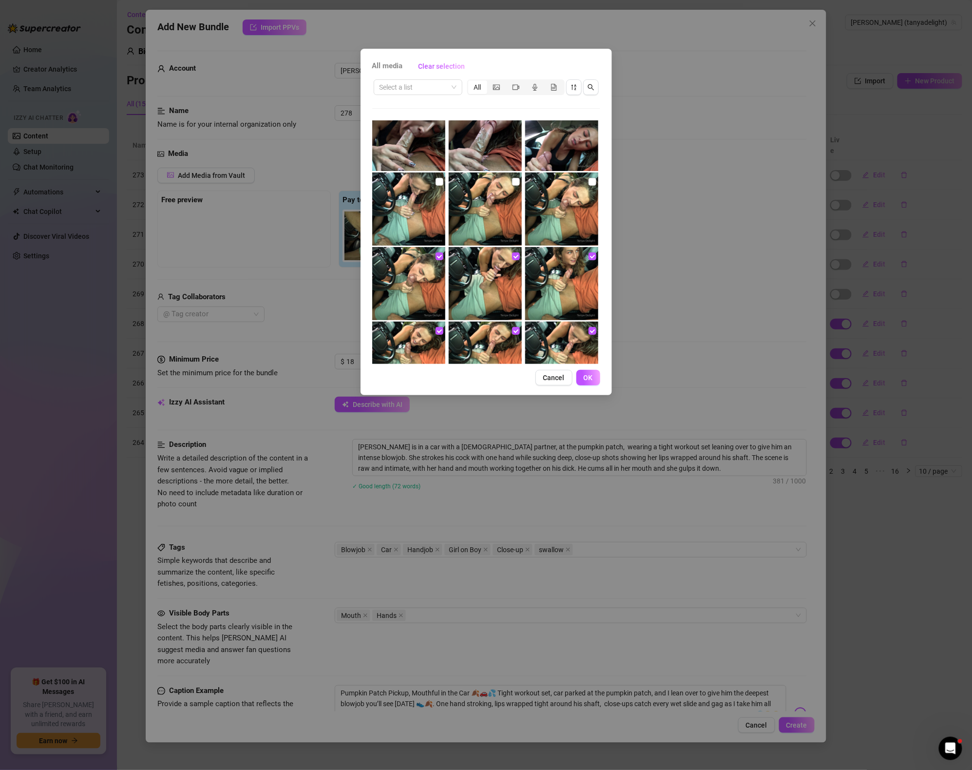
click at [559, 198] on img at bounding box center [561, 209] width 73 height 73
click at [498, 205] on img at bounding box center [485, 209] width 73 height 73
click at [436, 206] on img at bounding box center [408, 209] width 73 height 73
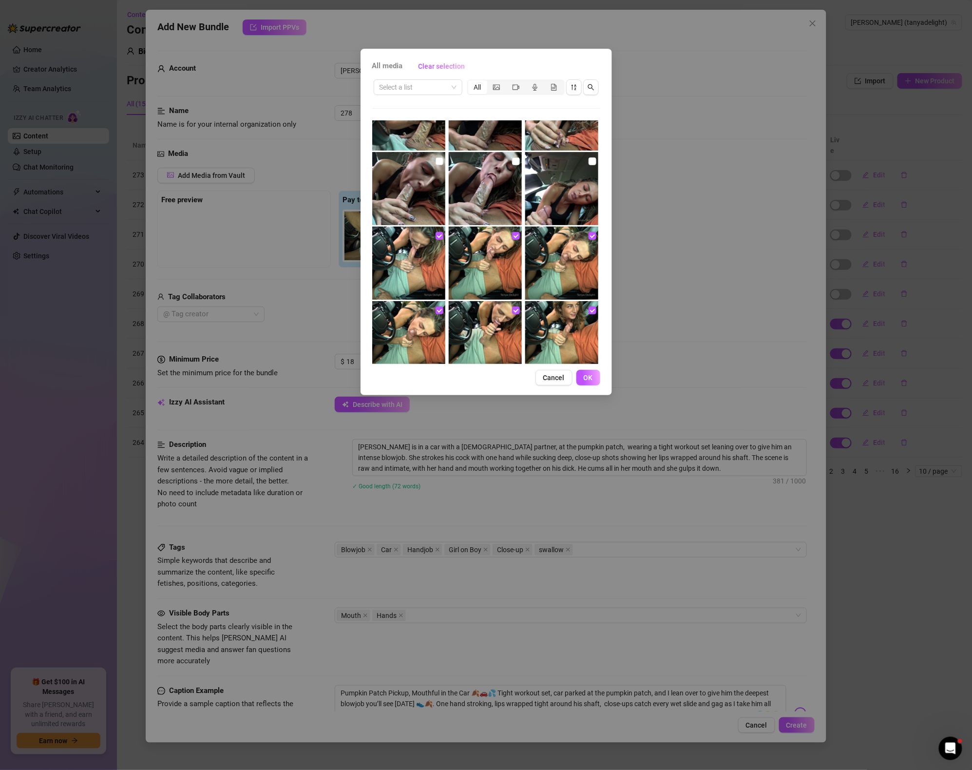
scroll to position [472, 0]
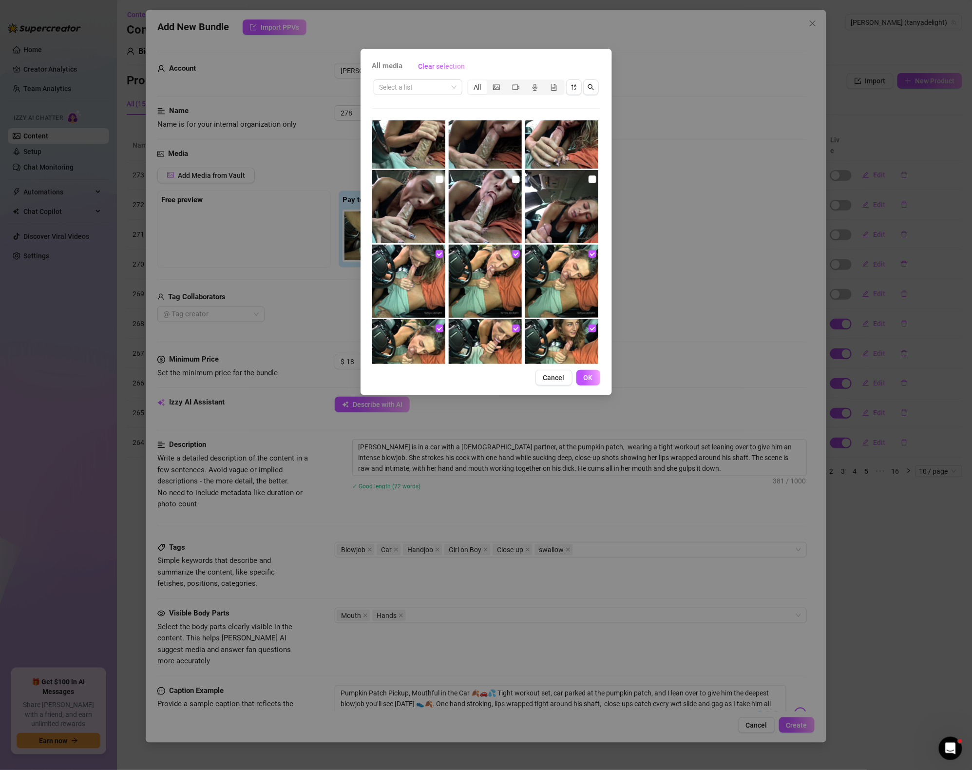
click at [578, 199] on img at bounding box center [561, 206] width 73 height 73
click at [487, 206] on img at bounding box center [485, 206] width 73 height 73
click at [412, 203] on img at bounding box center [408, 206] width 73 height 73
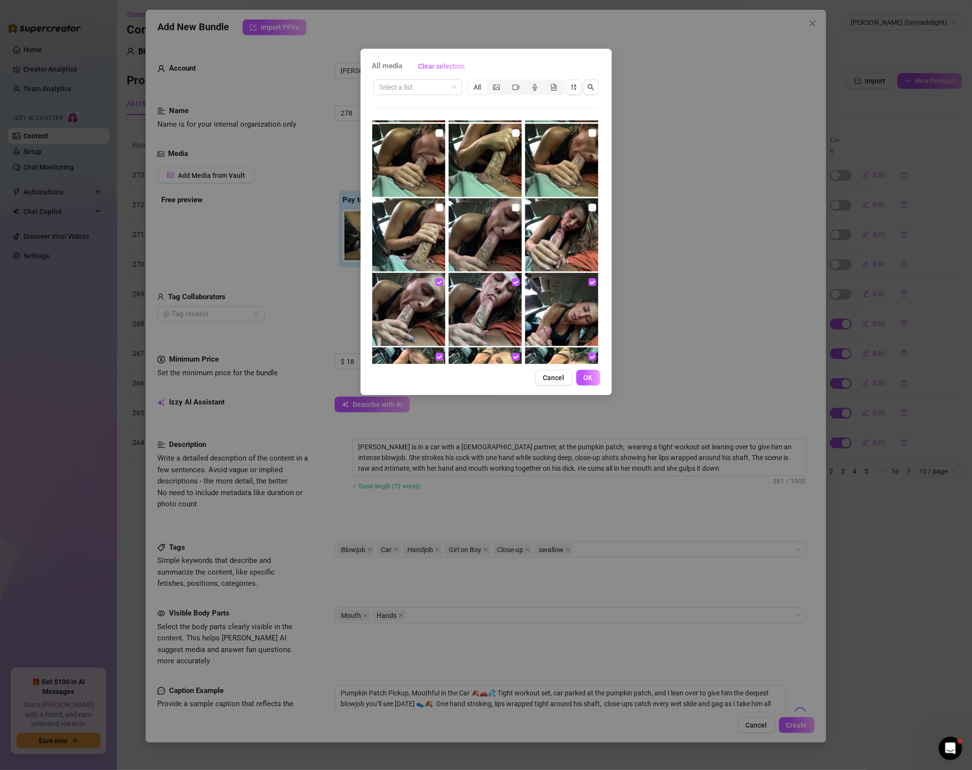
scroll to position [361, 0]
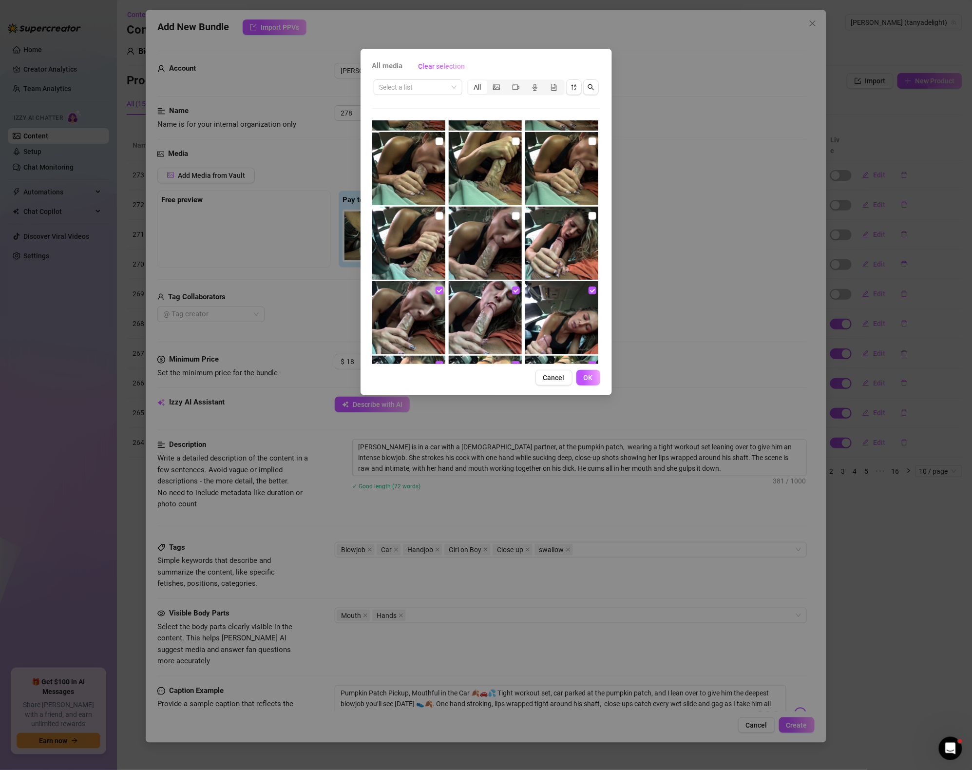
drag, startPoint x: 557, startPoint y: 243, endPoint x: 544, endPoint y: 243, distance: 13.2
click at [557, 243] on img at bounding box center [561, 243] width 73 height 73
click at [506, 244] on img at bounding box center [485, 243] width 73 height 73
click at [410, 246] on img at bounding box center [408, 243] width 73 height 73
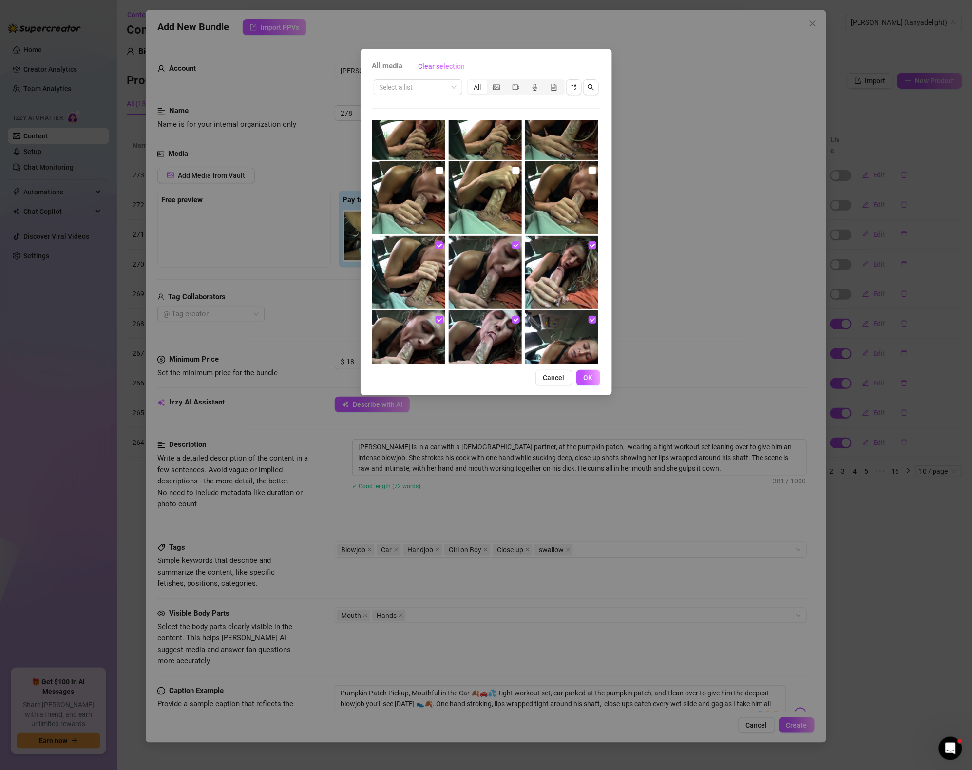
scroll to position [321, 0]
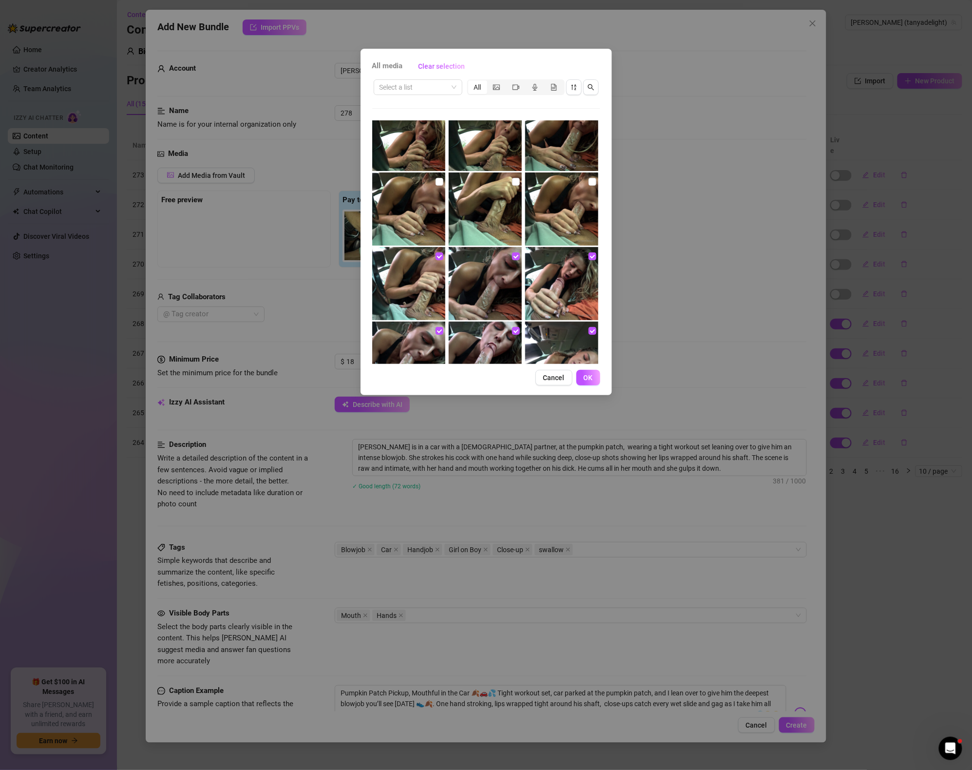
click at [561, 226] on img at bounding box center [561, 209] width 73 height 73
click at [488, 221] on img at bounding box center [485, 209] width 73 height 73
click at [426, 216] on img at bounding box center [408, 209] width 73 height 73
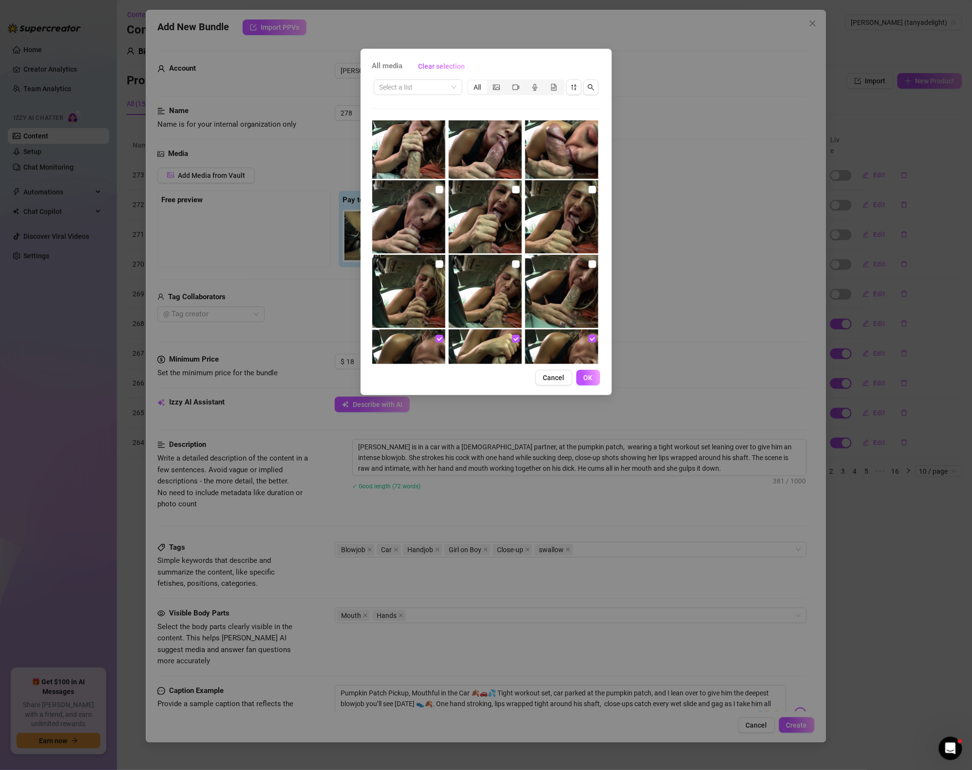
click at [568, 291] on img at bounding box center [561, 291] width 73 height 73
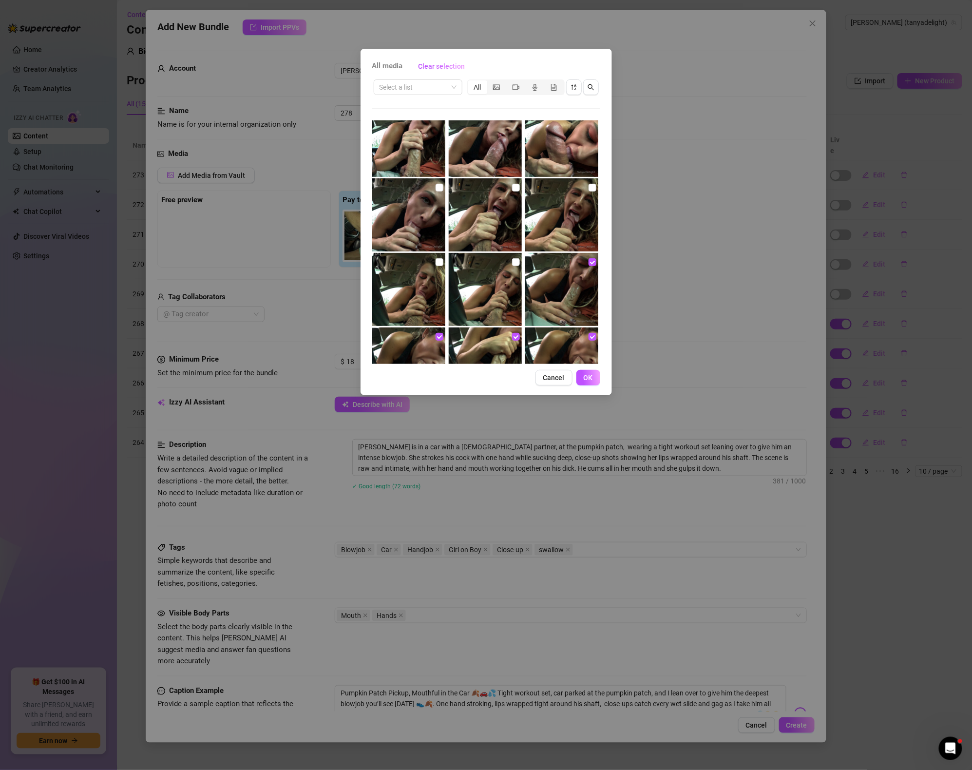
click at [520, 293] on img at bounding box center [485, 289] width 73 height 73
click at [439, 282] on img at bounding box center [408, 289] width 73 height 73
click at [591, 197] on img at bounding box center [561, 214] width 73 height 73
click at [495, 219] on img at bounding box center [485, 214] width 73 height 73
click at [409, 220] on img at bounding box center [408, 214] width 73 height 73
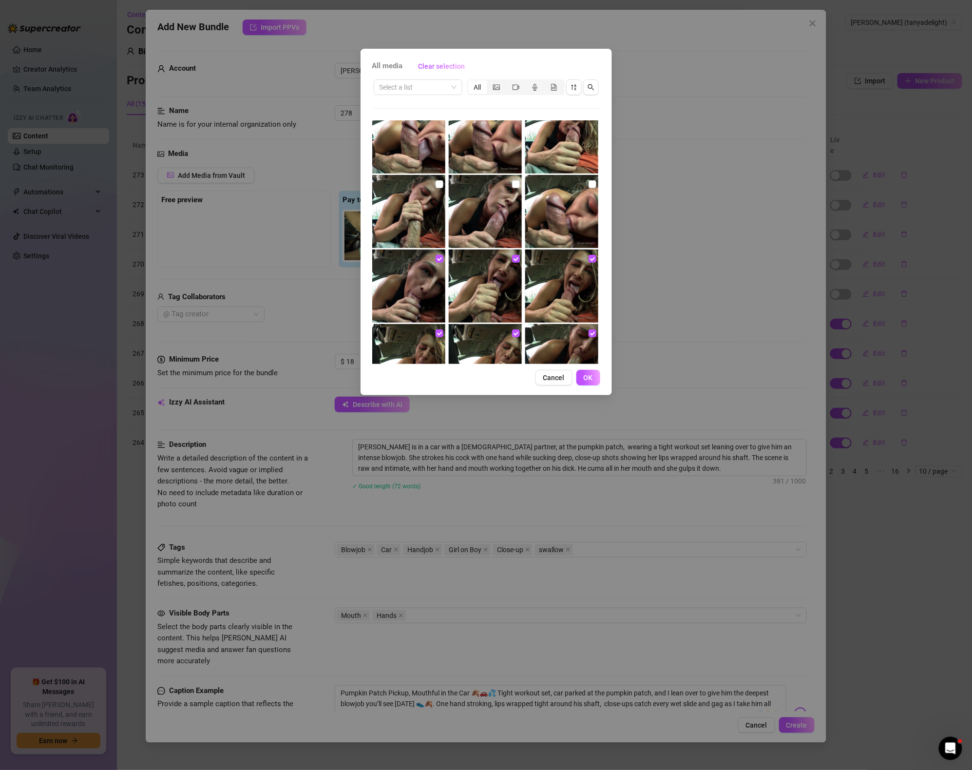
scroll to position [70, 0]
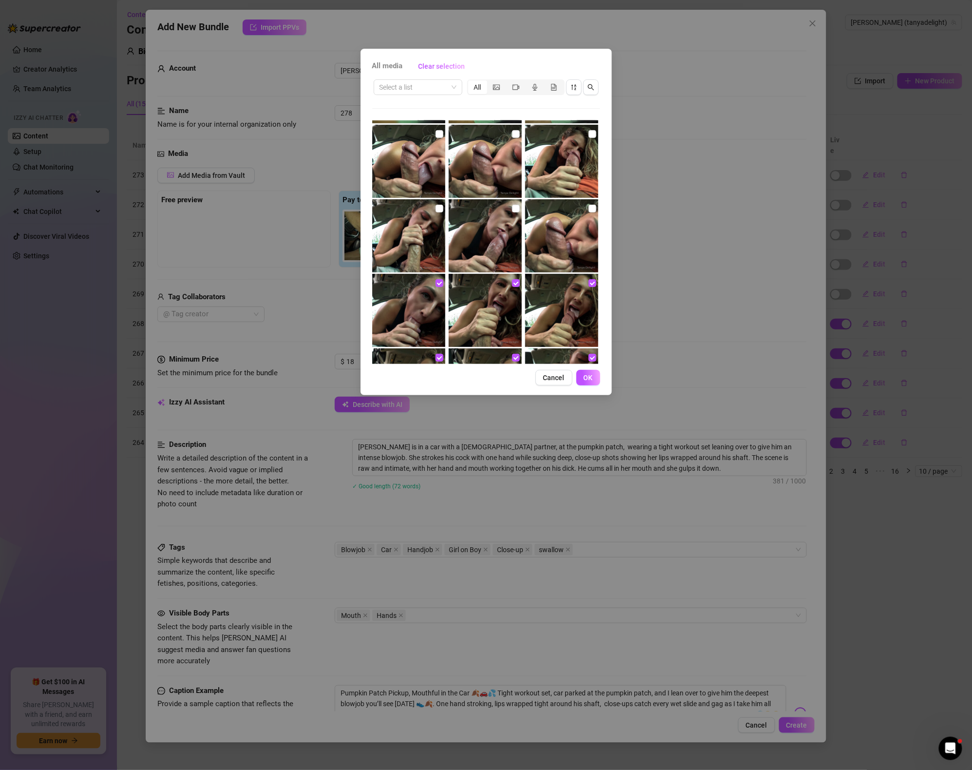
click at [571, 231] on img at bounding box center [561, 235] width 73 height 73
click at [464, 237] on img at bounding box center [485, 235] width 73 height 73
click at [421, 230] on img at bounding box center [408, 235] width 73 height 73
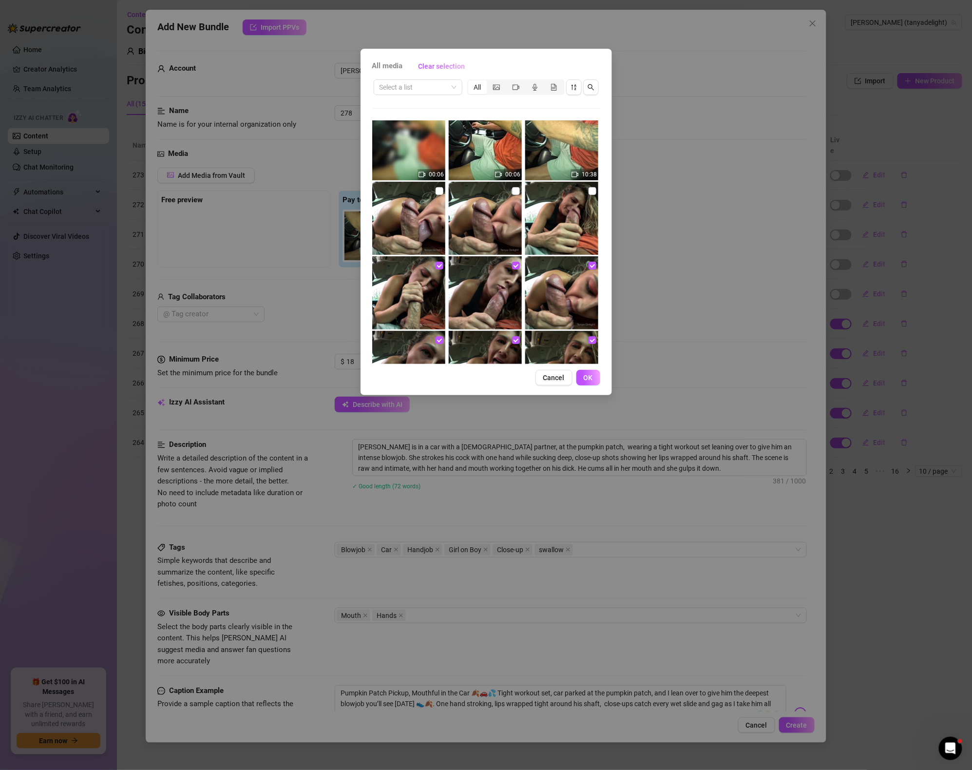
scroll to position [0, 0]
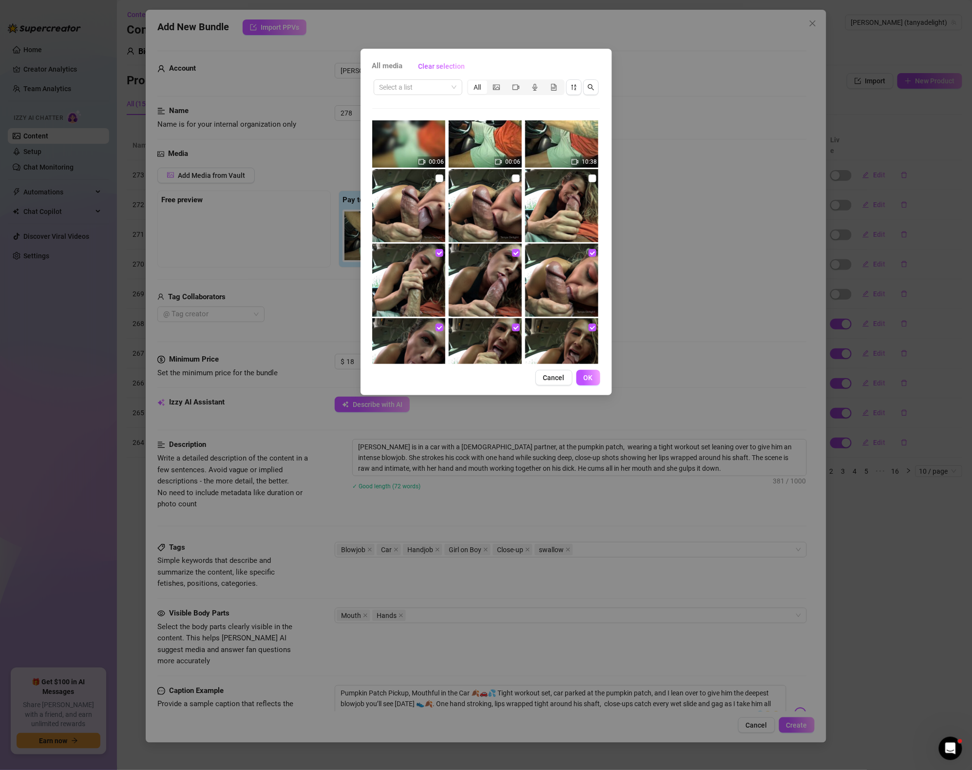
click at [560, 213] on img at bounding box center [561, 205] width 73 height 73
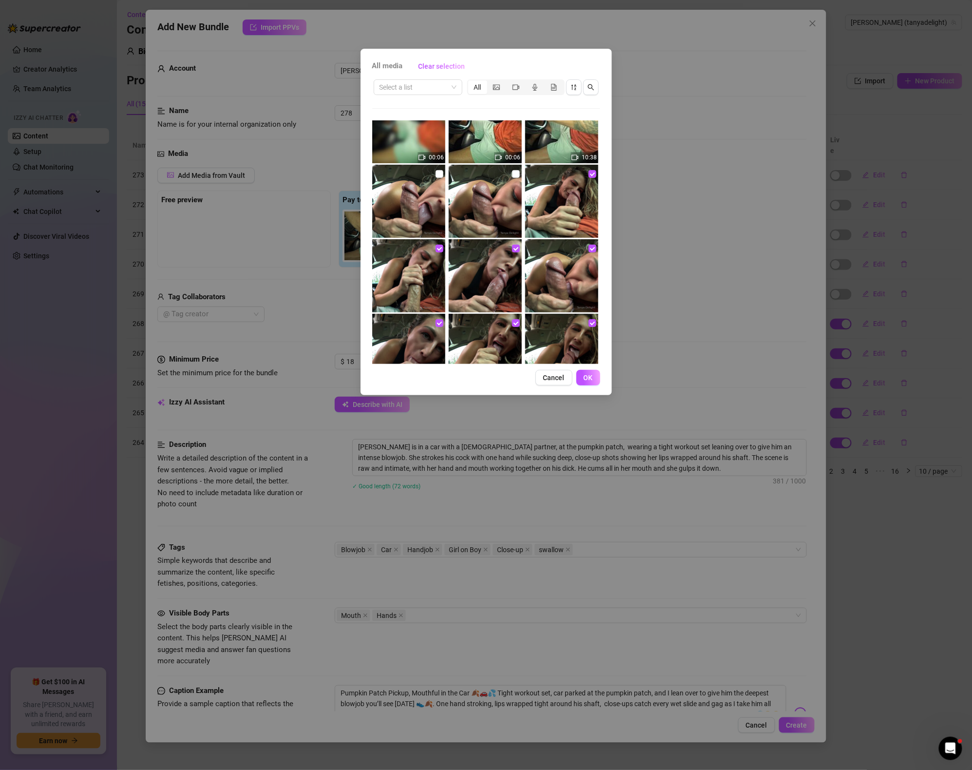
scroll to position [31, 0]
click at [557, 212] on img at bounding box center [561, 200] width 73 height 73
click at [542, 204] on img at bounding box center [561, 200] width 73 height 73
click at [483, 204] on img at bounding box center [485, 200] width 73 height 73
click at [386, 208] on img at bounding box center [408, 200] width 73 height 73
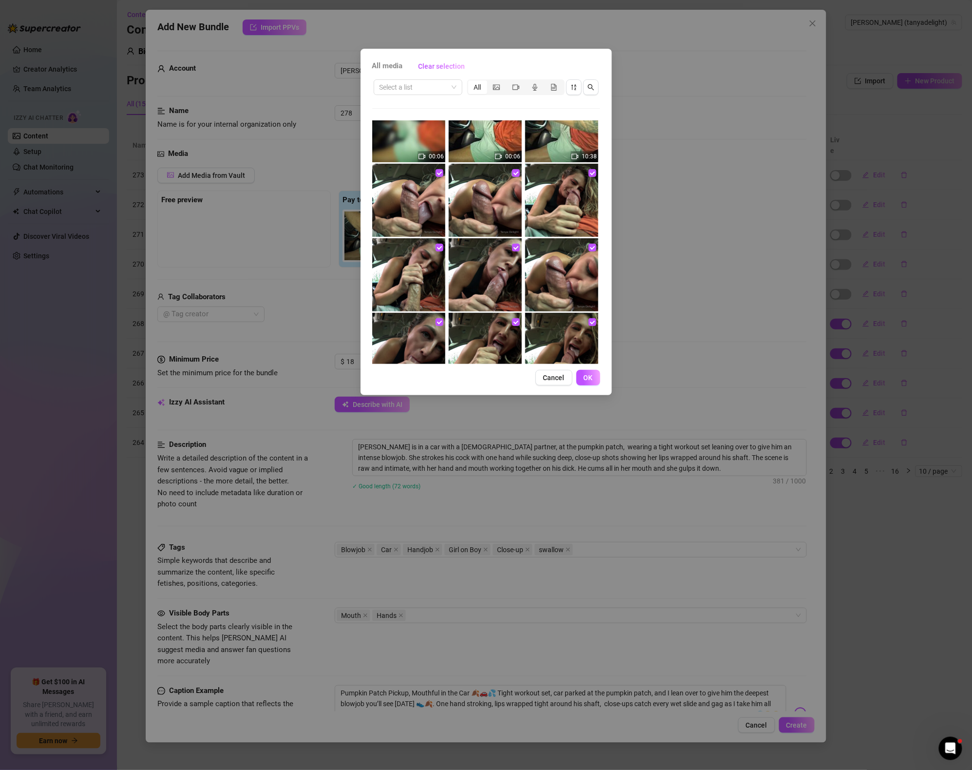
scroll to position [0, 0]
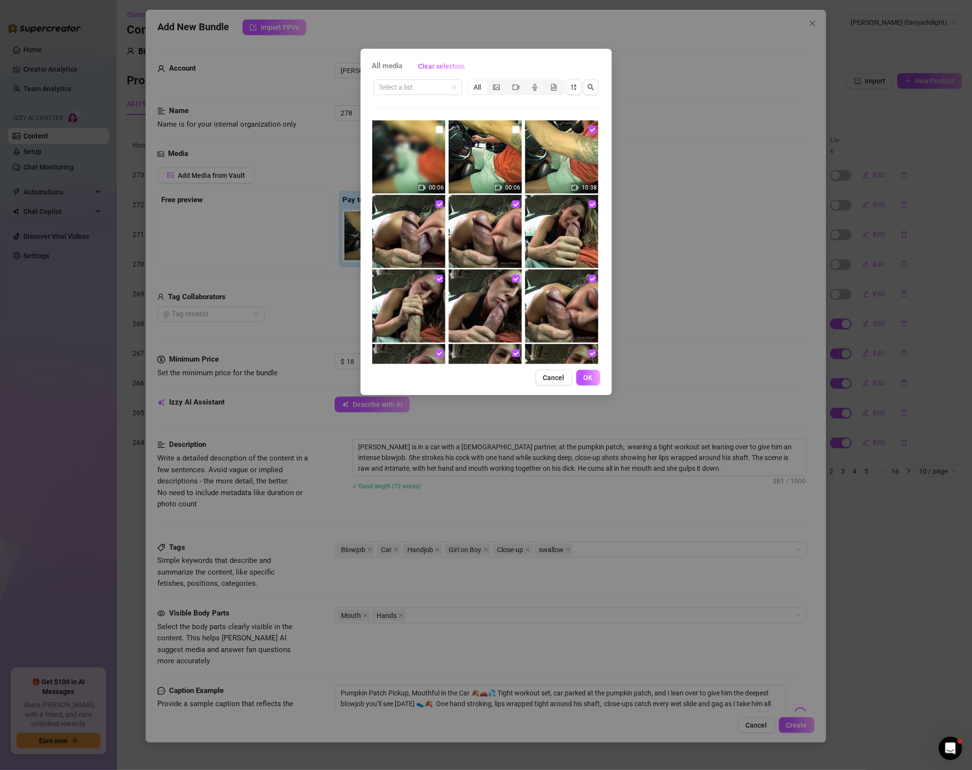
click at [501, 165] on img at bounding box center [485, 156] width 73 height 73
click at [427, 171] on img at bounding box center [408, 156] width 73 height 73
click at [596, 376] on button "OK" at bounding box center [589, 378] width 24 height 16
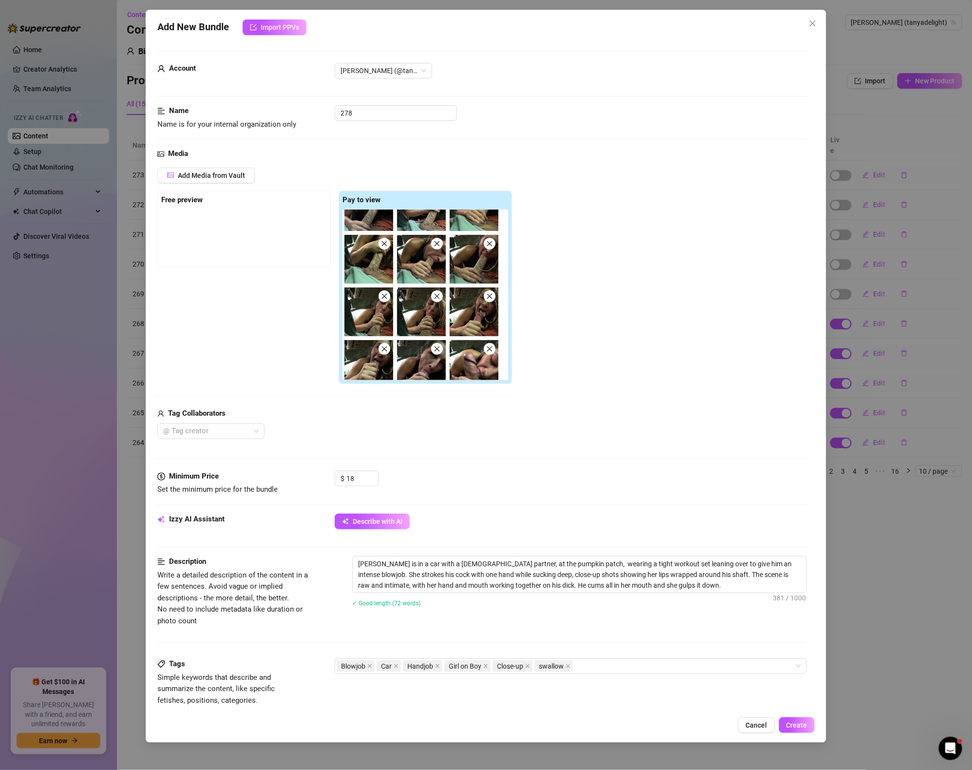
scroll to position [566, 0]
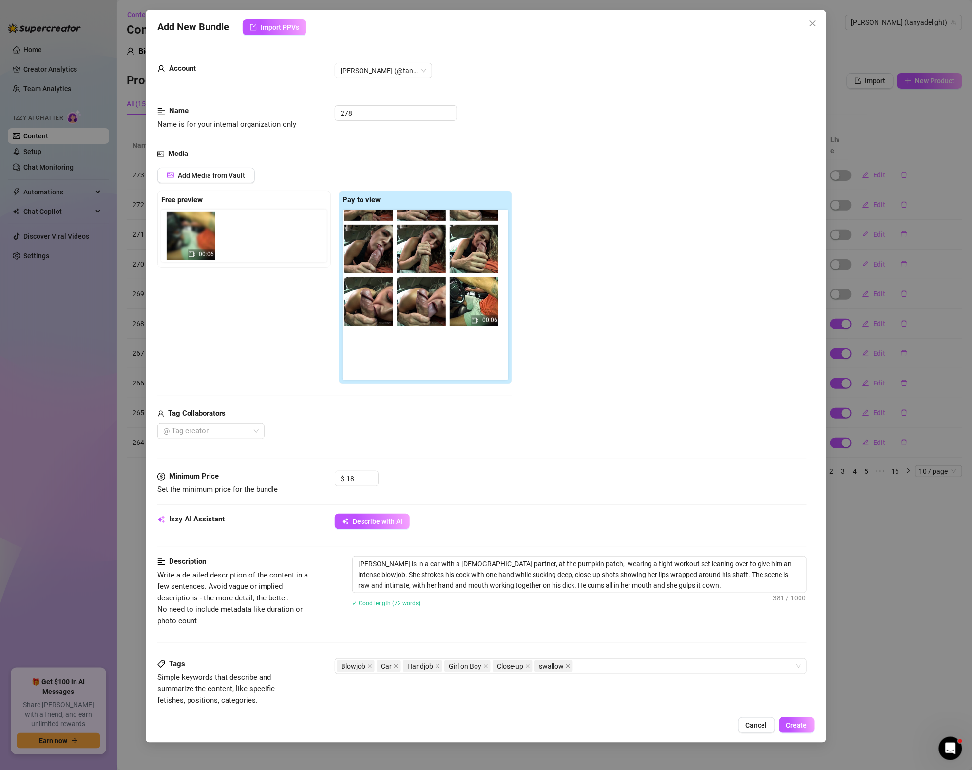
drag, startPoint x: 377, startPoint y: 356, endPoint x: 192, endPoint y: 234, distance: 221.1
click at [192, 234] on div "Free preview Pay to view 10:38 00:06 00:06" at bounding box center [334, 288] width 355 height 194
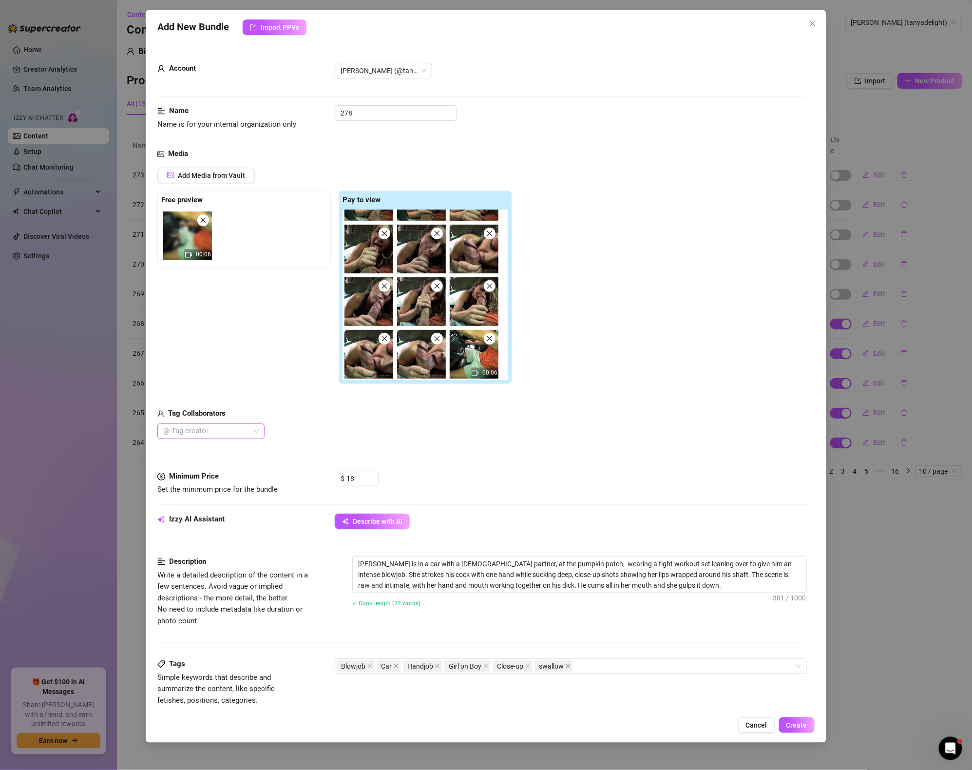
click at [246, 431] on div at bounding box center [205, 432] width 93 height 14
click at [218, 454] on div "[PERSON_NAME]" at bounding box center [211, 451] width 92 height 11
click at [603, 450] on div "Media Add Media from Vault Free preview 00:06 Pay to view 10:38 00:06 Tag Colla…" at bounding box center [482, 309] width 650 height 323
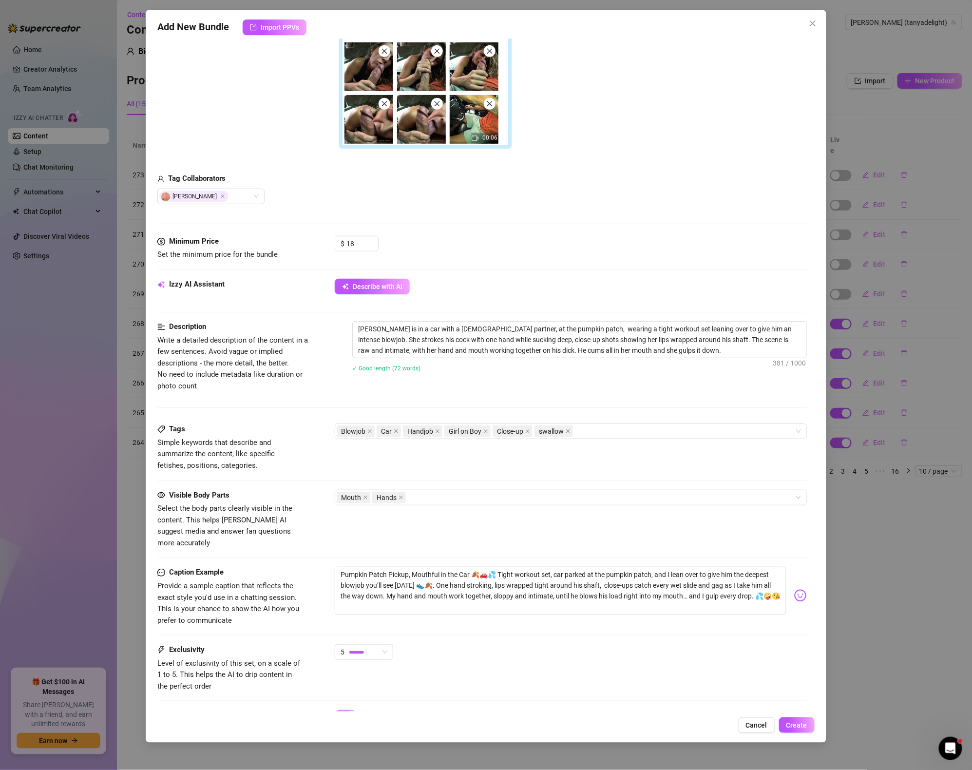
scroll to position [278, 0]
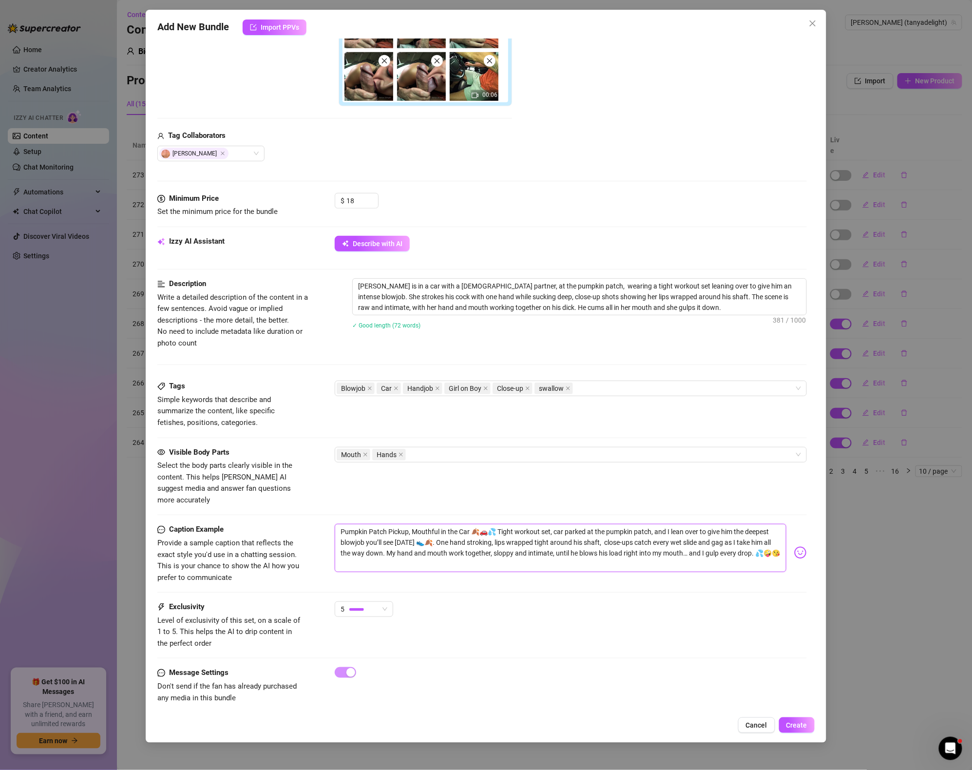
drag, startPoint x: 355, startPoint y: 555, endPoint x: 282, endPoint y: 487, distance: 99.7
click at [282, 487] on form "Account [PERSON_NAME] (@tanyadelight) Name Name is for your internal organizati…" at bounding box center [482, 247] width 650 height 949
click at [810, 727] on button "Create" at bounding box center [797, 726] width 36 height 16
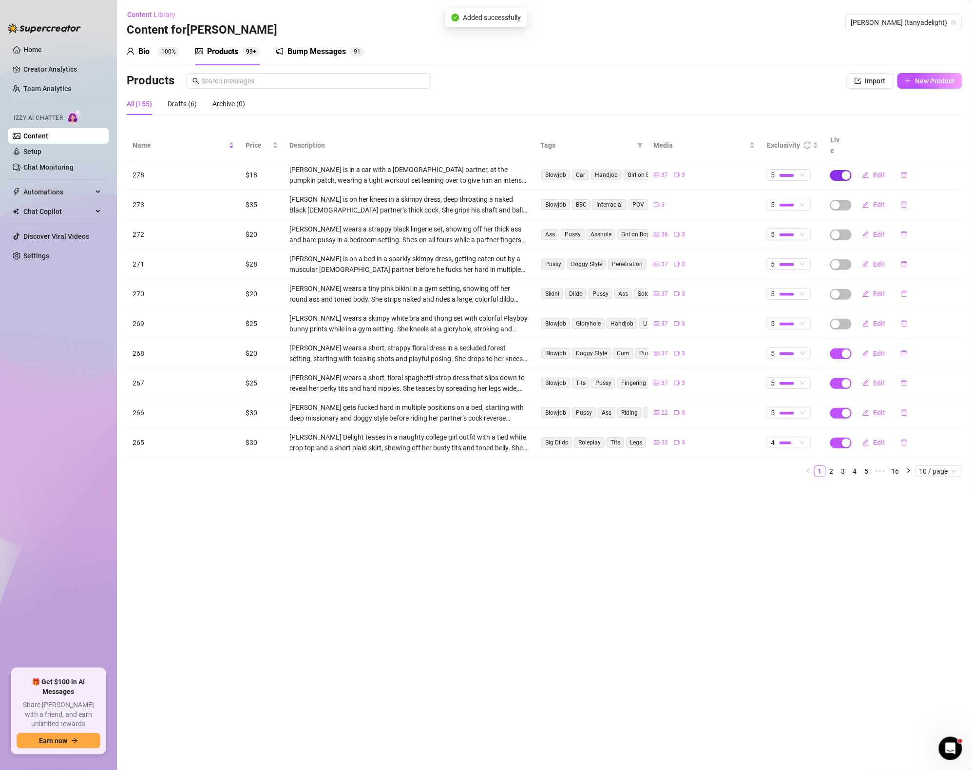
click at [847, 171] on div "button" at bounding box center [846, 175] width 9 height 9
click at [914, 139] on span "OK" at bounding box center [918, 141] width 9 height 8
